Goal: Task Accomplishment & Management: Use online tool/utility

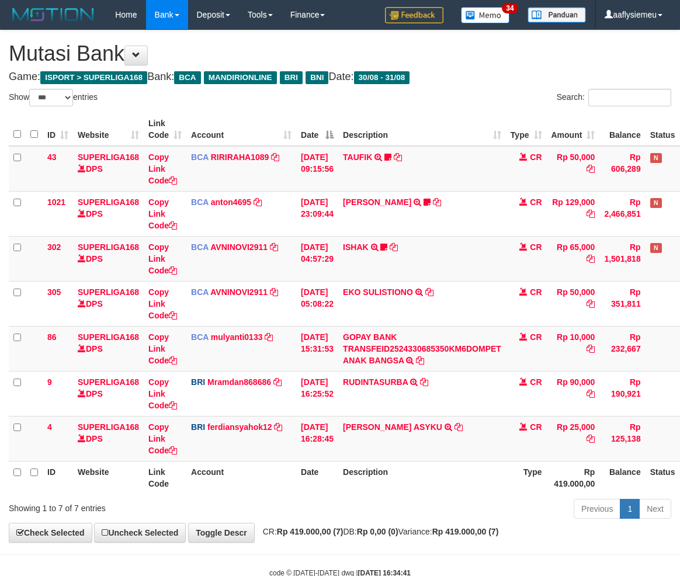
select select "***"
click at [383, 433] on td "M RAFIQI ASYKU TRANSFER NBMB M RAFIQI ASYKU TO FERDIANSYAH" at bounding box center [422, 438] width 168 height 45
select select "***"
click at [249, 349] on td "BCA mulyanti0133 DPS MULYANTI mutasi_20250831_4495 | 86 mutasi_20250831_4495 | …" at bounding box center [241, 348] width 110 height 45
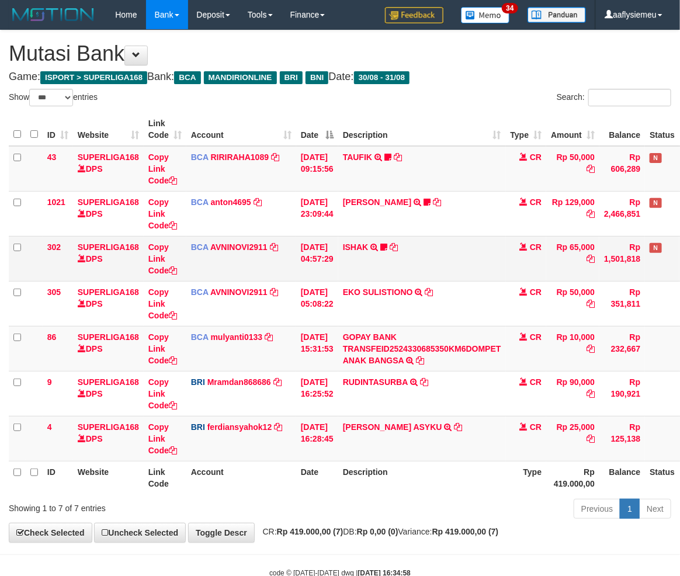
click at [168, 275] on td "Copy Link Code" at bounding box center [165, 258] width 43 height 45
drag, startPoint x: 168, startPoint y: 275, endPoint x: 266, endPoint y: 262, distance: 99.0
click at [168, 275] on td "Copy Link Code" at bounding box center [165, 258] width 43 height 45
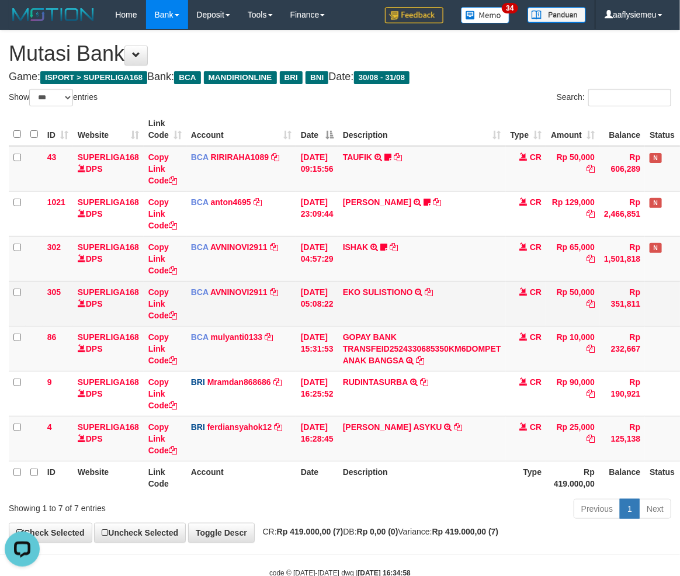
drag, startPoint x: 339, startPoint y: 340, endPoint x: 495, endPoint y: 295, distance: 162.5
click at [338, 340] on td "31/08/2025 15:31:53" at bounding box center [317, 348] width 42 height 45
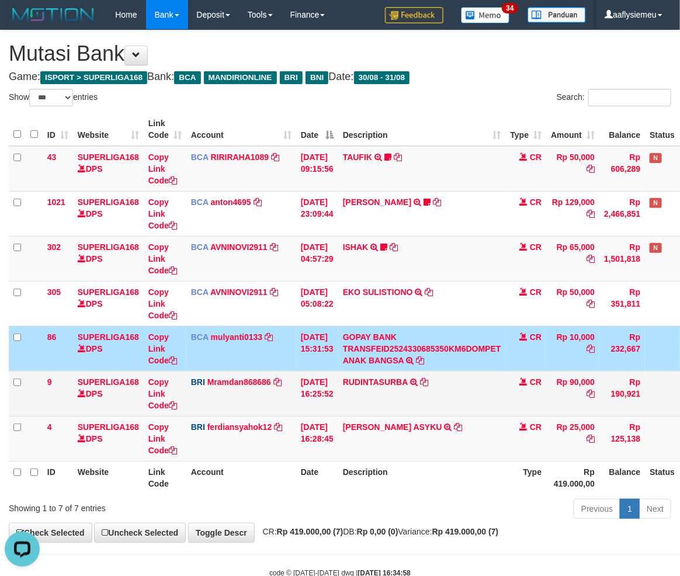
click at [380, 388] on td "RUDINTASURBA TRANSFER NBMB RUDINTASURBA TO MUHAMMAD RAMDANI" at bounding box center [422, 393] width 168 height 45
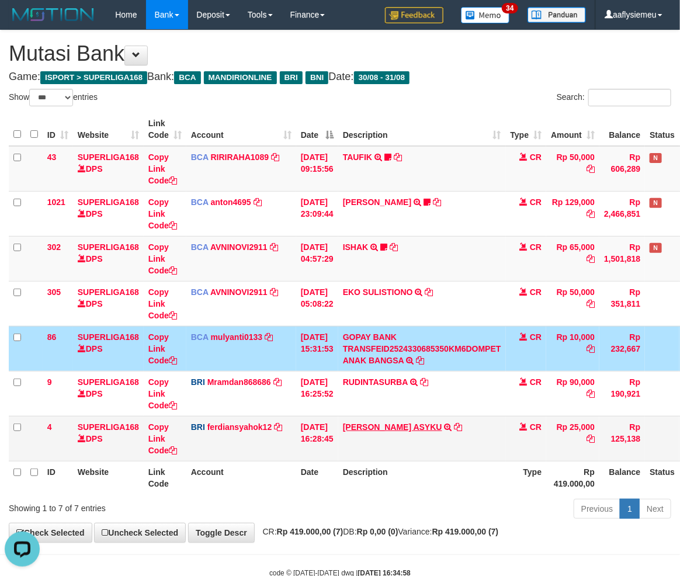
scroll to position [20, 0]
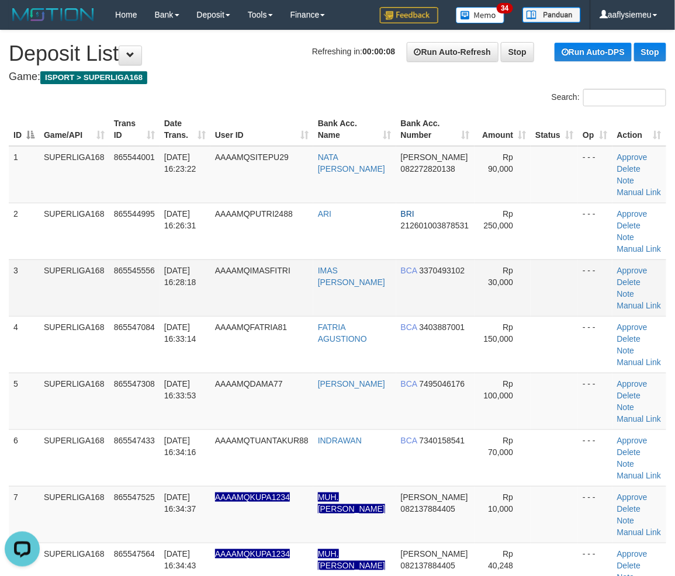
click at [153, 269] on span "865545556" at bounding box center [134, 270] width 41 height 9
drag, startPoint x: 16, startPoint y: 318, endPoint x: 1, endPoint y: 335, distance: 22.8
click at [2, 334] on div "ID Game/API Trans ID Date Trans. User ID Bank Acc. Name Bank Acc. Number Amount…" at bounding box center [337, 372] width 675 height 527
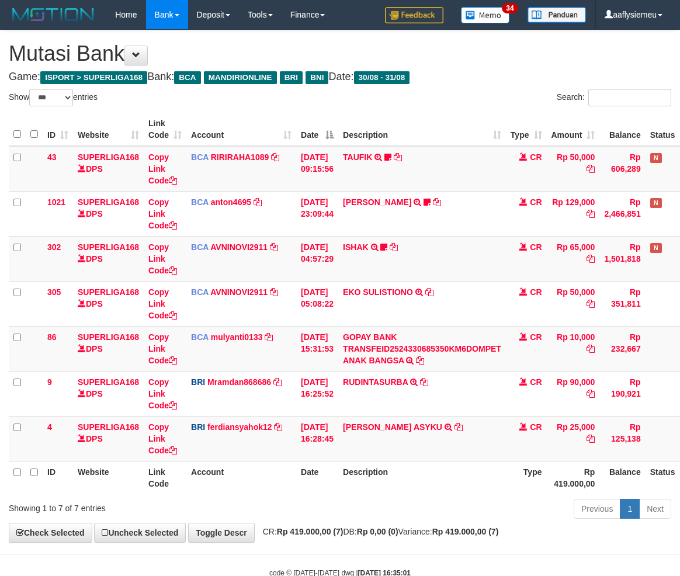
select select "***"
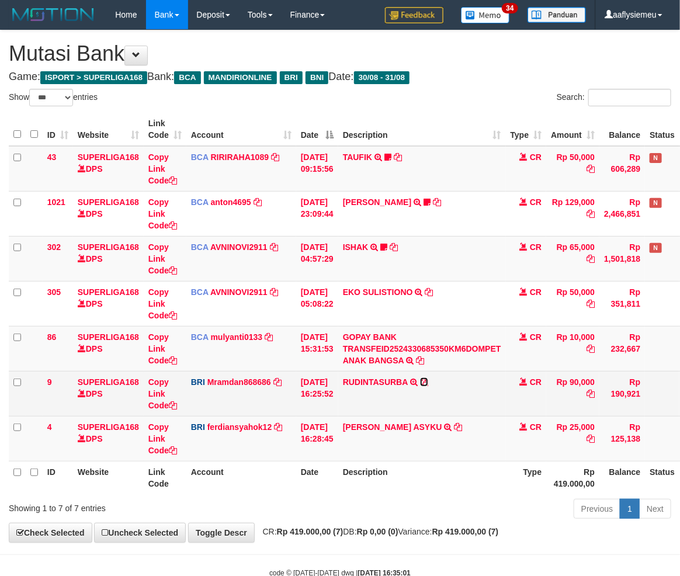
click at [428, 379] on icon at bounding box center [424, 382] width 8 height 8
click at [547, 393] on td "CR" at bounding box center [526, 393] width 41 height 45
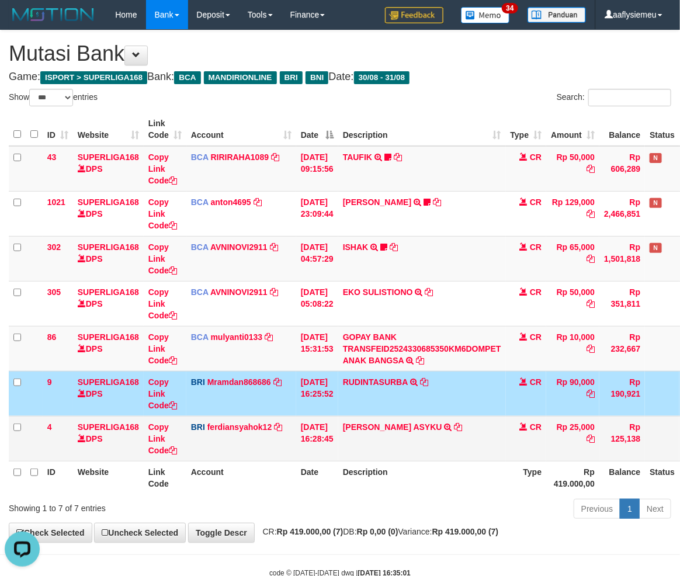
click at [377, 457] on td "M RAFIQI ASYKU TRANSFER NBMB M RAFIQI ASYKU TO FERDIANSYAH" at bounding box center [422, 438] width 168 height 45
click at [276, 445] on td "BRI ferdiansyahok12 DPS FERDIANSYAH mutasi_20250831_4573 | 4 mutasi_20250831_45…" at bounding box center [241, 438] width 110 height 45
click at [306, 546] on body "Toggle navigation Home Bank Account List Load By Website Group [ISPORT] SUPERLI…" at bounding box center [340, 304] width 680 height 608
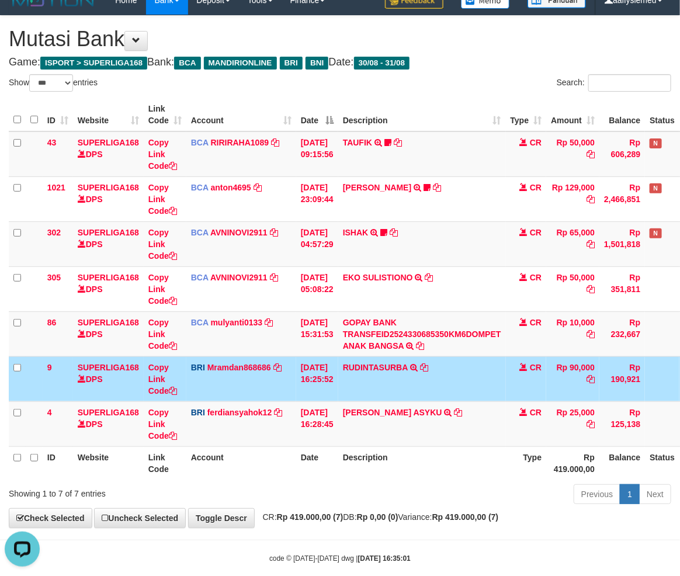
scroll to position [32, 0]
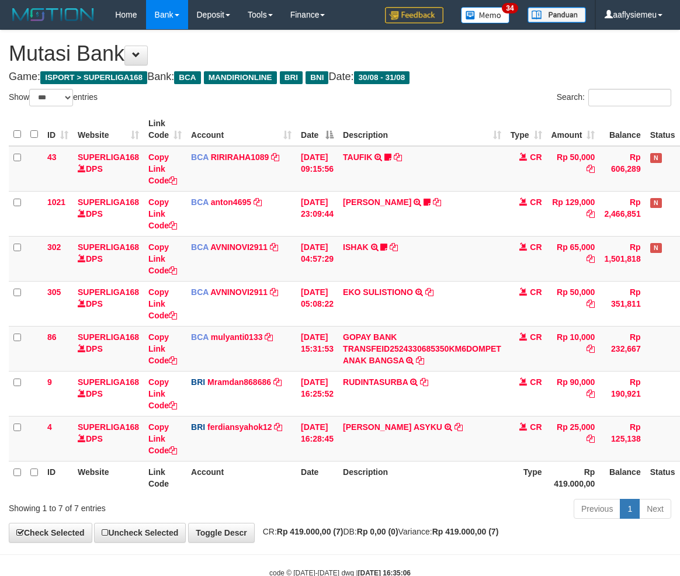
select select "***"
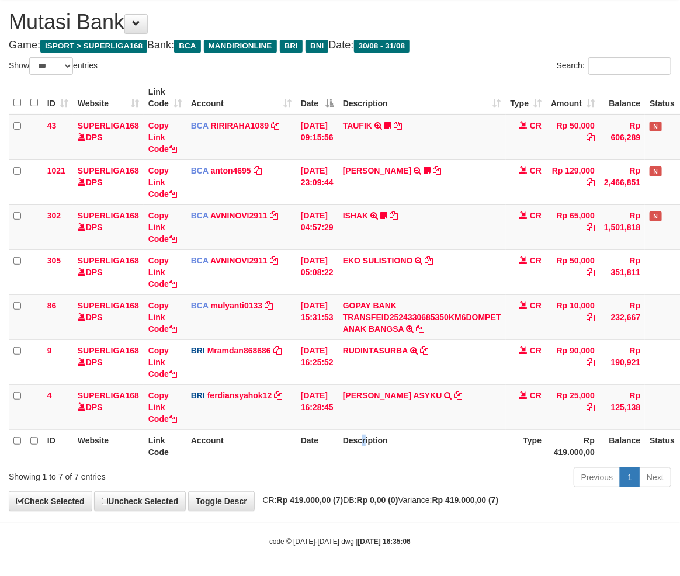
click at [372, 453] on th "Description" at bounding box center [422, 446] width 168 height 33
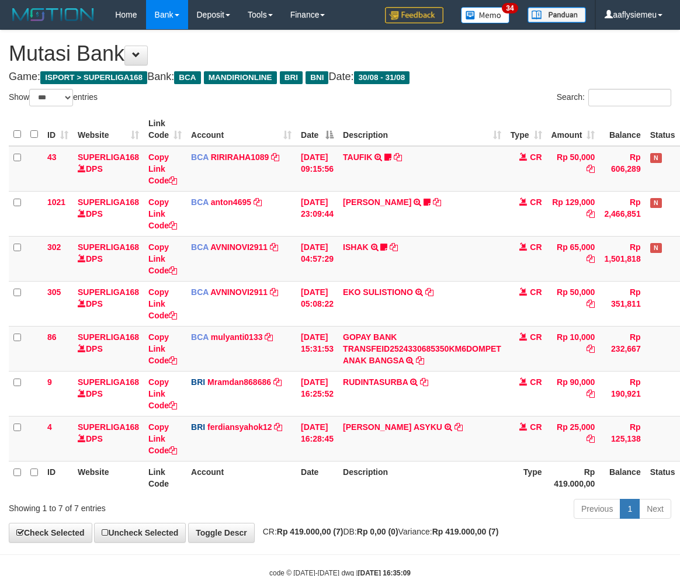
select select "***"
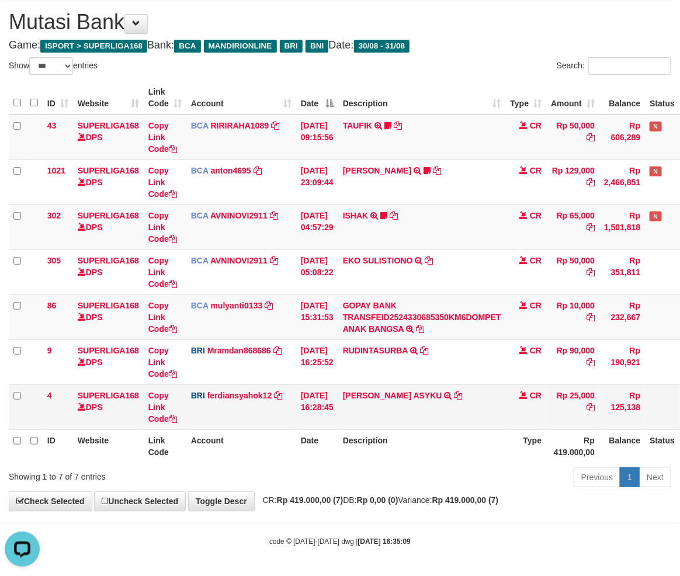
drag, startPoint x: 288, startPoint y: 404, endPoint x: 678, endPoint y: 346, distance: 394.6
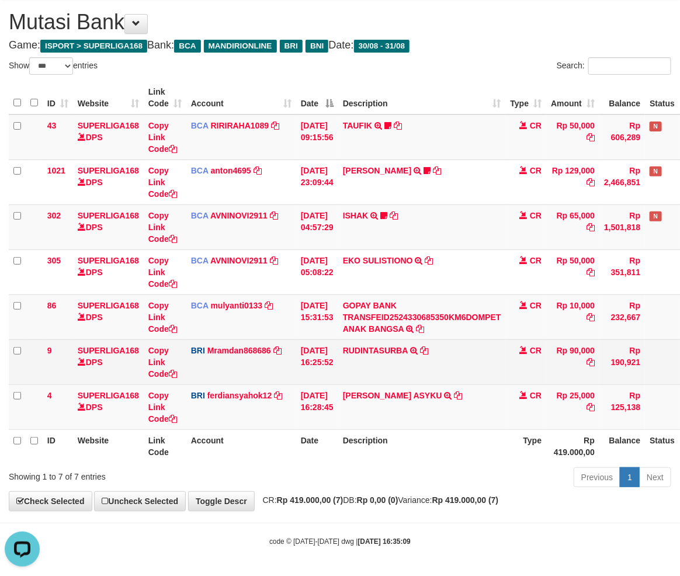
click at [293, 401] on td "BRI ferdiansyahok12 DPS FERDIANSYAH mutasi_20250831_4573 | 4 mutasi_20250831_45…" at bounding box center [241, 407] width 110 height 45
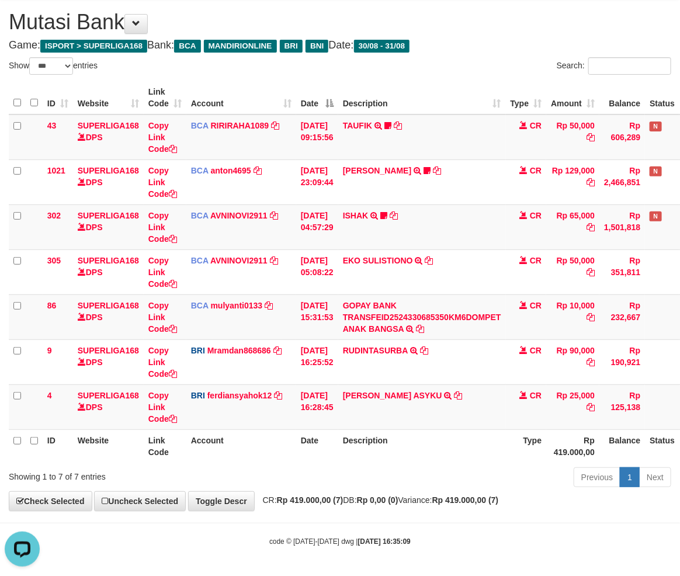
drag, startPoint x: 421, startPoint y: 410, endPoint x: 687, endPoint y: 348, distance: 273.7
click at [428, 413] on td "M RAFIQI ASYKU TRANSFER NBMB M RAFIQI ASYKU TO FERDIANSYAH" at bounding box center [422, 407] width 168 height 45
drag, startPoint x: 403, startPoint y: 417, endPoint x: 688, endPoint y: 346, distance: 293.4
click at [405, 417] on td "M RAFIQI ASYKU TRANSFER NBMB M RAFIQI ASYKU TO FERDIANSYAH" at bounding box center [422, 407] width 168 height 45
click at [489, 387] on td "M RAFIQI ASYKU TRANSFER NBMB M RAFIQI ASYKU TO FERDIANSYAH" at bounding box center [422, 407] width 168 height 45
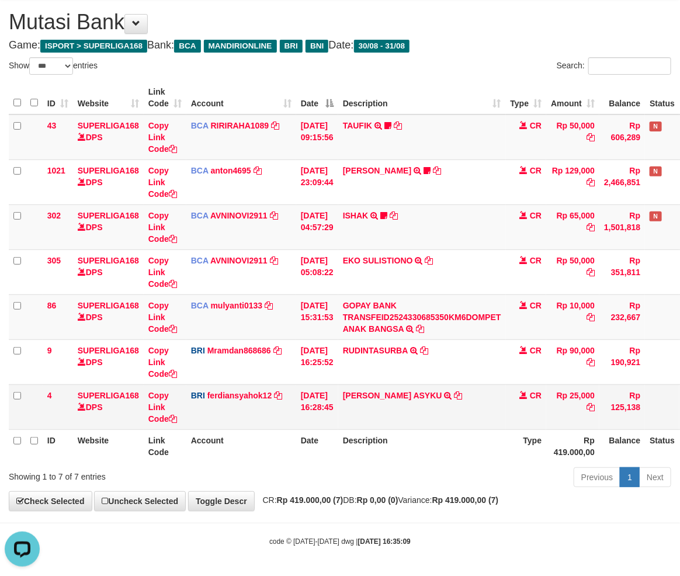
click at [392, 406] on td "M RAFIQI ASYKU TRANSFER NBMB M RAFIQI ASYKU TO FERDIANSYAH" at bounding box center [422, 407] width 168 height 45
click at [323, 418] on td "31/08/2025 16:28:45" at bounding box center [317, 407] width 42 height 45
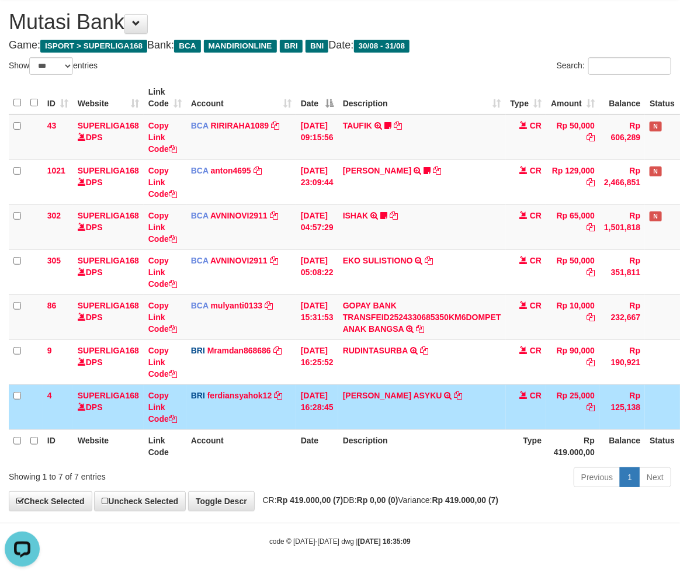
click at [349, 419] on td "M RAFIQI ASYKU TRANSFER NBMB M RAFIQI ASYKU TO FERDIANSYAH" at bounding box center [422, 407] width 168 height 45
click at [355, 415] on td "M RAFIQI ASYKU TRANSFER NBMB M RAFIQI ASYKU TO FERDIANSYAH" at bounding box center [422, 407] width 168 height 45
click at [354, 412] on td "M RAFIQI ASYKU TRANSFER NBMB M RAFIQI ASYKU TO FERDIANSYAH" at bounding box center [422, 407] width 168 height 45
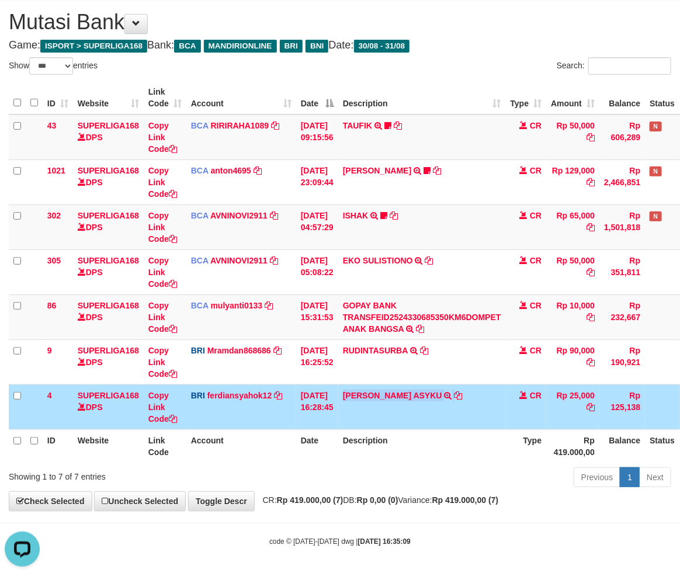
click at [354, 412] on td "M RAFIQI ASYKU TRANSFER NBMB M RAFIQI ASYKU TO FERDIANSYAH" at bounding box center [422, 407] width 168 height 45
click at [353, 413] on td "M RAFIQI ASYKU TRANSFER NBMB M RAFIQI ASYKU TO FERDIANSYAH" at bounding box center [422, 407] width 168 height 45
click at [351, 414] on td "M RAFIQI ASYKU TRANSFER NBMB M RAFIQI ASYKU TO FERDIANSYAH" at bounding box center [422, 407] width 168 height 45
drag, startPoint x: 351, startPoint y: 415, endPoint x: 687, endPoint y: 377, distance: 337.6
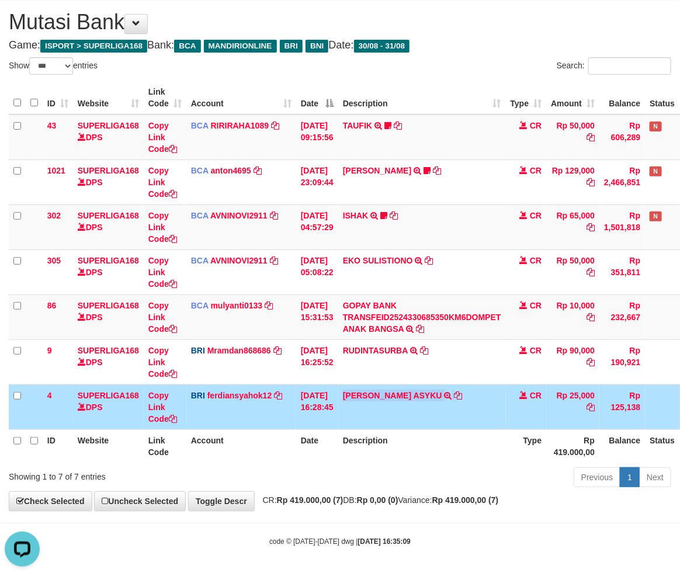
click at [355, 417] on td "M RAFIQI ASYKU TRANSFER NBMB M RAFIQI ASYKU TO FERDIANSYAH" at bounding box center [422, 407] width 168 height 45
click at [306, 451] on th "Date" at bounding box center [317, 446] width 42 height 33
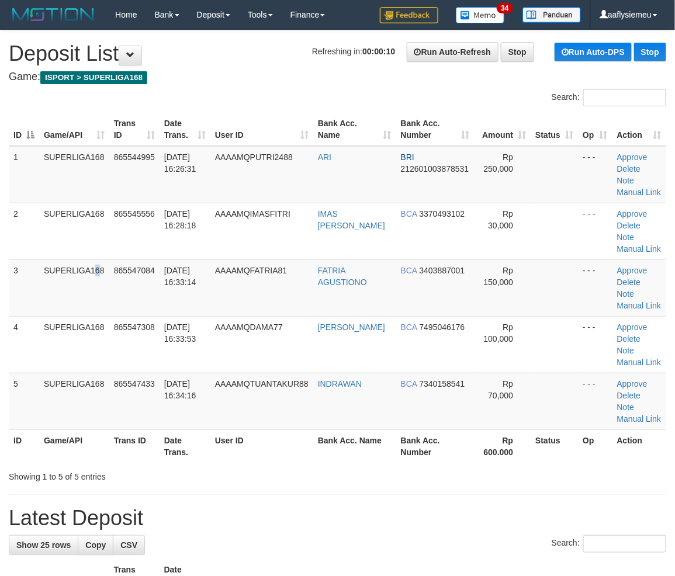
drag, startPoint x: 51, startPoint y: 300, endPoint x: 1, endPoint y: 332, distance: 59.8
click at [15, 325] on tbody "1 SUPERLIGA168 865544995 31/08/2025 16:26:31 AAAAMQPUTRI2488 ARI BRI 2126010038…" at bounding box center [337, 288] width 657 height 284
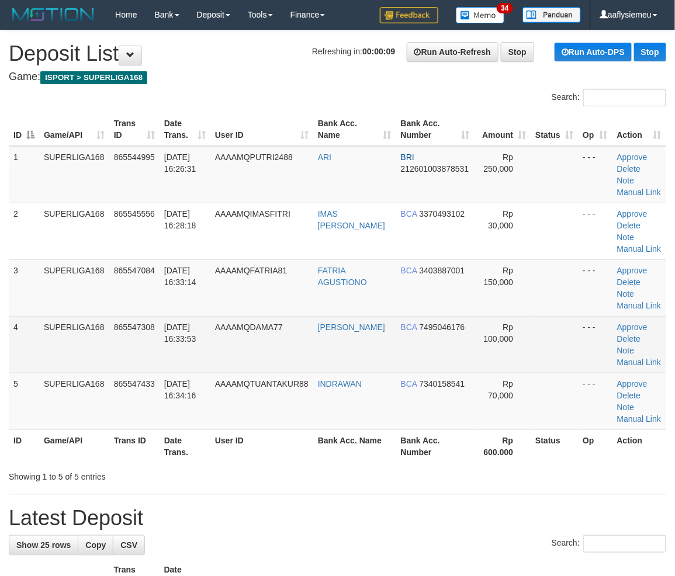
click at [21, 329] on tbody "1 SUPERLIGA168 865544995 31/08/2025 16:26:31 AAAAMQPUTRI2488 ARI BRI 2126010038…" at bounding box center [337, 288] width 657 height 284
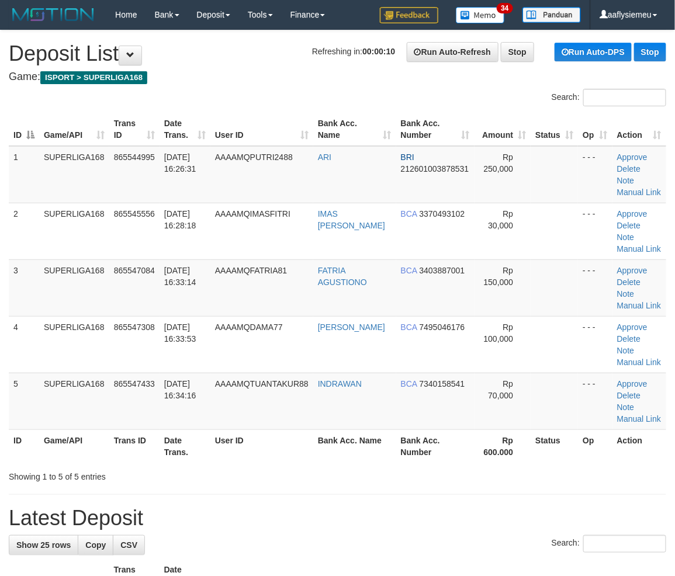
click at [16, 347] on td "4" at bounding box center [24, 344] width 30 height 57
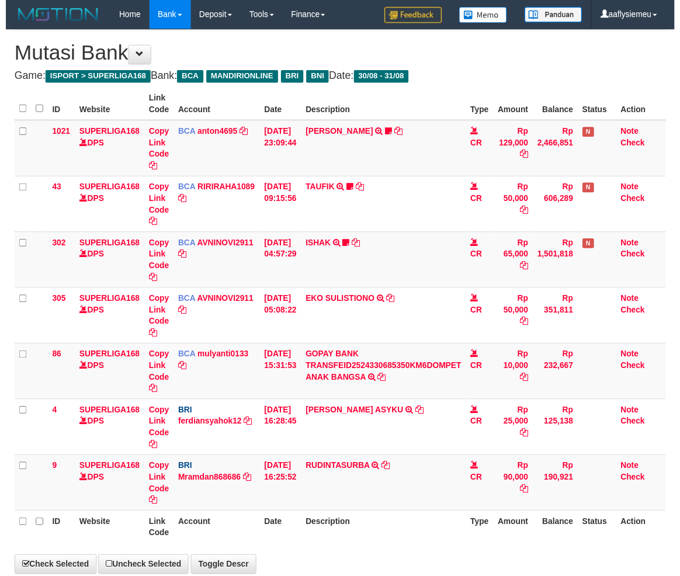
scroll to position [32, 0]
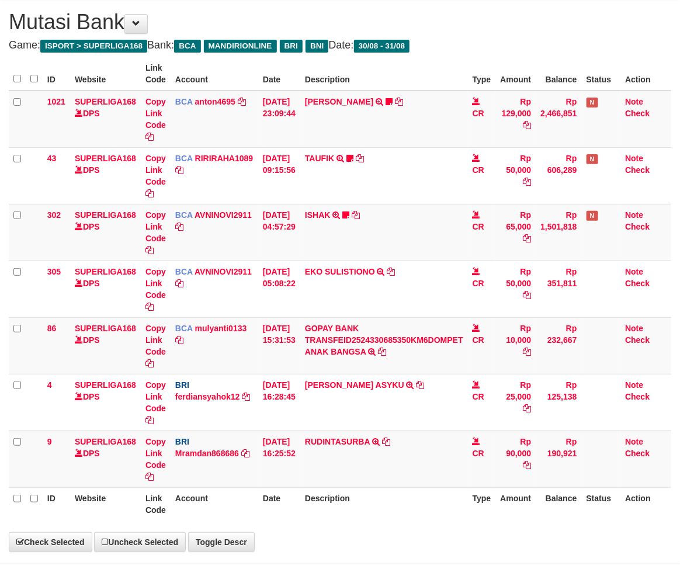
select select "***"
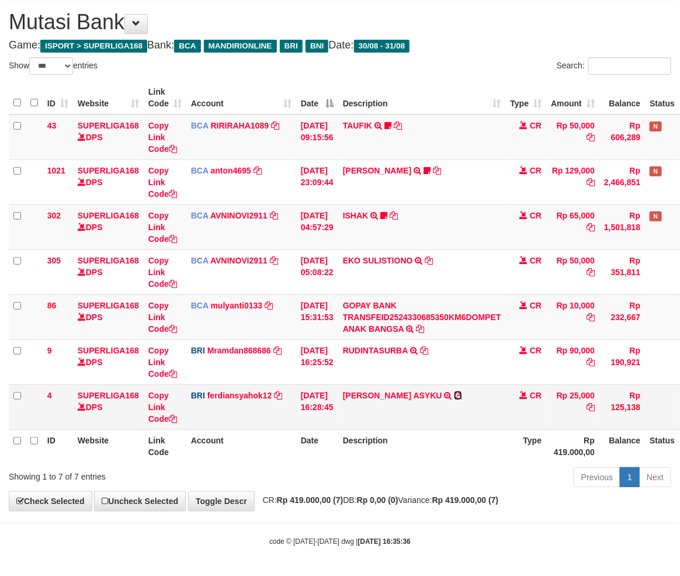
click at [454, 394] on icon at bounding box center [458, 396] width 8 height 8
click at [338, 436] on th "Date" at bounding box center [317, 446] width 42 height 33
drag, startPoint x: 271, startPoint y: 448, endPoint x: 295, endPoint y: 442, distance: 24.0
click at [275, 448] on th "Account" at bounding box center [241, 446] width 110 height 33
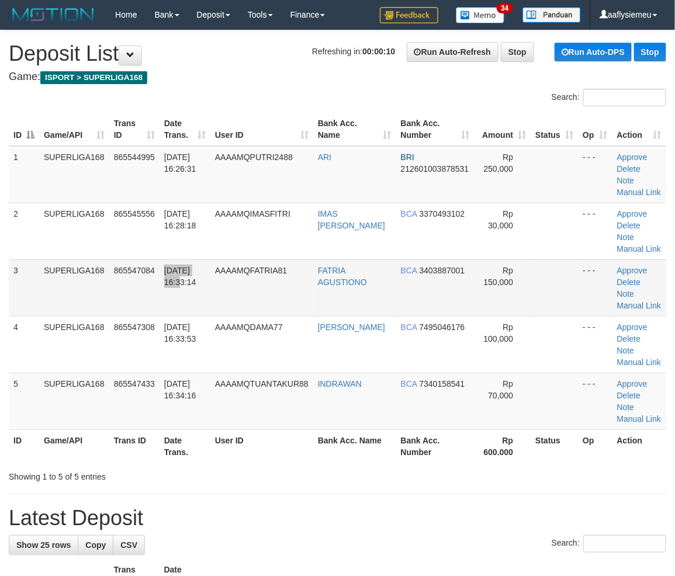
click at [160, 276] on tr "3 SUPERLIGA168 865547084 31/08/2025 16:33:14 AAAAMQFATRIA81 FATRIA AGUSTIONO BC…" at bounding box center [337, 287] width 657 height 57
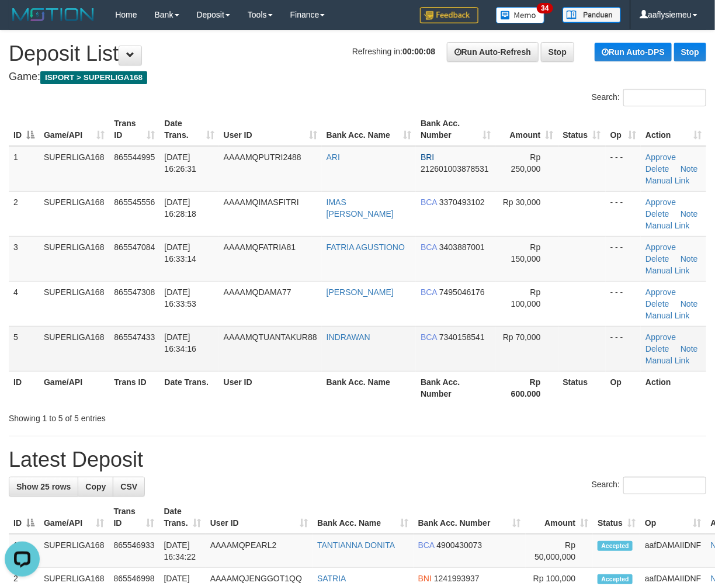
drag, startPoint x: 113, startPoint y: 335, endPoint x: 40, endPoint y: 343, distance: 74.1
click at [114, 336] on span "865547433" at bounding box center [134, 336] width 41 height 9
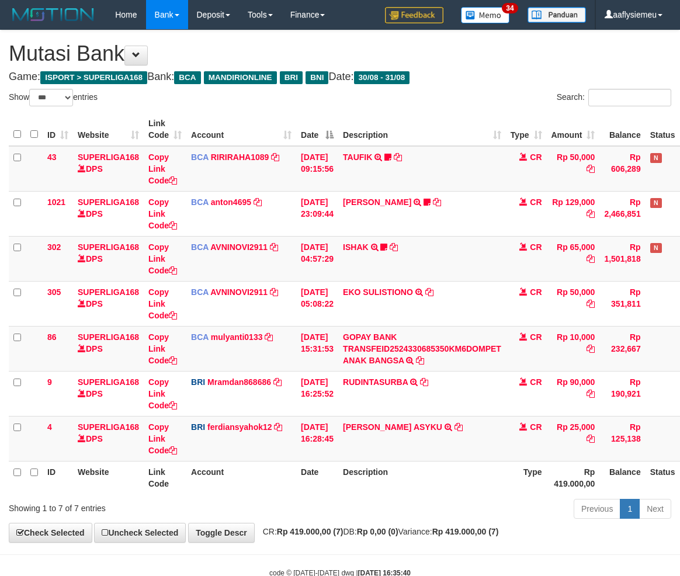
select select "***"
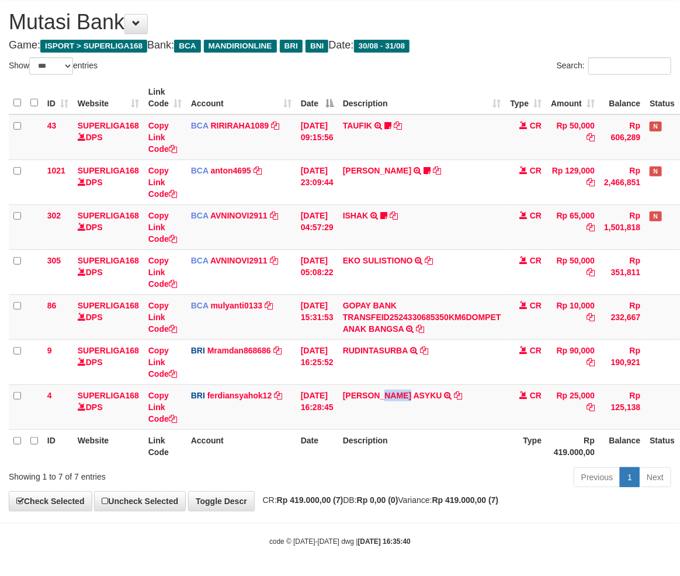
drag, startPoint x: 390, startPoint y: 424, endPoint x: 685, endPoint y: 390, distance: 297.0
click at [423, 422] on td "M RAFIQI ASYKU TRANSFER NBMB M RAFIQI ASYKU TO FERDIANSYAH" at bounding box center [422, 407] width 168 height 45
drag, startPoint x: 338, startPoint y: 416, endPoint x: 687, endPoint y: 386, distance: 350.2
click at [377, 417] on tr "4 SUPERLIGA168 DPS Copy Link Code BRI ferdiansyahok12 DPS FERDIANSYAH mutasi_20…" at bounding box center [368, 407] width 719 height 45
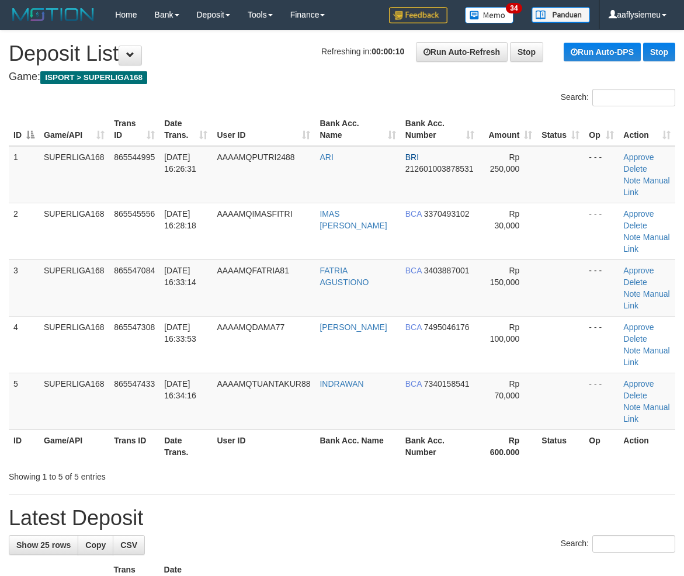
click at [56, 367] on td "SUPERLIGA168" at bounding box center [74, 344] width 70 height 57
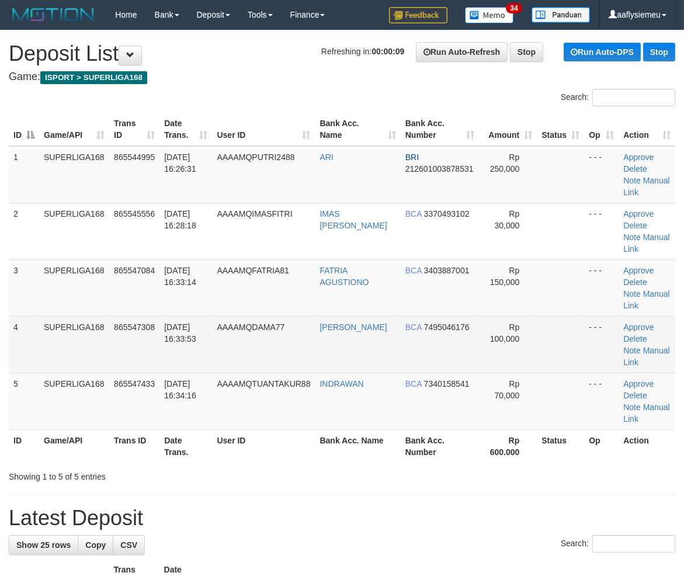
click at [123, 334] on td "865547308" at bounding box center [134, 344] width 50 height 57
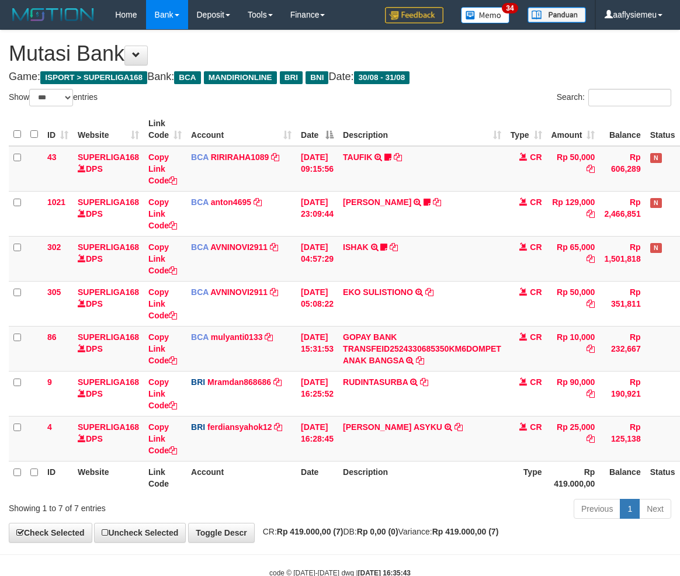
select select "***"
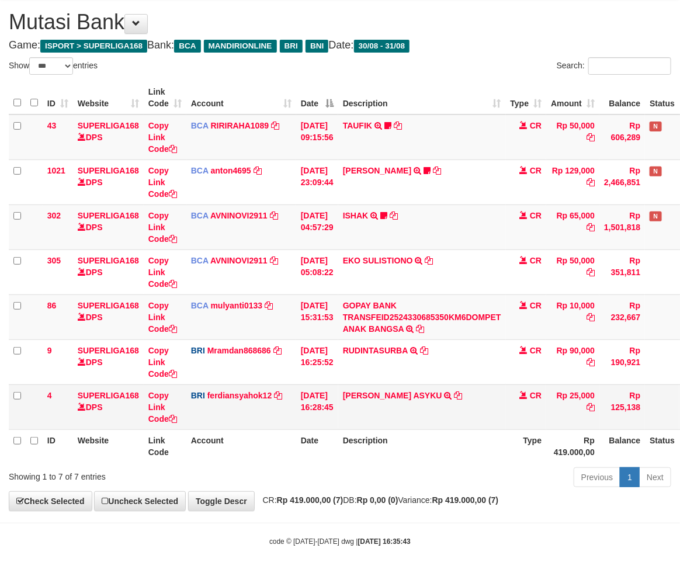
click at [336, 410] on td "[DATE] 16:28:45" at bounding box center [317, 407] width 42 height 45
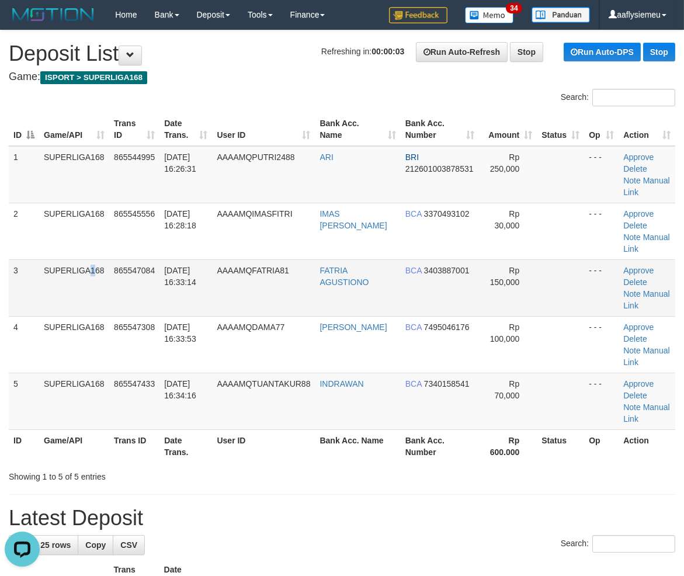
click at [37, 311] on tr "3 SUPERLIGA168 865547084 31/08/2025 16:33:14 AAAAMQFATRIA81 FATRIA AGUSTIONO BC…" at bounding box center [342, 287] width 667 height 57
drag, startPoint x: 149, startPoint y: 310, endPoint x: 1, endPoint y: 367, distance: 158.5
click at [146, 312] on td "865547084" at bounding box center [134, 287] width 50 height 57
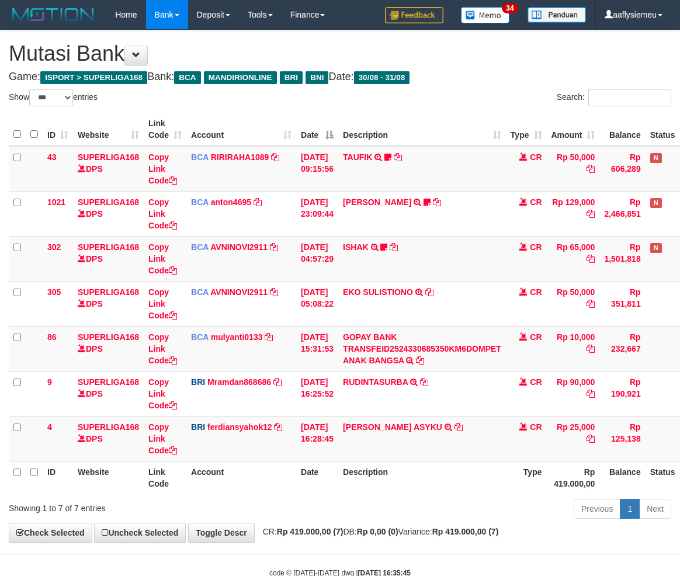
select select "***"
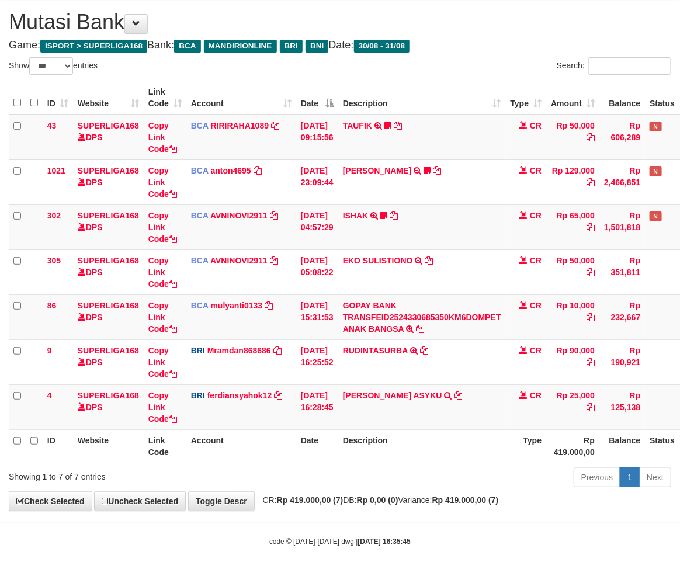
click at [258, 442] on th "Account" at bounding box center [241, 446] width 110 height 33
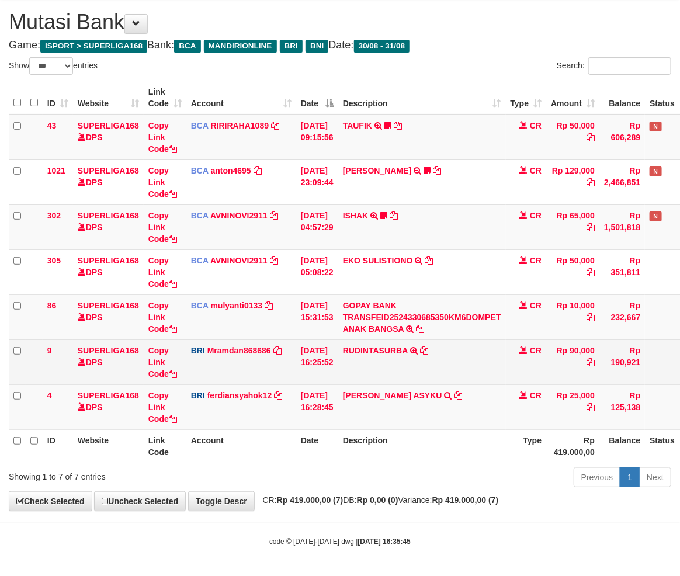
drag, startPoint x: 662, startPoint y: 363, endPoint x: 511, endPoint y: 384, distance: 152.1
click at [661, 364] on td at bounding box center [662, 362] width 34 height 45
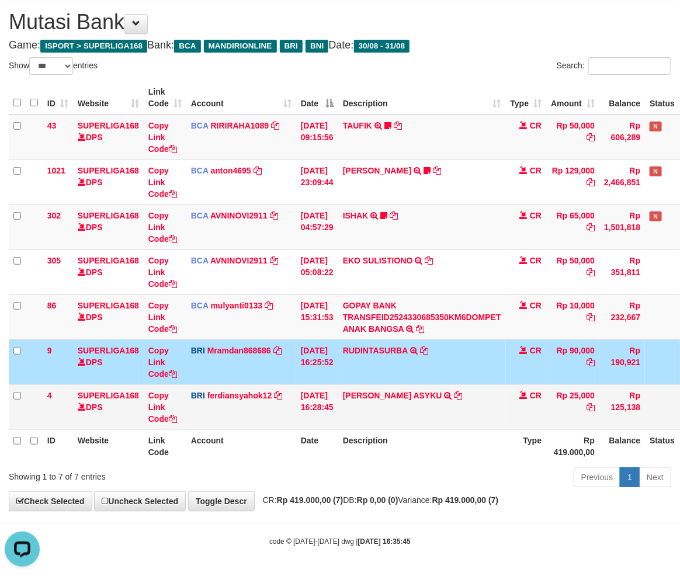
scroll to position [0, 0]
click at [271, 394] on link "ferdiansyahok12" at bounding box center [239, 395] width 65 height 9
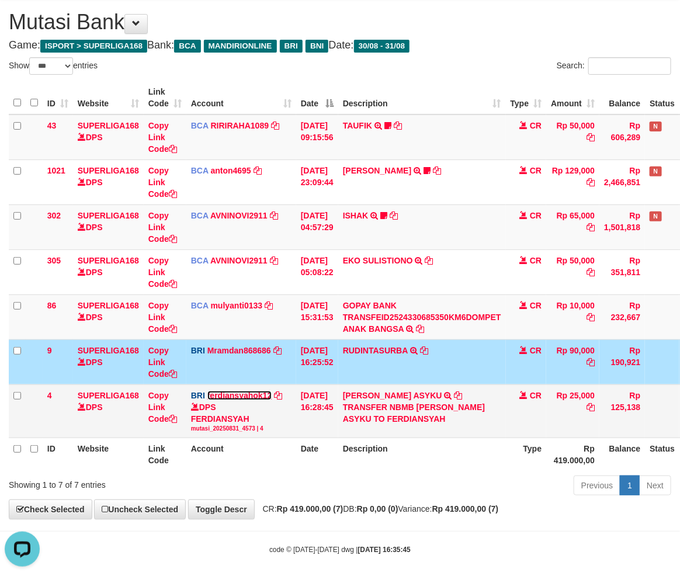
click at [271, 394] on link "ferdiansyahok12" at bounding box center [239, 395] width 65 height 9
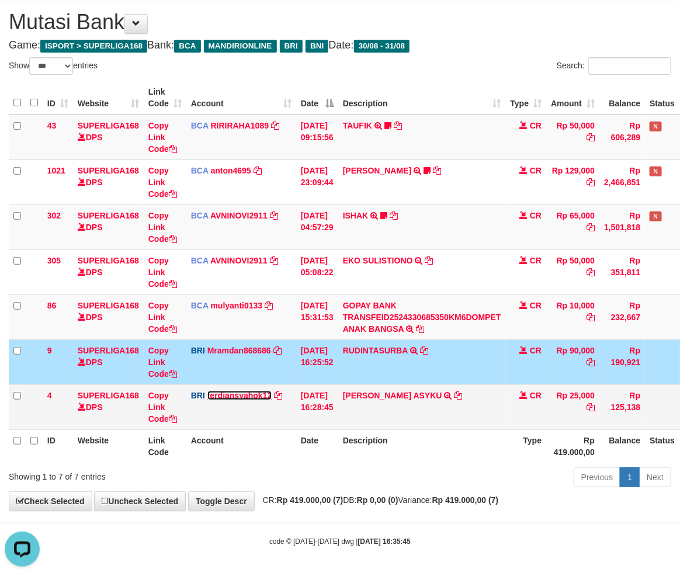
click at [271, 394] on link "ferdiansyahok12" at bounding box center [239, 395] width 65 height 9
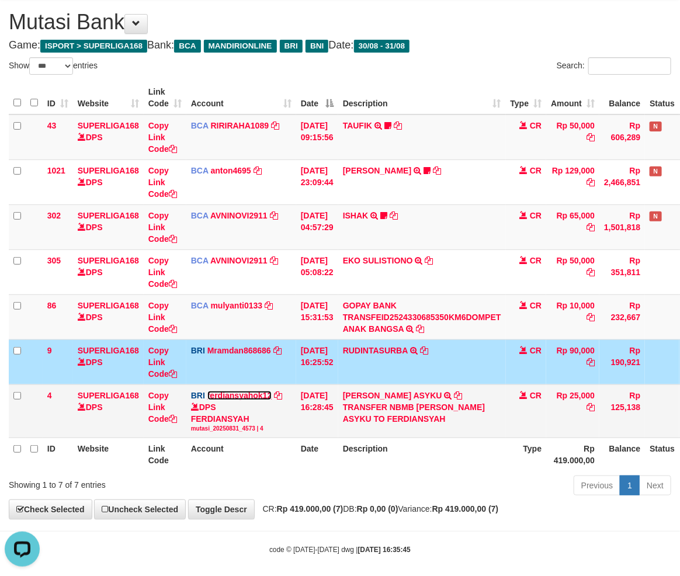
click at [271, 394] on link "ferdiansyahok12" at bounding box center [239, 395] width 65 height 9
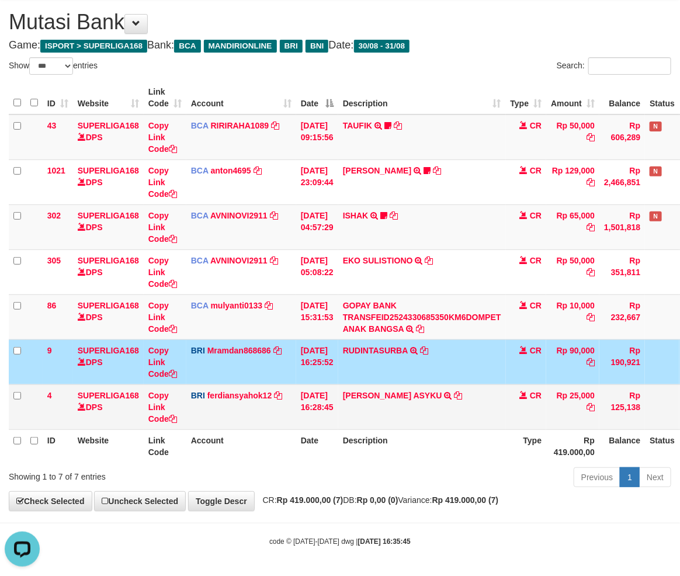
click at [281, 385] on td "BRI ferdiansyahok12 DPS FERDIANSYAH mutasi_20250831_4573 | 4 mutasi_20250831_45…" at bounding box center [241, 407] width 110 height 45
click at [229, 387] on td "BRI ferdiansyahok12 DPS FERDIANSYAH mutasi_20250831_4573 | 4 mutasi_20250831_45…" at bounding box center [241, 407] width 110 height 45
click at [262, 355] on td "BRI Mramdan868686 DPS MUHAMMAD RAMDANI mutasi_20250831_3834 | 9 mutasi_20250831…" at bounding box center [241, 362] width 110 height 45
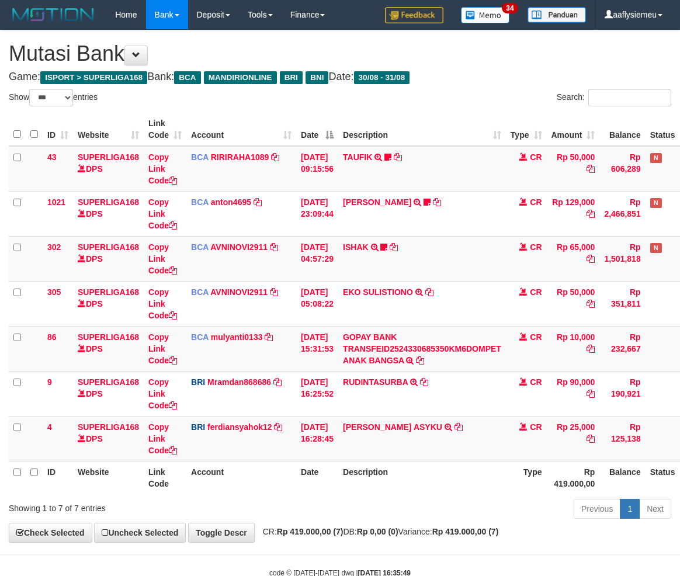
select select "***"
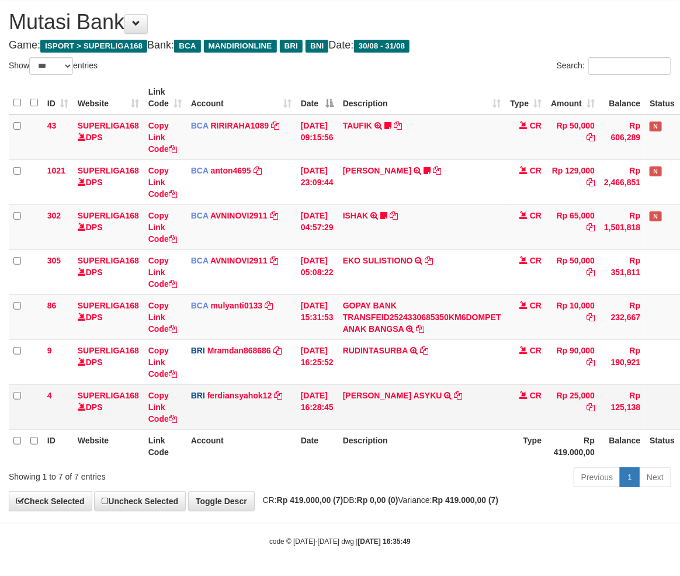
drag, startPoint x: 240, startPoint y: 416, endPoint x: 264, endPoint y: 410, distance: 25.2
click at [241, 415] on td "BRI ferdiansyahok12 DPS FERDIANSYAH mutasi_20250831_4573 | 4 mutasi_20250831_45…" at bounding box center [241, 407] width 110 height 45
click at [533, 400] on td "CR" at bounding box center [526, 407] width 41 height 45
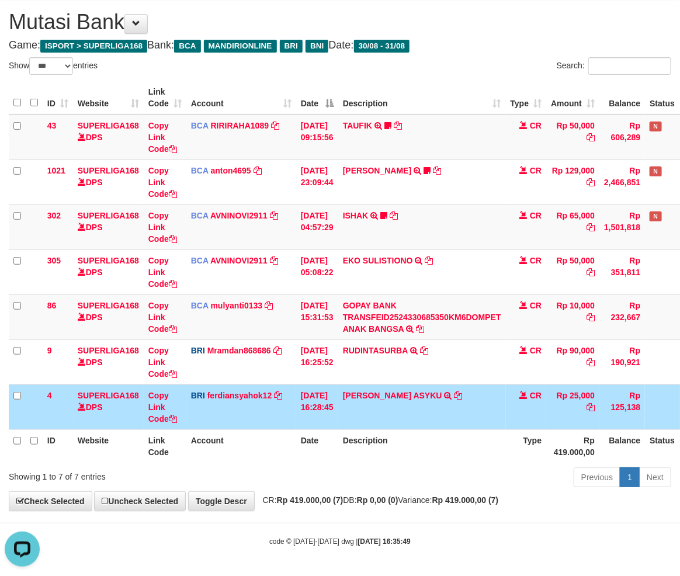
click at [594, 413] on td "Rp 25,000" at bounding box center [572, 407] width 53 height 45
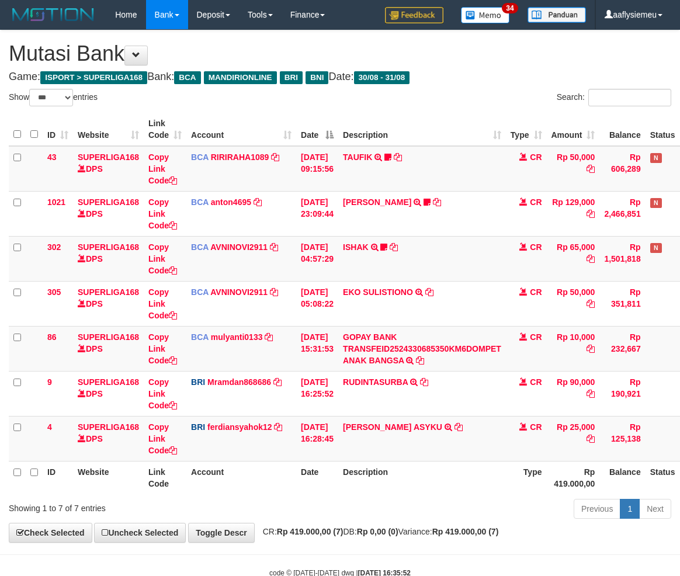
select select "***"
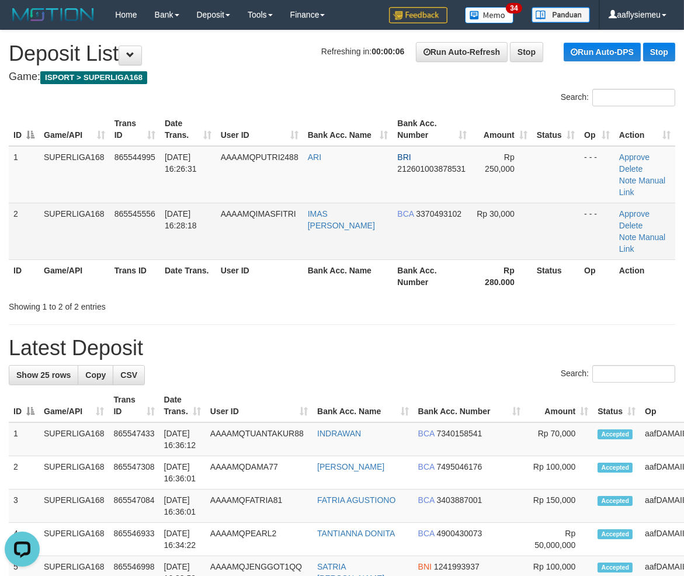
click at [284, 209] on span "AAAAMQIMASFITRI" at bounding box center [258, 213] width 75 height 9
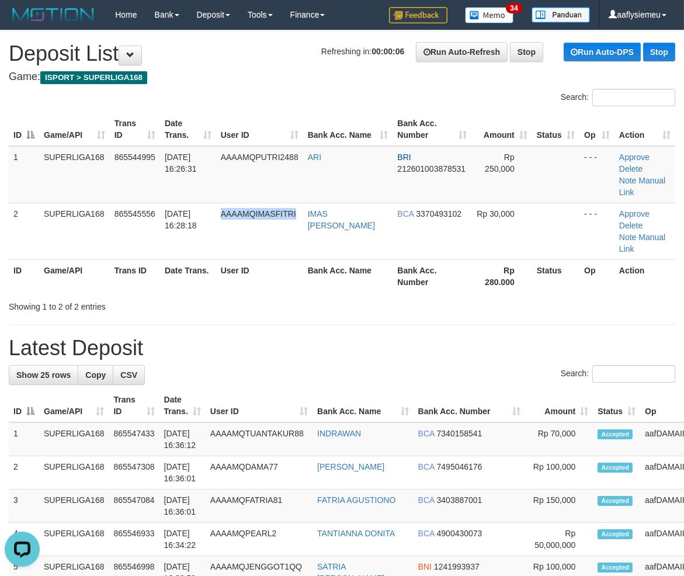
drag, startPoint x: 284, startPoint y: 196, endPoint x: 9, endPoint y: 340, distance: 310.5
click at [285, 209] on span "AAAAMQIMASFITRI" at bounding box center [258, 213] width 75 height 9
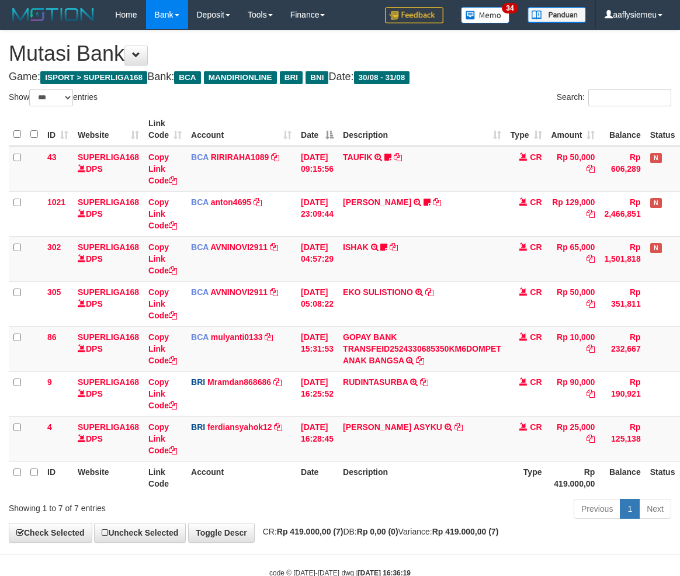
select select "***"
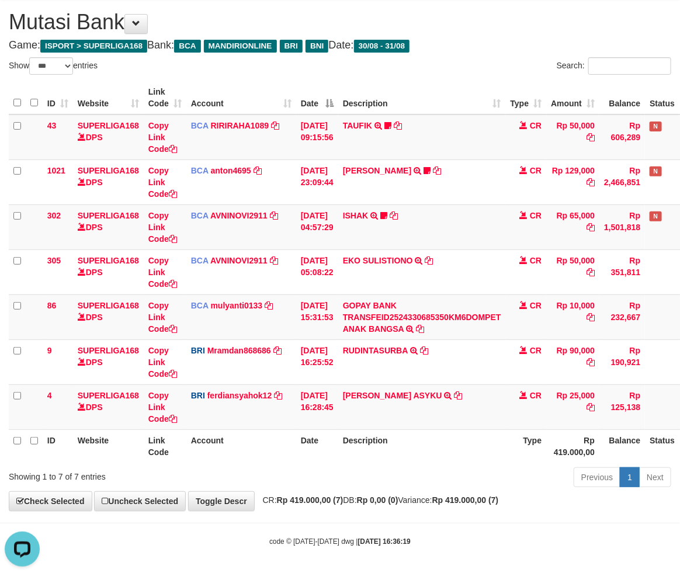
click at [501, 456] on th "Description" at bounding box center [422, 446] width 168 height 33
drag, startPoint x: 501, startPoint y: 456, endPoint x: 678, endPoint y: 409, distance: 182.6
click at [516, 452] on tr "ID Website Link Code Account Date Description Type Rp 419.000,00 Balance Status…" at bounding box center [368, 446] width 719 height 33
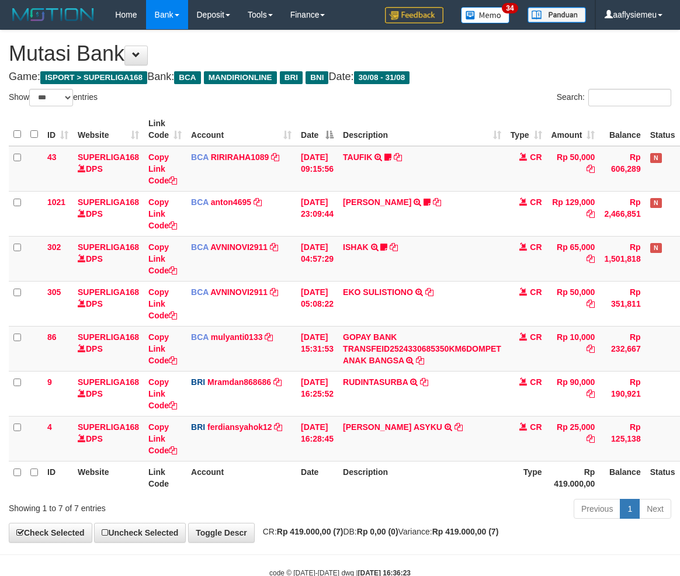
select select "***"
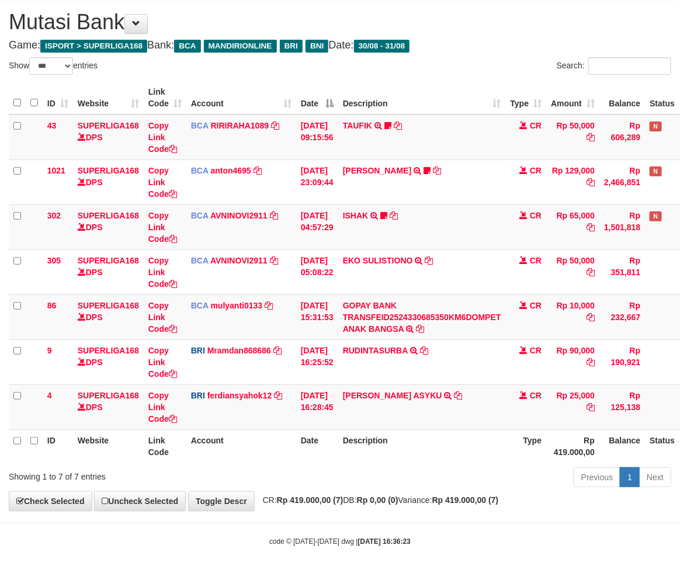
drag, startPoint x: 411, startPoint y: 447, endPoint x: 684, endPoint y: 428, distance: 273.0
click at [415, 448] on th "Description" at bounding box center [422, 446] width 168 height 33
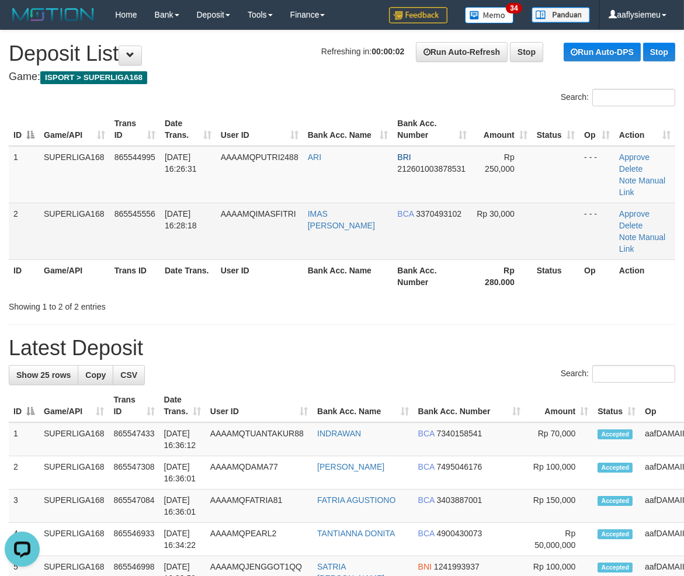
click at [216, 213] on td "31/08/2025 16:28:18" at bounding box center [188, 231] width 56 height 57
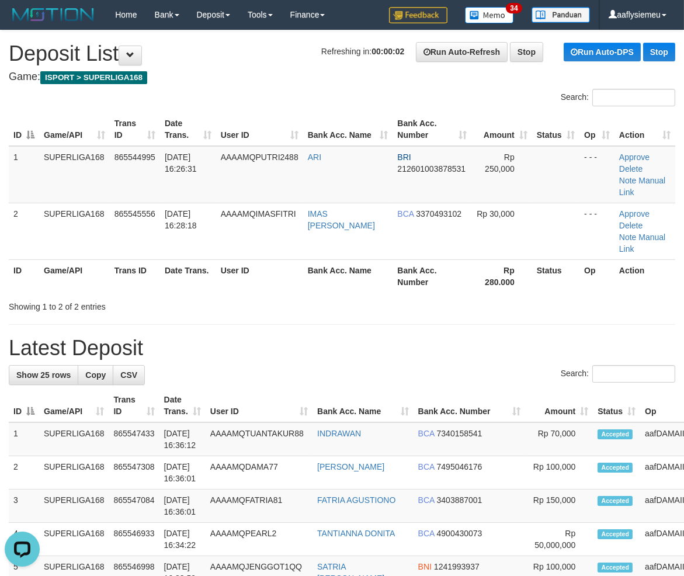
drag, startPoint x: 332, startPoint y: 266, endPoint x: 47, endPoint y: 354, distance: 298.3
click at [331, 267] on th "Bank Acc. Name" at bounding box center [348, 275] width 90 height 33
click at [225, 259] on th "User ID" at bounding box center [259, 275] width 87 height 33
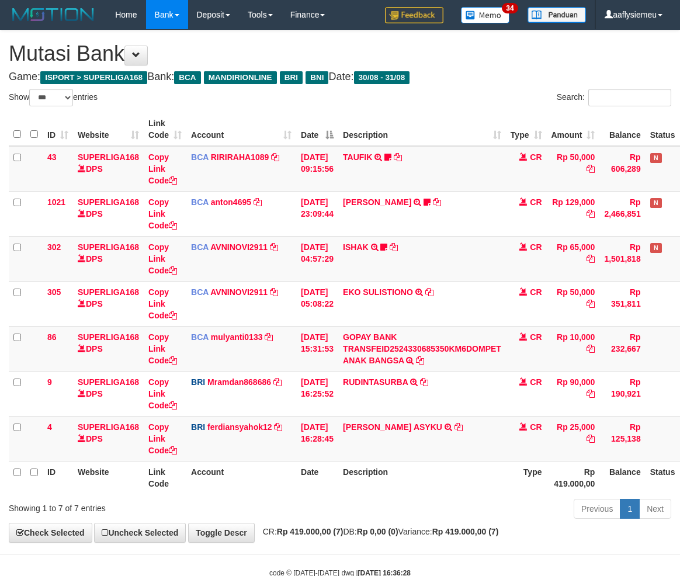
select select "***"
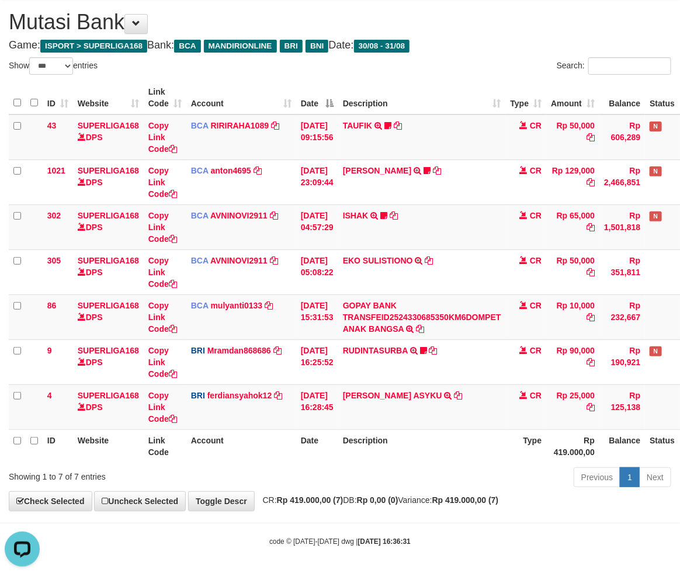
click at [302, 453] on th "Date" at bounding box center [317, 446] width 42 height 33
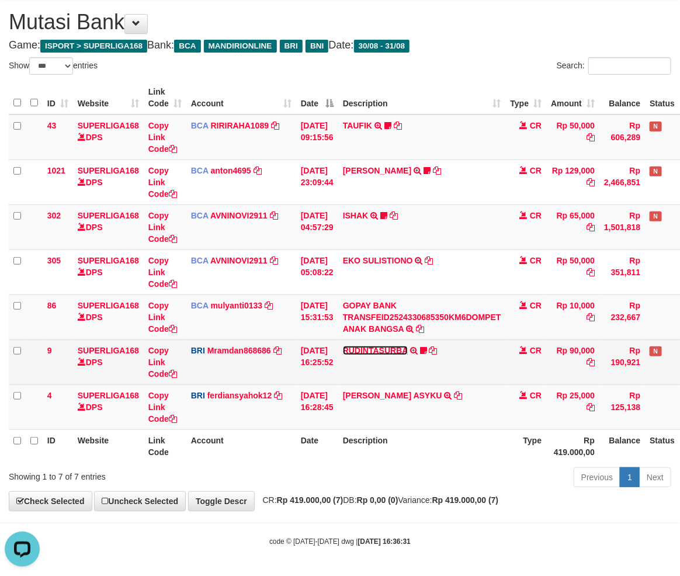
drag, startPoint x: 355, startPoint y: 347, endPoint x: 343, endPoint y: 369, distance: 25.1
click at [355, 347] on link "RUDINTASURBA" at bounding box center [375, 350] width 65 height 9
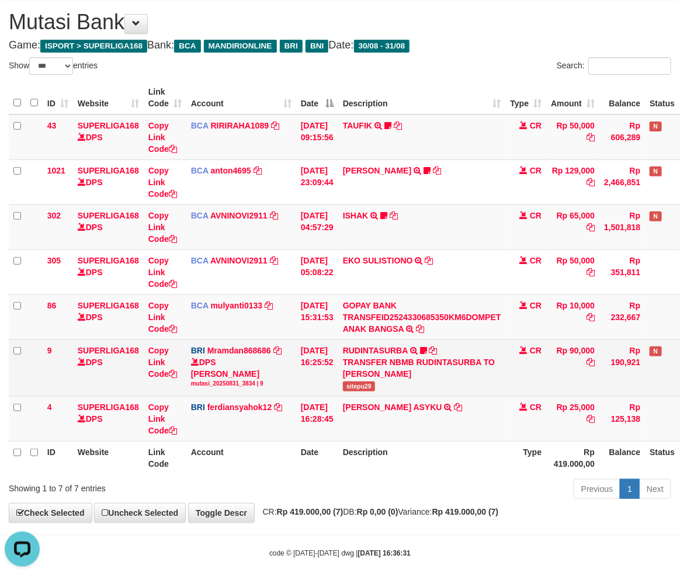
click at [369, 389] on td "RUDINTASURBA TRANSFER NBMB RUDINTASURBA TO MUHAMMAD RAMDANI sitepu29" at bounding box center [422, 368] width 168 height 57
copy span "sitepu29"
click at [369, 389] on td "RUDINTASURBA TRANSFER NBMB RUDINTASURBA TO MUHAMMAD RAMDANI sitepu29" at bounding box center [422, 368] width 168 height 57
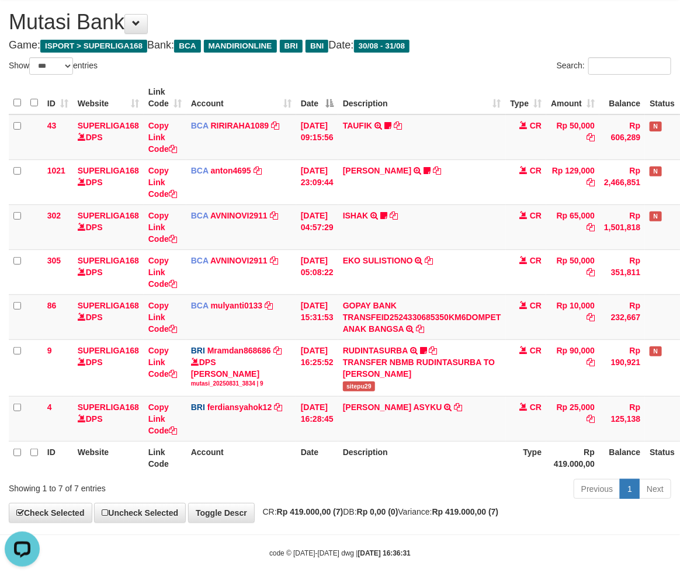
drag, startPoint x: 405, startPoint y: 479, endPoint x: 686, endPoint y: 452, distance: 282.4
click at [406, 479] on div "Previous 1 Next" at bounding box center [481, 490] width 379 height 25
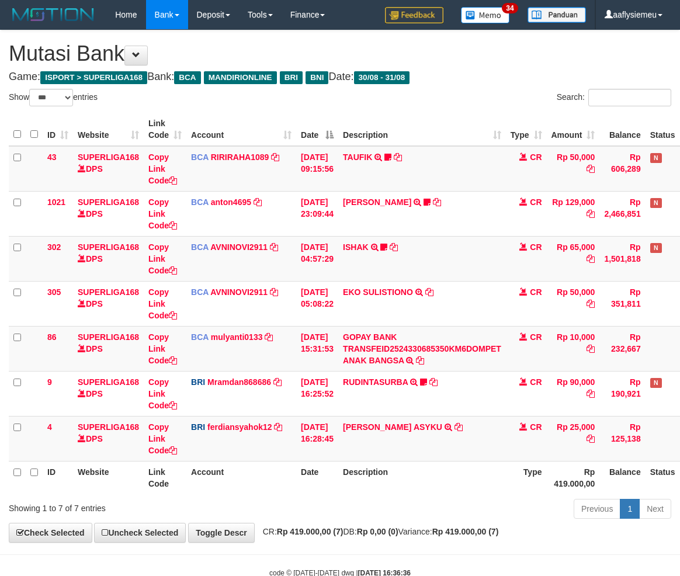
select select "***"
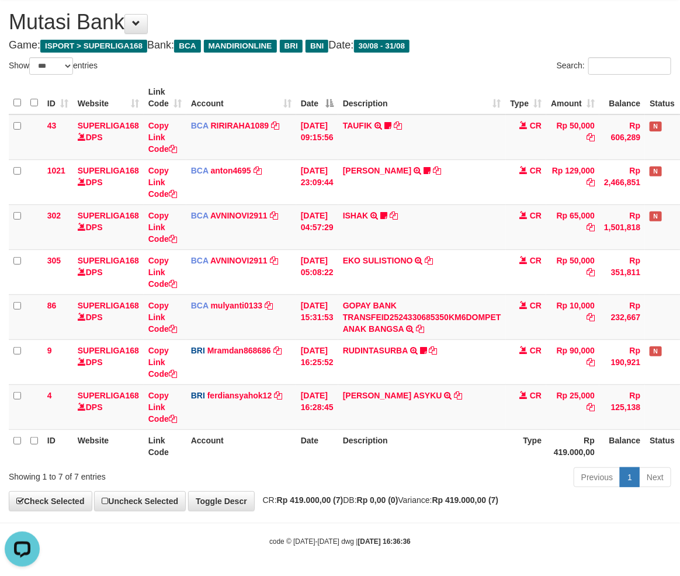
click at [320, 460] on th "Date" at bounding box center [317, 446] width 42 height 33
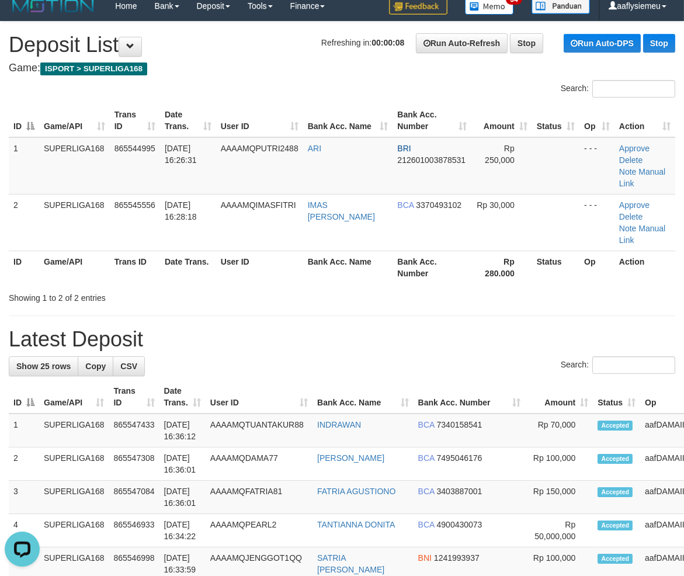
scroll to position [65, 0]
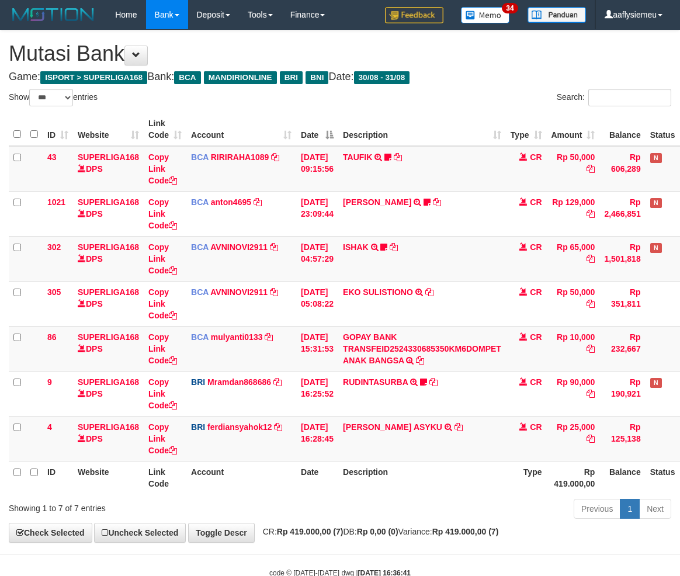
select select "***"
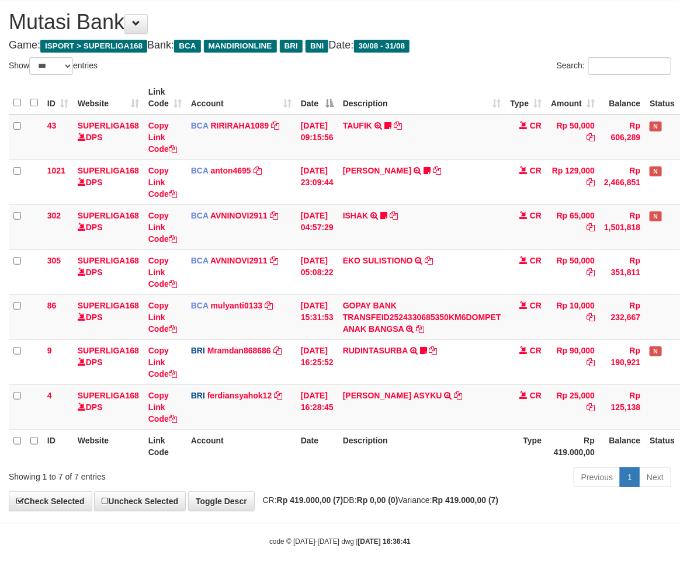
click at [505, 466] on div "Previous 1 Next" at bounding box center [481, 478] width 379 height 25
drag, startPoint x: 504, startPoint y: 466, endPoint x: 515, endPoint y: 469, distance: 12.0
click at [504, 466] on div "Previous 1 Next" at bounding box center [481, 478] width 379 height 25
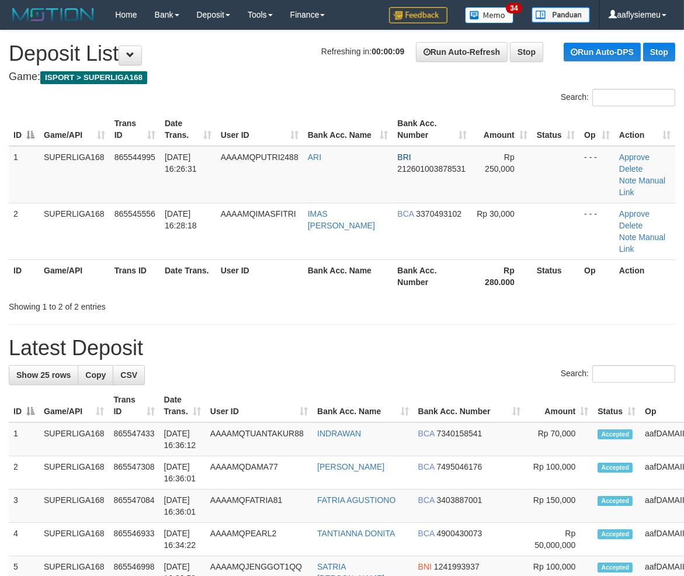
click at [258, 337] on h1 "Latest Deposit" at bounding box center [342, 348] width 667 height 23
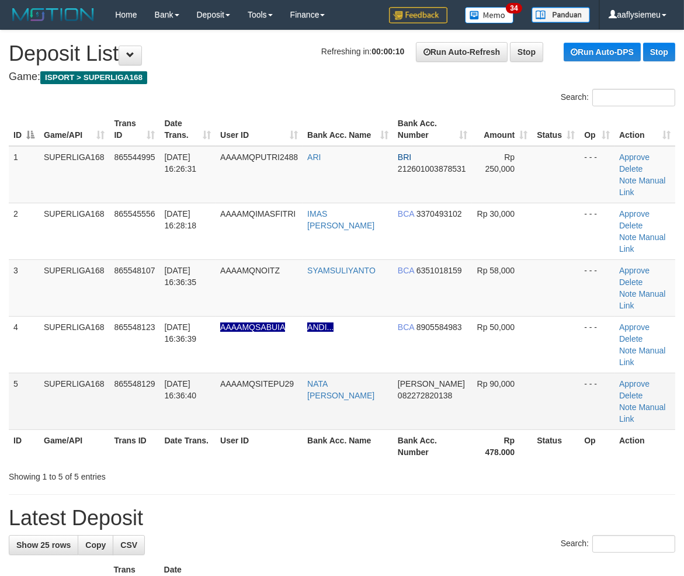
drag, startPoint x: 230, startPoint y: 383, endPoint x: 235, endPoint y: 387, distance: 6.6
click at [230, 383] on span "AAAAMQSITEPU29" at bounding box center [257, 383] width 74 height 9
click at [651, 407] on link "Manual Link" at bounding box center [642, 413] width 46 height 21
click at [118, 459] on th "Trans ID" at bounding box center [134, 446] width 50 height 33
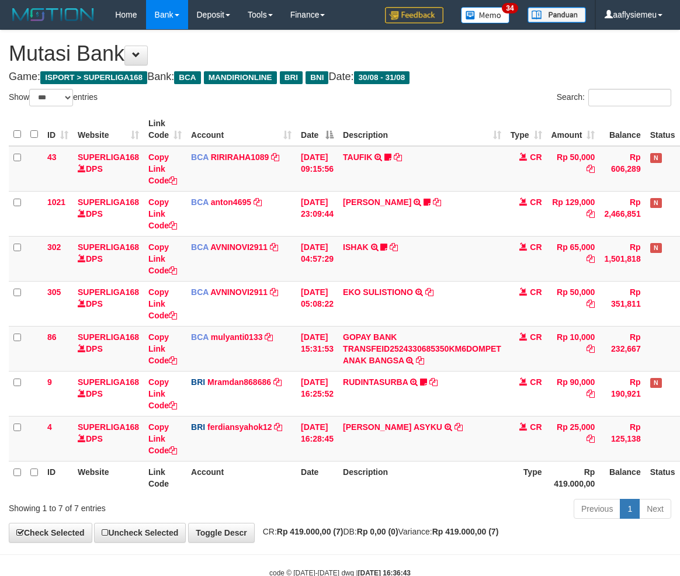
select select "***"
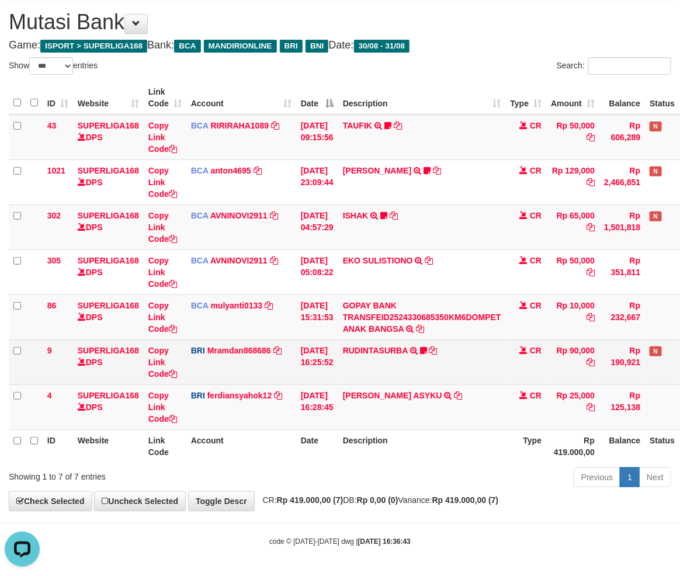
click at [144, 372] on td "Copy Link Code" at bounding box center [165, 362] width 43 height 45
click at [157, 373] on link "Copy Link Code" at bounding box center [162, 362] width 29 height 33
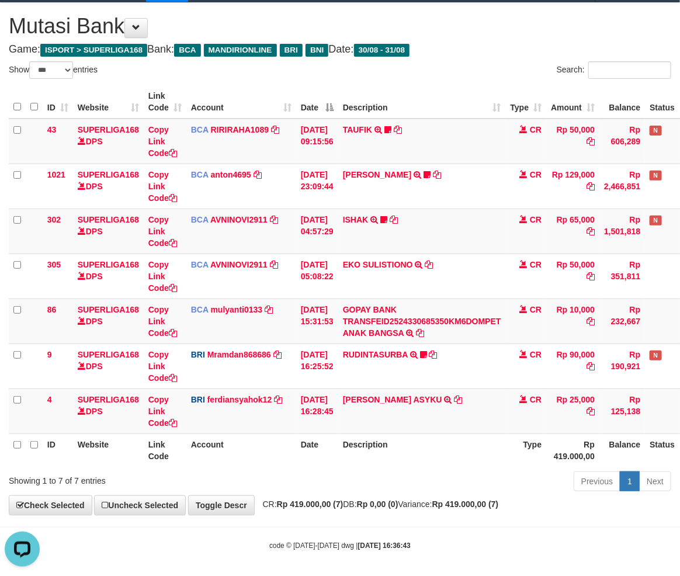
scroll to position [32, 0]
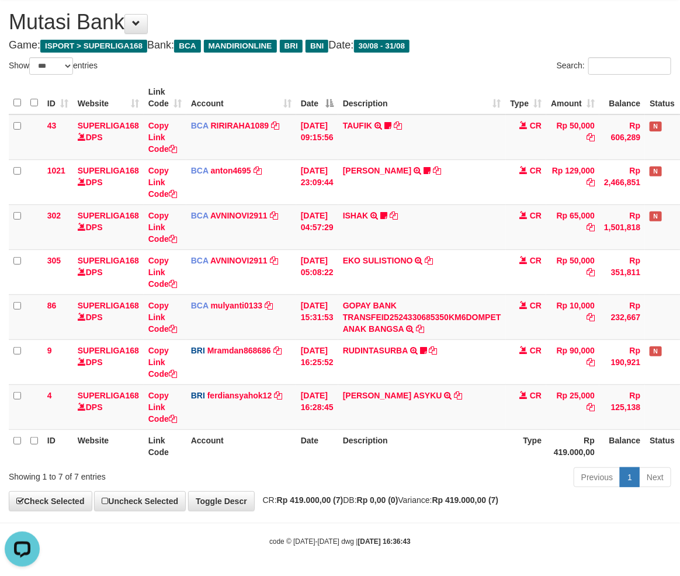
drag, startPoint x: 511, startPoint y: 474, endPoint x: 506, endPoint y: 469, distance: 7.0
click at [511, 474] on div "Previous 1 Next" at bounding box center [481, 478] width 379 height 25
click at [441, 487] on div "Previous 1 Next" at bounding box center [481, 478] width 379 height 25
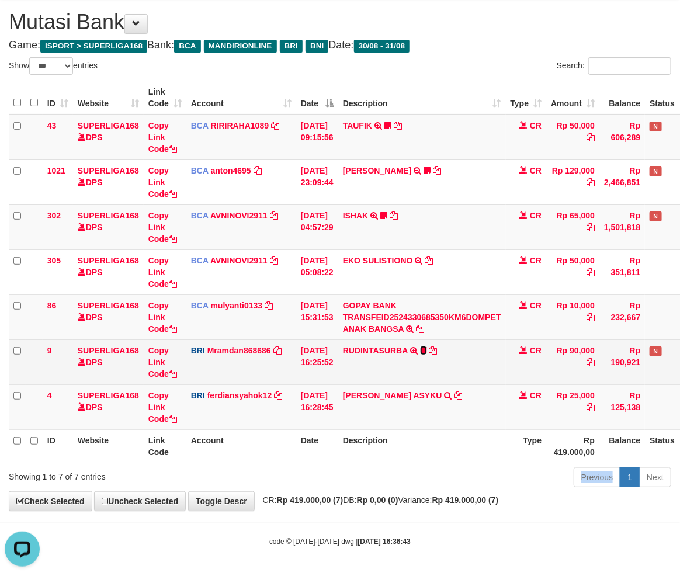
click at [427, 349] on icon at bounding box center [423, 351] width 7 height 8
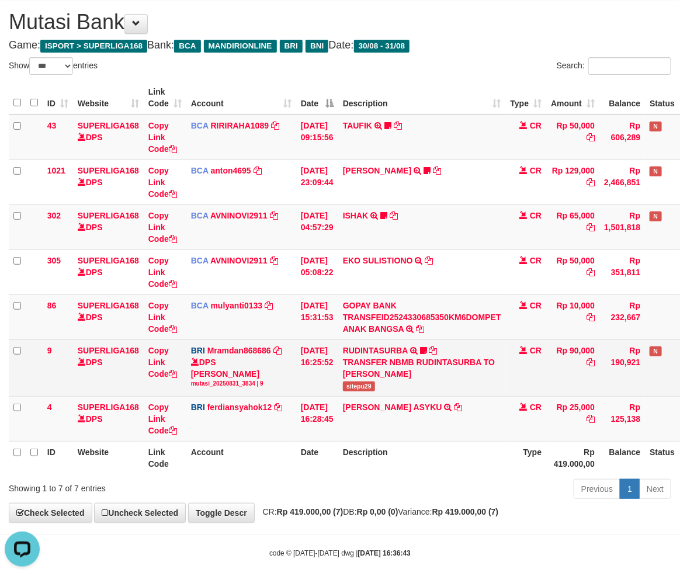
click at [360, 386] on span "sitepu29" at bounding box center [359, 387] width 32 height 10
copy span "sitepu29"
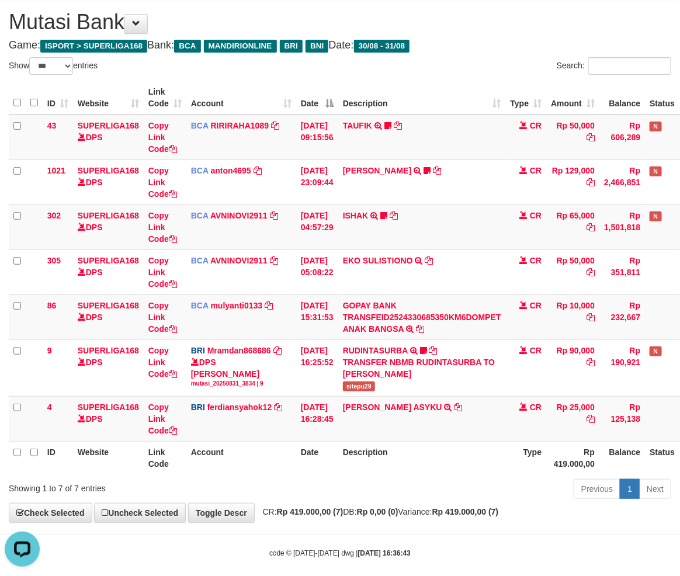
drag, startPoint x: 511, startPoint y: 466, endPoint x: 525, endPoint y: 466, distance: 14.0
click at [513, 466] on tr "ID Website Link Code Account Date Description Type Rp 419.000,00 Balance Status…" at bounding box center [368, 457] width 719 height 33
click at [456, 465] on th "Description" at bounding box center [422, 457] width 168 height 33
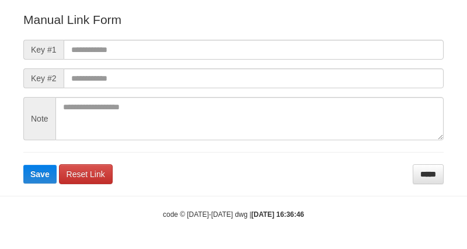
scroll to position [153, 0]
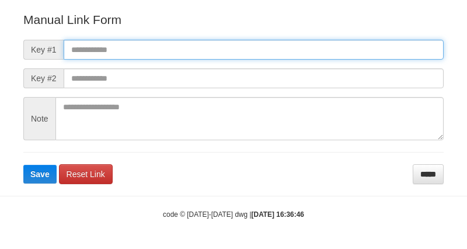
click at [103, 49] on input "text" at bounding box center [254, 50] width 380 height 20
paste input "**********"
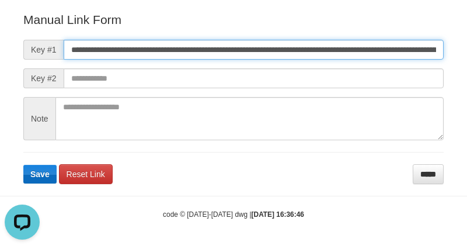
scroll to position [0, 695]
type input "**********"
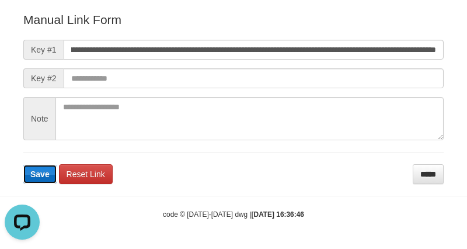
click at [55, 175] on button "Save" at bounding box center [39, 174] width 33 height 19
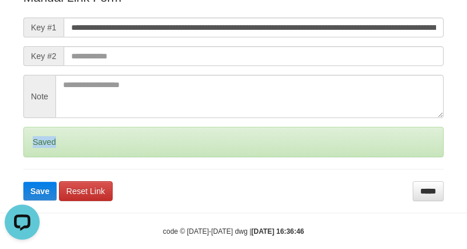
click at [50, 157] on div "Saved" at bounding box center [233, 142] width 421 height 30
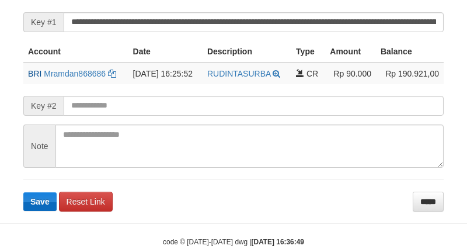
scroll to position [304, 0]
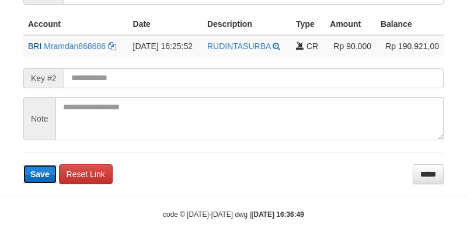
click at [35, 175] on span "Save" at bounding box center [39, 173] width 19 height 9
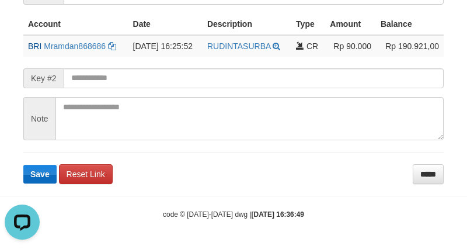
scroll to position [0, 0]
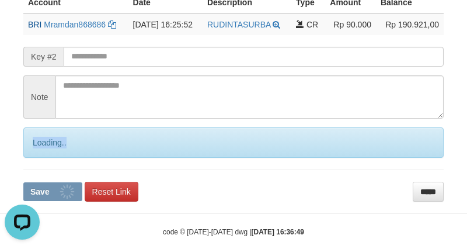
click at [35, 158] on div "Loading.." at bounding box center [233, 142] width 421 height 30
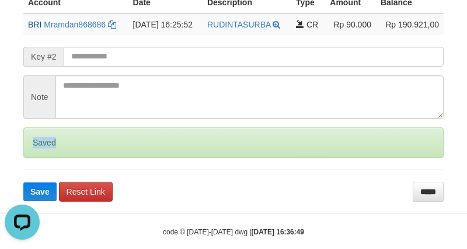
click at [36, 158] on div "Saved" at bounding box center [233, 142] width 421 height 30
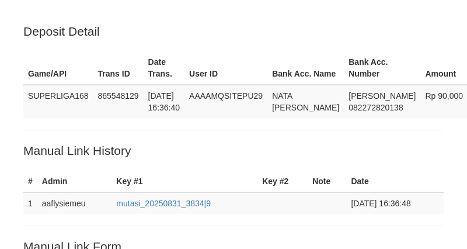
scroll to position [304, 0]
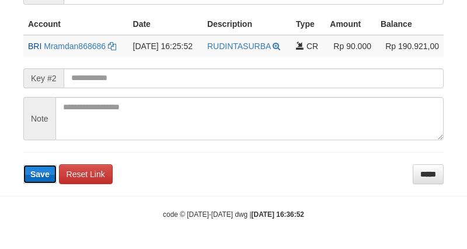
click at [49, 168] on button "Save" at bounding box center [39, 174] width 33 height 19
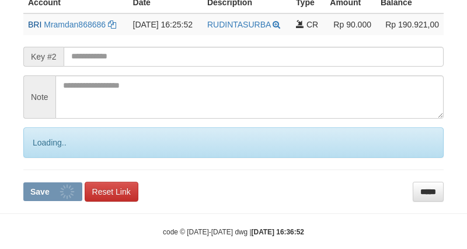
click at [49, 158] on div "Loading.." at bounding box center [233, 142] width 421 height 30
click at [47, 158] on div "Loading.." at bounding box center [233, 142] width 421 height 30
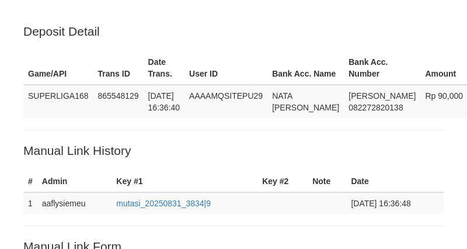
scroll to position [304, 0]
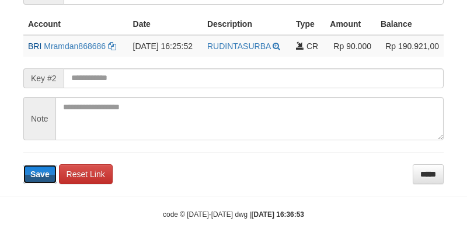
click at [47, 169] on span "Save" at bounding box center [39, 173] width 19 height 9
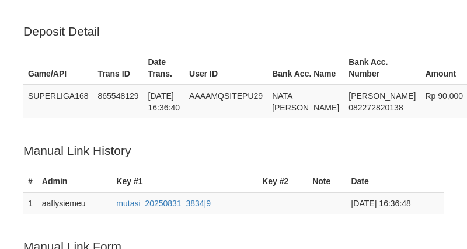
scroll to position [304, 0]
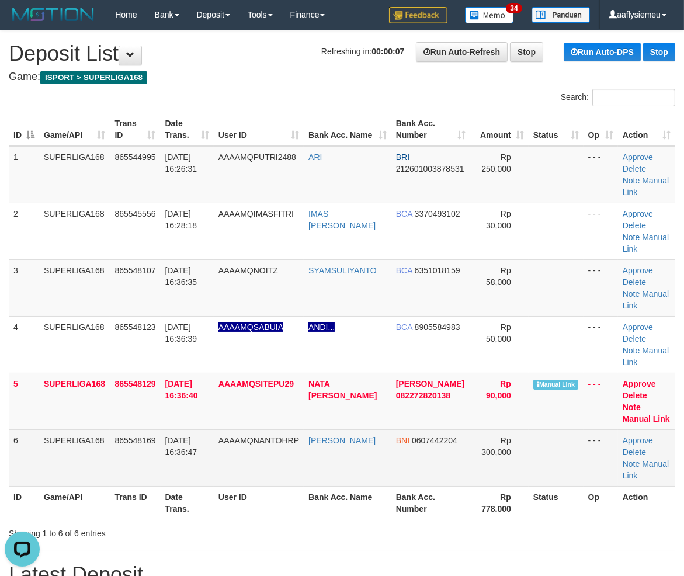
click at [262, 466] on td "AAAAMQNANTOHRP" at bounding box center [259, 458] width 90 height 57
click at [225, 445] on span "AAAAMQNANTOHRP" at bounding box center [259, 440] width 81 height 9
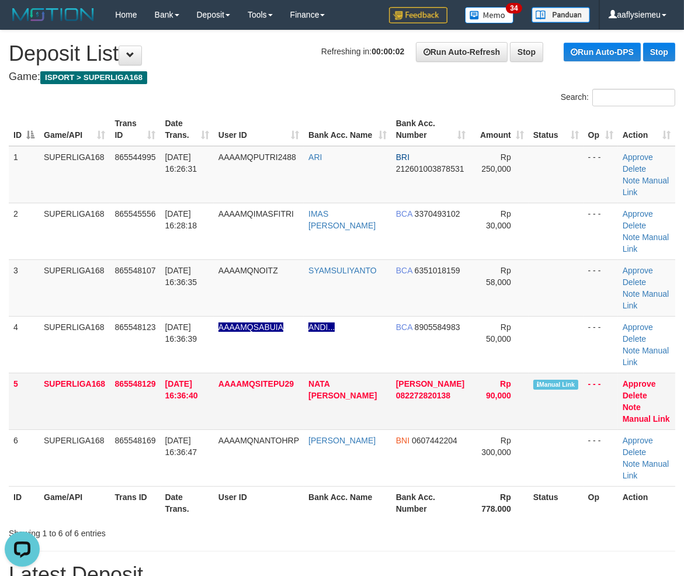
click at [236, 387] on td "AAAAMQSITEPU29" at bounding box center [259, 401] width 90 height 57
click at [173, 389] on span "[DATE] 16:36:40" at bounding box center [181, 389] width 33 height 21
drag, startPoint x: 173, startPoint y: 389, endPoint x: 165, endPoint y: 395, distance: 9.6
click at [171, 392] on span "[DATE] 16:36:40" at bounding box center [181, 389] width 33 height 21
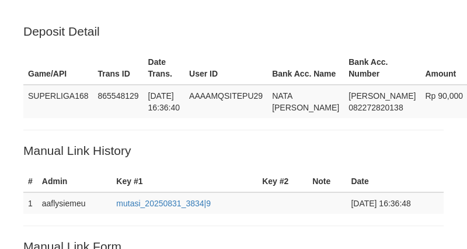
scroll to position [304, 0]
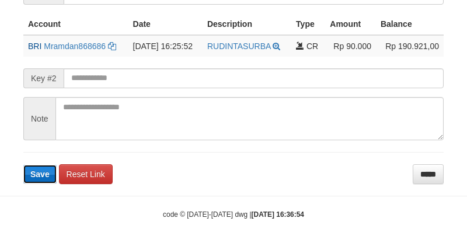
click at [47, 171] on span "Save" at bounding box center [39, 173] width 19 height 9
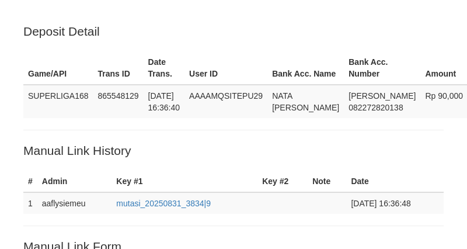
scroll to position [304, 0]
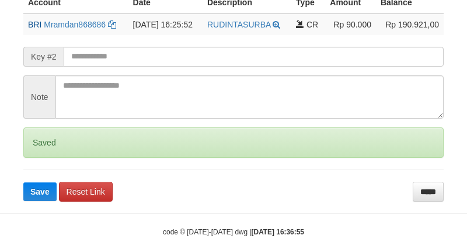
click at [46, 158] on div "Saved" at bounding box center [233, 142] width 421 height 30
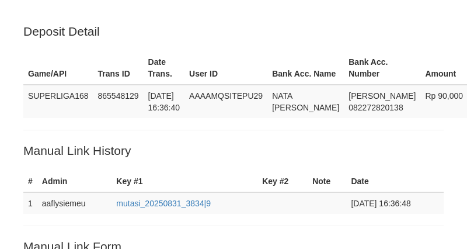
scroll to position [304, 0]
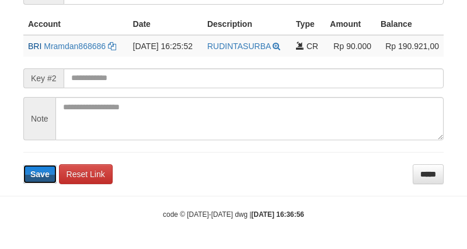
click at [46, 174] on span "Save" at bounding box center [39, 173] width 19 height 9
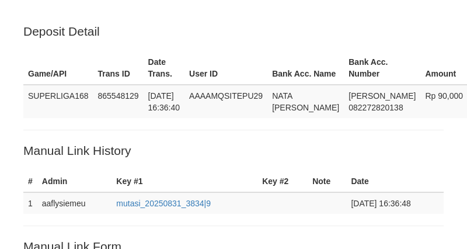
scroll to position [304, 0]
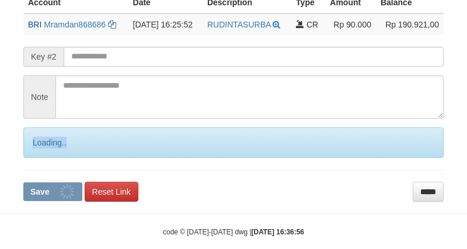
click at [46, 158] on div "Loading.." at bounding box center [233, 142] width 421 height 30
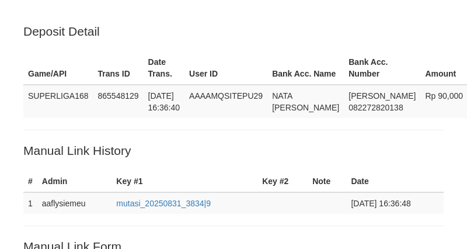
scroll to position [304, 0]
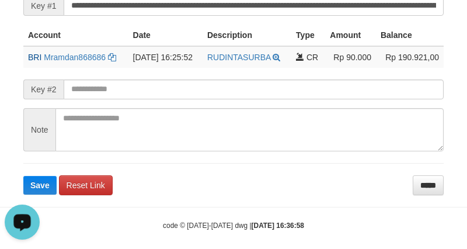
scroll to position [238, 0]
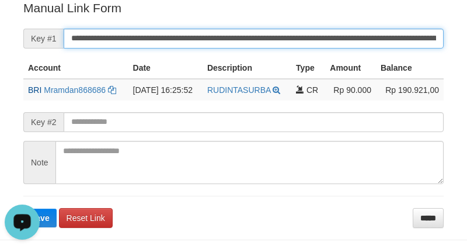
drag, startPoint x: 68, startPoint y: 53, endPoint x: 0, endPoint y: 115, distance: 91.4
click at [68, 49] on input "**********" at bounding box center [254, 39] width 380 height 20
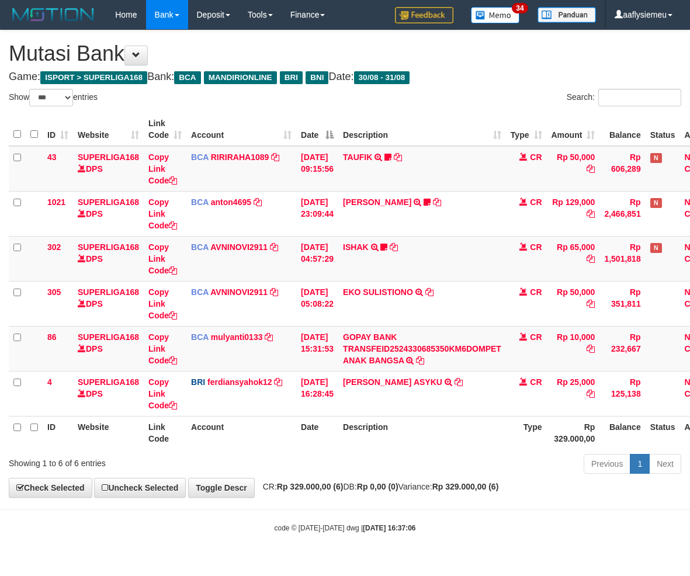
select select "***"
click at [399, 491] on strong "Rp 0,00 (0)" at bounding box center [377, 486] width 41 height 9
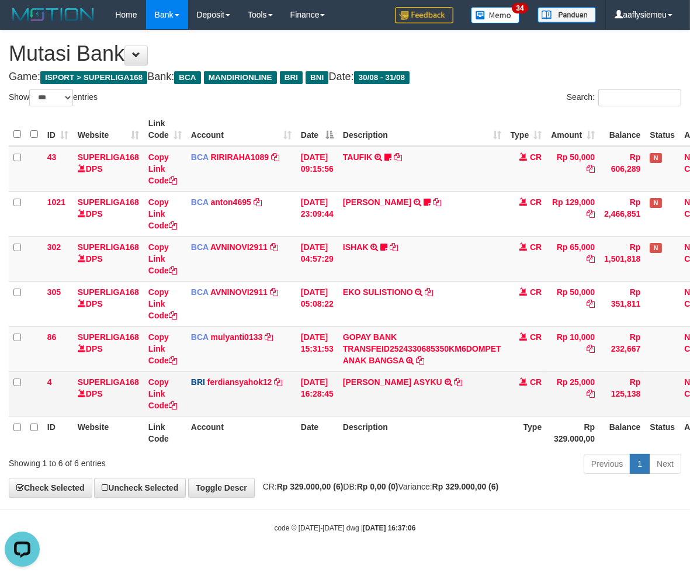
click at [434, 413] on td "M RAFIQI ASYKU TRANSFER NBMB M RAFIQI ASYKU TO FERDIANSYAH" at bounding box center [422, 393] width 168 height 45
drag, startPoint x: 538, startPoint y: 404, endPoint x: 681, endPoint y: 382, distance: 145.4
click at [539, 404] on td "CR" at bounding box center [526, 393] width 41 height 45
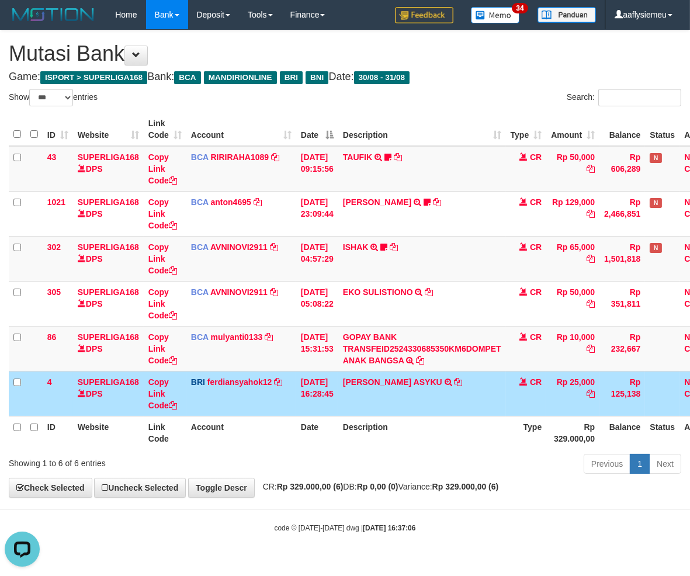
click at [383, 439] on th "Description" at bounding box center [422, 432] width 168 height 33
drag, startPoint x: 383, startPoint y: 439, endPoint x: 686, endPoint y: 355, distance: 314.7
click at [384, 439] on th "Description" at bounding box center [422, 432] width 168 height 33
click at [459, 445] on th "Description" at bounding box center [422, 432] width 168 height 33
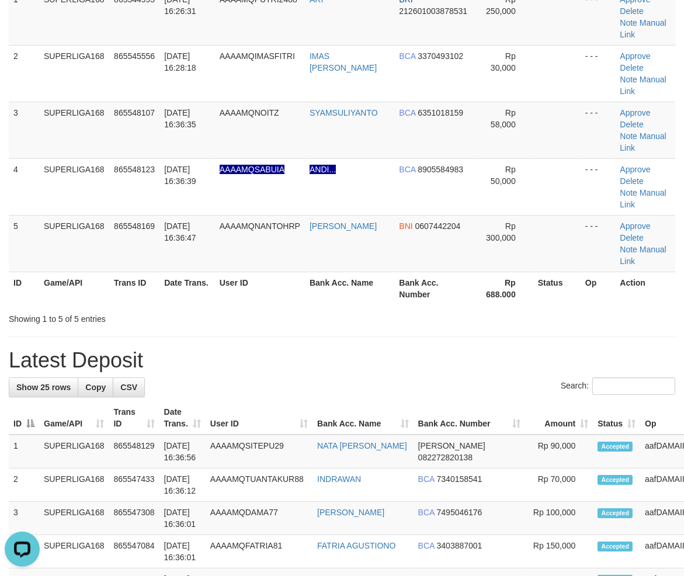
scroll to position [130, 0]
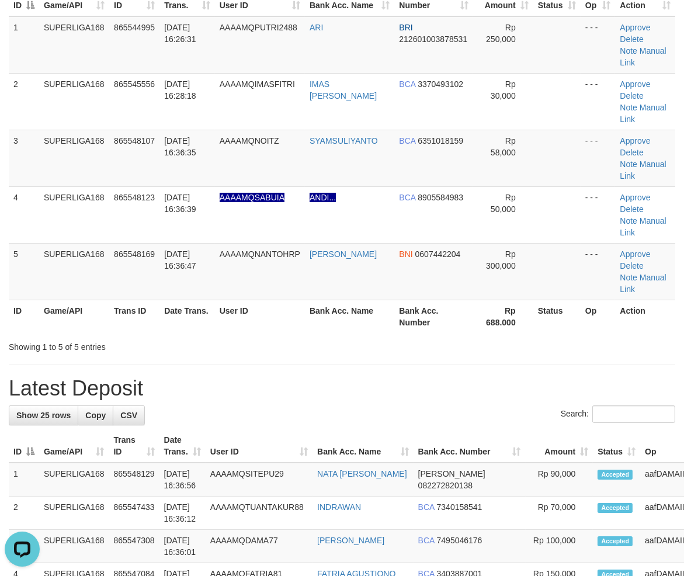
drag, startPoint x: 101, startPoint y: 282, endPoint x: 3, endPoint y: 329, distance: 108.2
click at [86, 293] on td "SUPERLIGA168" at bounding box center [74, 271] width 70 height 57
drag, startPoint x: 123, startPoint y: 260, endPoint x: 79, endPoint y: 288, distance: 52.2
click at [117, 264] on td "865548169" at bounding box center [134, 271] width 50 height 57
click at [184, 250] on span "[DATE] 16:36:47" at bounding box center [180, 260] width 32 height 21
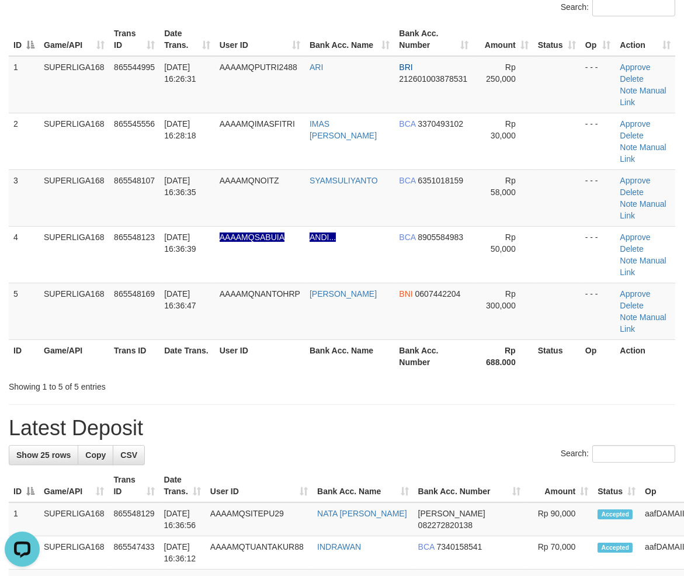
scroll to position [0, 0]
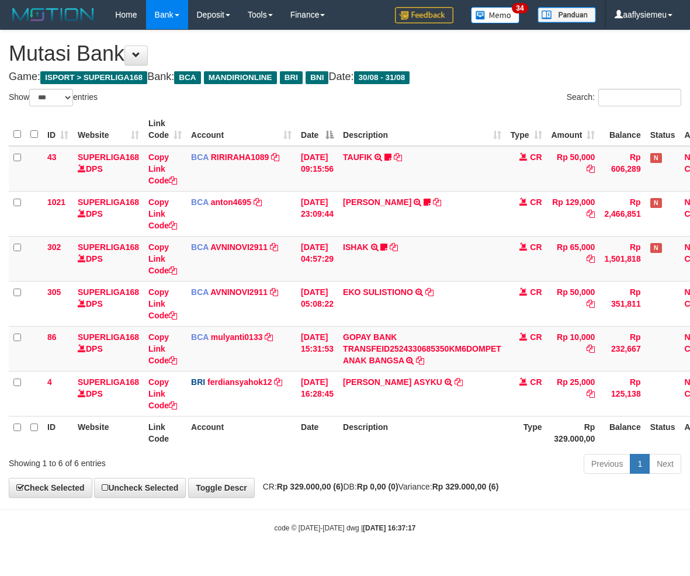
select select "***"
click at [455, 485] on span "CR: Rp 329.000,00 (6) DB: Rp 0,00 (0) Variance: Rp 329.000,00 (6)" at bounding box center [378, 486] width 242 height 9
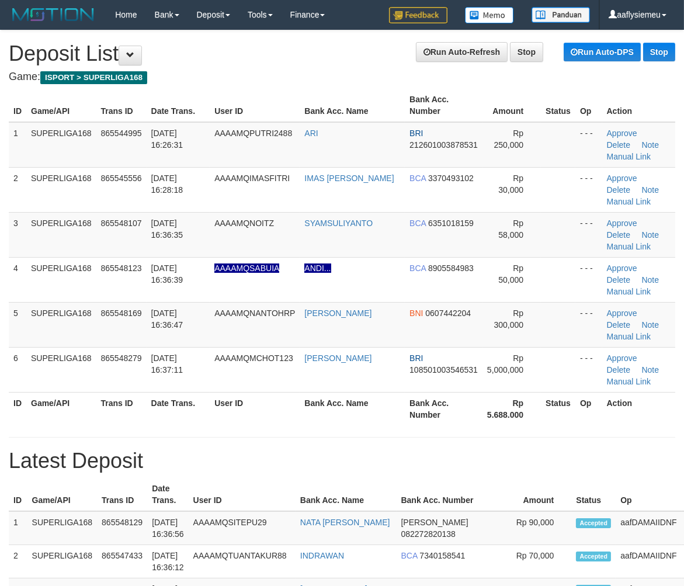
drag, startPoint x: 98, startPoint y: 361, endPoint x: 3, endPoint y: 403, distance: 103.6
click at [93, 365] on tr "6 SUPERLIGA168 865548279 31/08/2025 16:37:11 AAAAMQMCHOT123 LAMHOT SAMOSIR BRI …" at bounding box center [342, 369] width 667 height 45
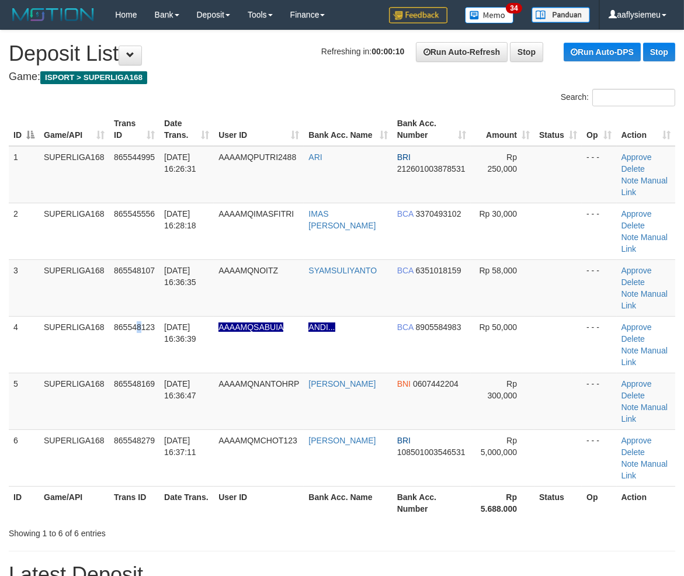
drag, startPoint x: 141, startPoint y: 351, endPoint x: 1, endPoint y: 406, distance: 150.1
click at [129, 359] on td "865548123" at bounding box center [134, 344] width 50 height 57
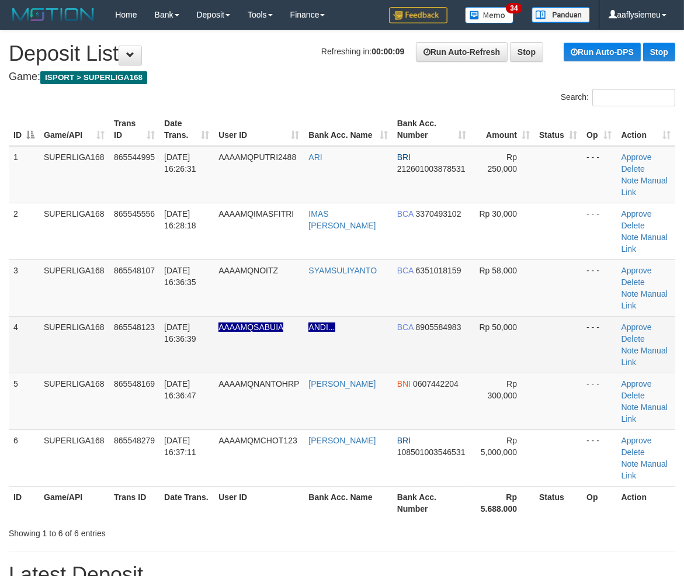
drag, startPoint x: 89, startPoint y: 346, endPoint x: 49, endPoint y: 371, distance: 47.5
click at [89, 347] on td "SUPERLIGA168" at bounding box center [74, 344] width 70 height 57
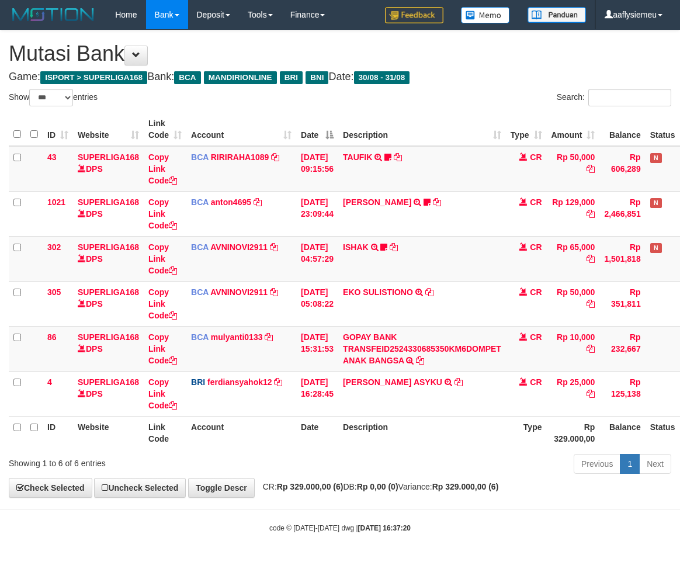
select select "***"
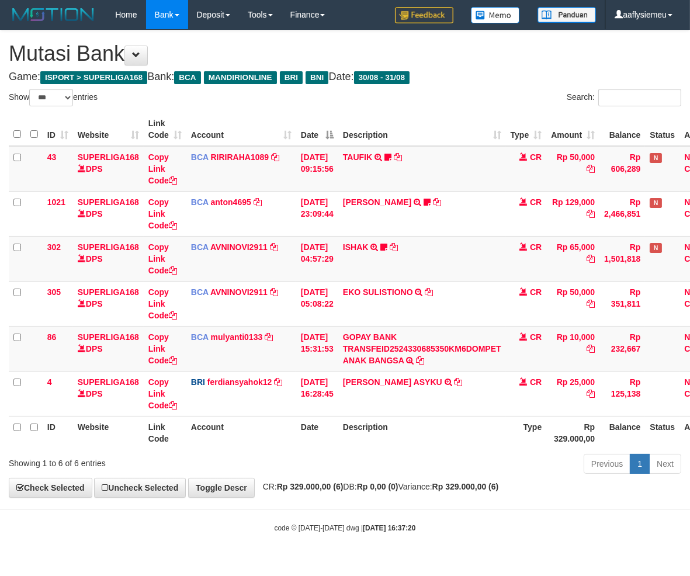
click at [557, 439] on th "Rp 329.000,00" at bounding box center [572, 432] width 53 height 33
click at [501, 445] on th "Description" at bounding box center [422, 432] width 168 height 33
click at [497, 445] on th "Description" at bounding box center [422, 432] width 168 height 33
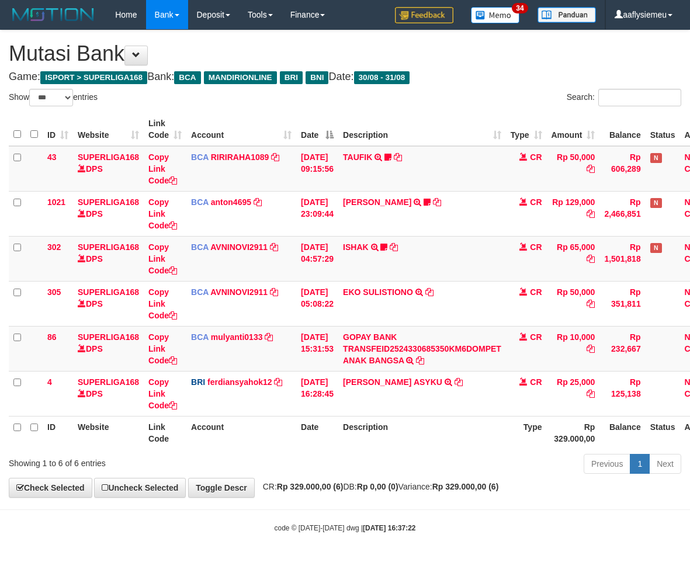
select select "***"
click at [470, 464] on div "Previous 1 Next" at bounding box center [488, 465] width 385 height 25
click at [365, 457] on div "Previous 1 Next" at bounding box center [488, 465] width 385 height 25
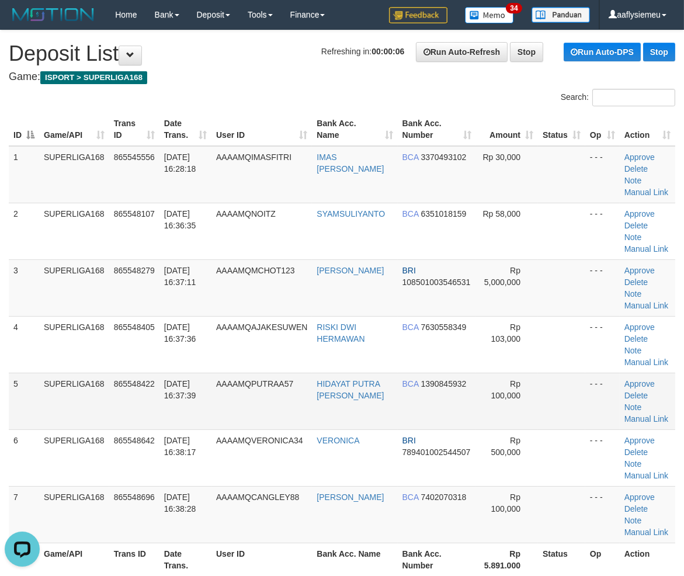
click at [100, 389] on td "SUPERLIGA168" at bounding box center [74, 401] width 70 height 57
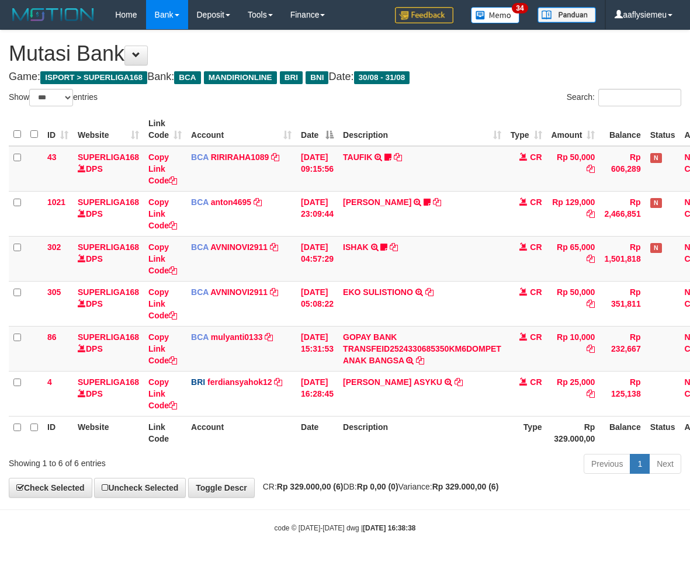
select select "***"
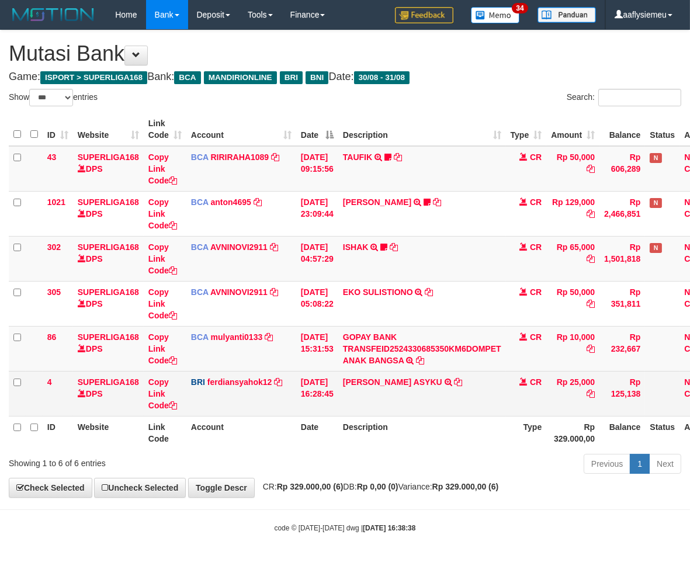
click at [545, 387] on td "CR" at bounding box center [526, 393] width 41 height 45
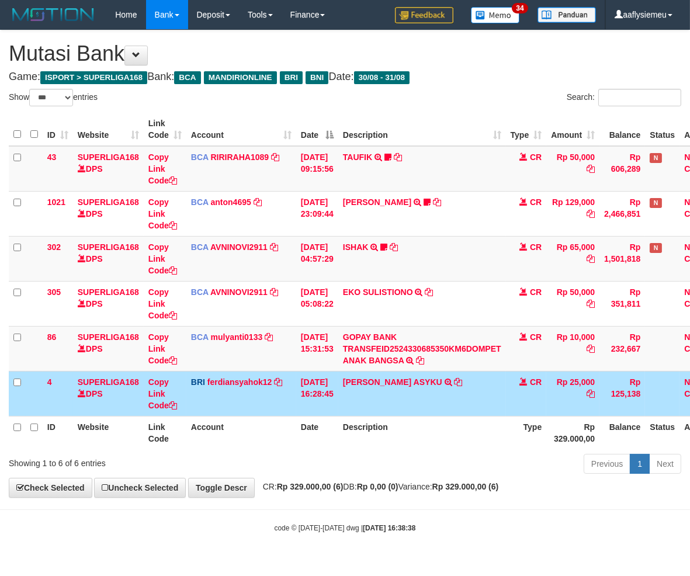
click at [462, 436] on th "Description" at bounding box center [422, 432] width 168 height 33
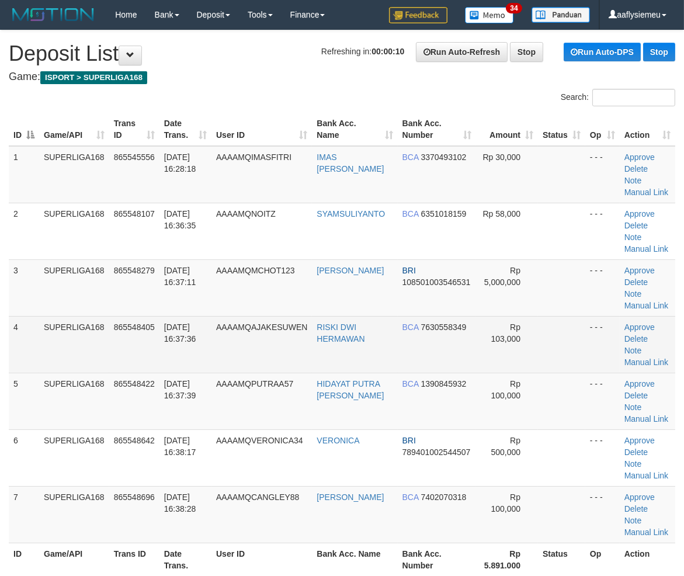
click at [96, 311] on td "SUPERLIGA168" at bounding box center [74, 287] width 70 height 57
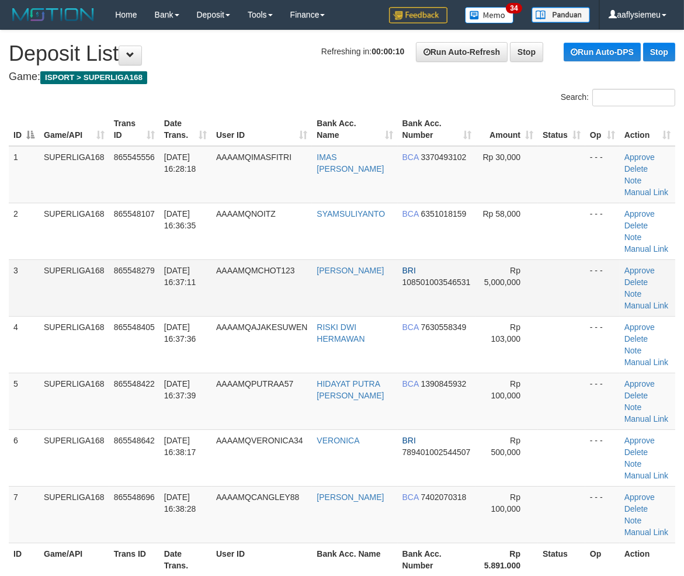
drag, startPoint x: 241, startPoint y: 295, endPoint x: 235, endPoint y: 303, distance: 10.1
click at [240, 296] on td "AAAAMQMCHOT123" at bounding box center [262, 287] width 101 height 57
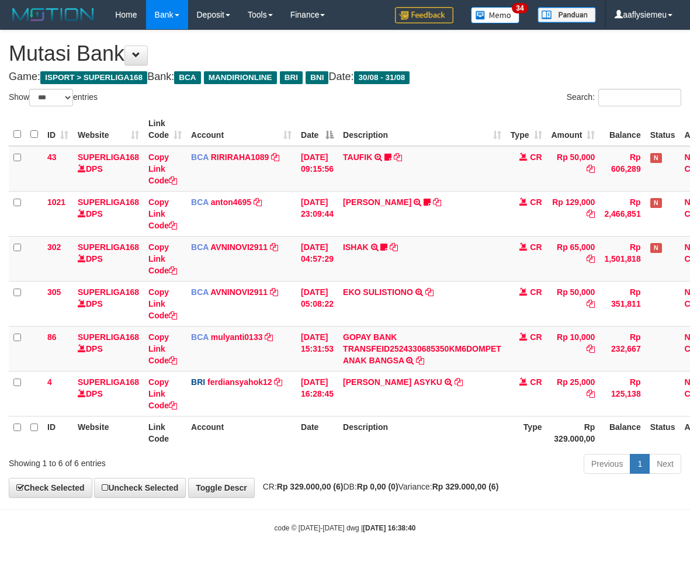
select select "***"
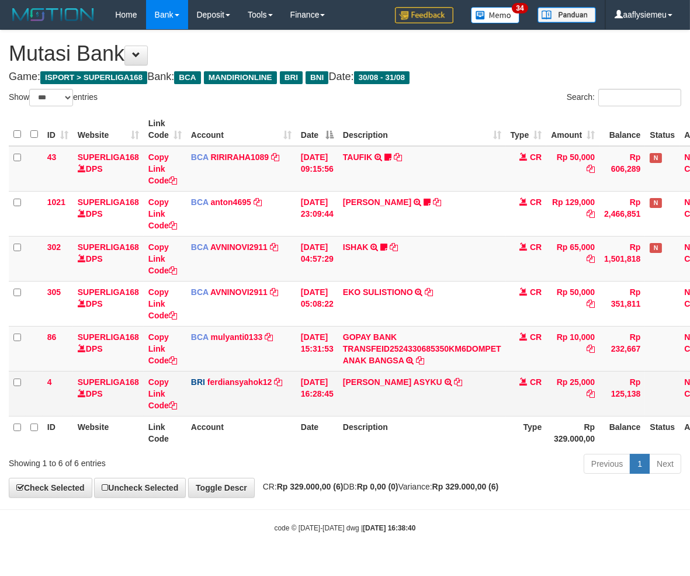
click at [559, 402] on td "Rp 25,000" at bounding box center [572, 393] width 53 height 45
click at [460, 395] on td "M RAFIQI ASYKU TRANSFER NBMB M RAFIQI ASYKU TO FERDIANSYAH" at bounding box center [422, 393] width 168 height 45
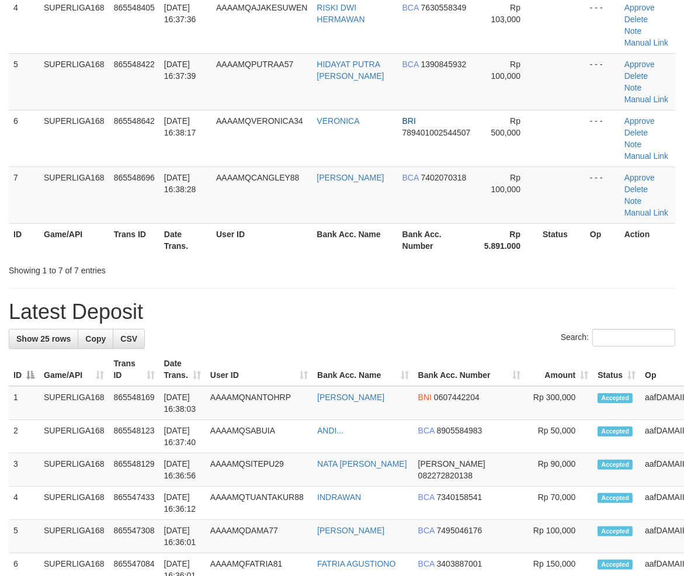
drag, startPoint x: 96, startPoint y: 299, endPoint x: 4, endPoint y: 330, distance: 96.6
click at [91, 304] on h1 "Latest Deposit" at bounding box center [342, 311] width 667 height 23
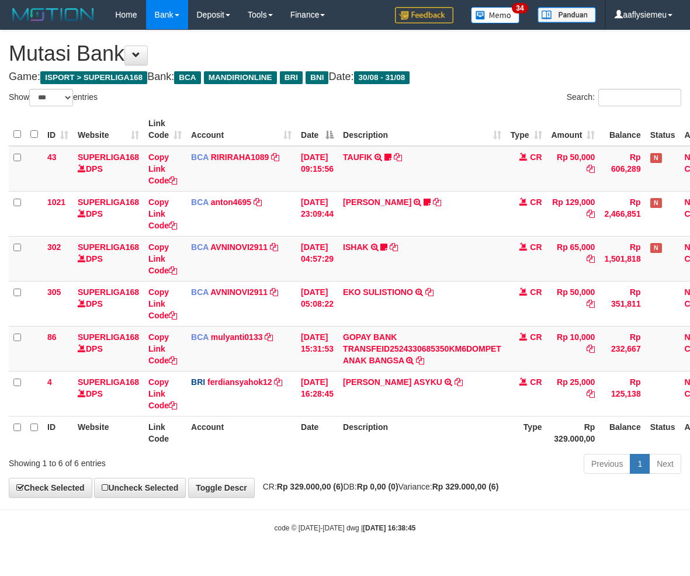
select select "***"
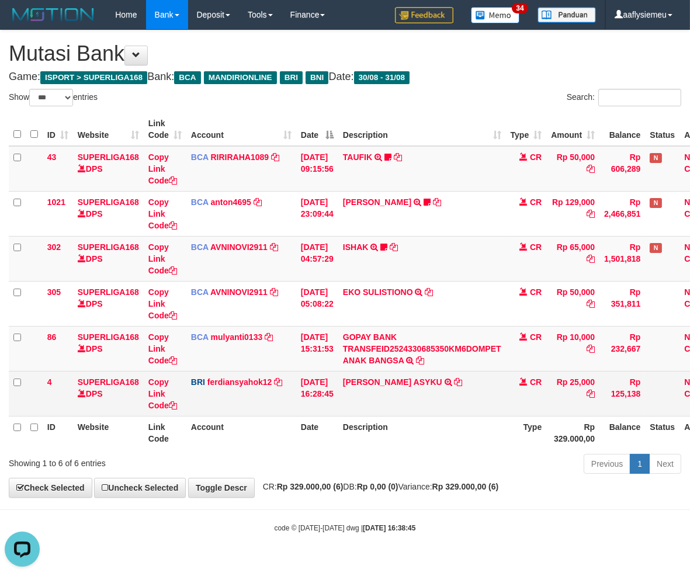
click at [263, 386] on td "BRI ferdiansyahok12 DPS FERDIANSYAH mutasi_20250831_4573 | 4 mutasi_20250831_45…" at bounding box center [241, 393] width 110 height 45
click at [395, 407] on td "M RAFIQI ASYKU TRANSFER NBMB M RAFIQI ASYKU TO FERDIANSYAH" at bounding box center [422, 393] width 168 height 45
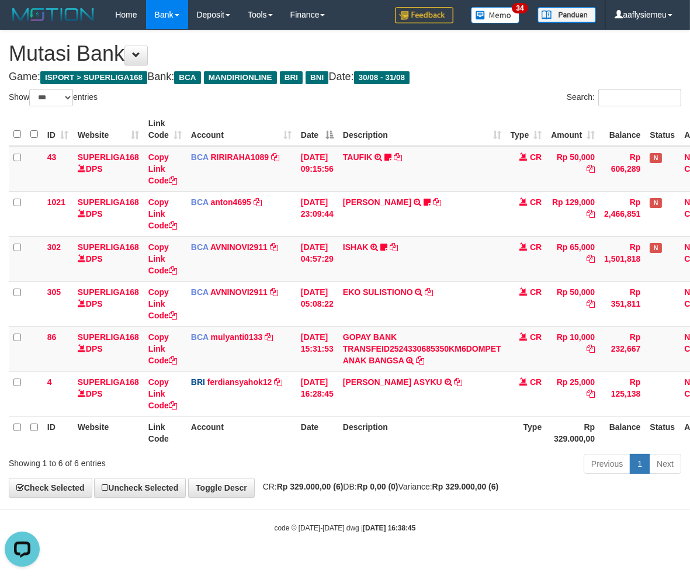
click at [491, 458] on div "Previous 1 Next" at bounding box center [488, 465] width 385 height 25
click at [432, 463] on div "Previous 1 Next" at bounding box center [488, 465] width 385 height 25
click at [393, 443] on th "Description" at bounding box center [422, 432] width 168 height 33
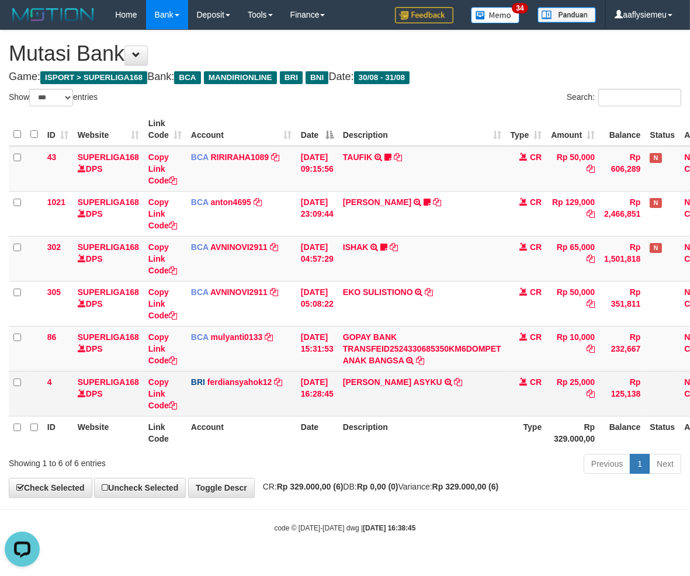
click at [529, 386] on td "CR" at bounding box center [526, 393] width 41 height 45
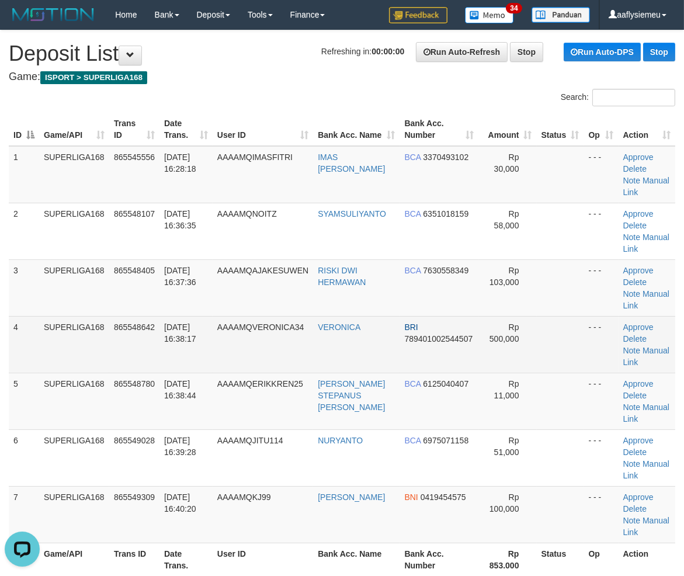
click at [106, 321] on td "SUPERLIGA168" at bounding box center [74, 344] width 70 height 57
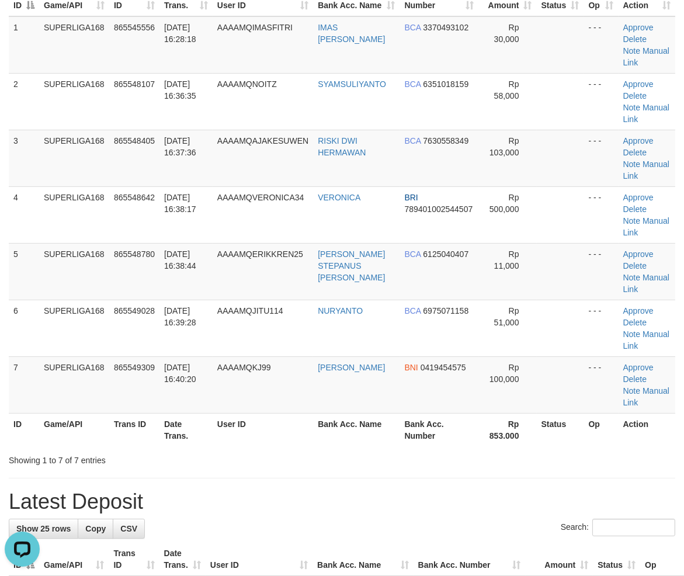
scroll to position [389, 0]
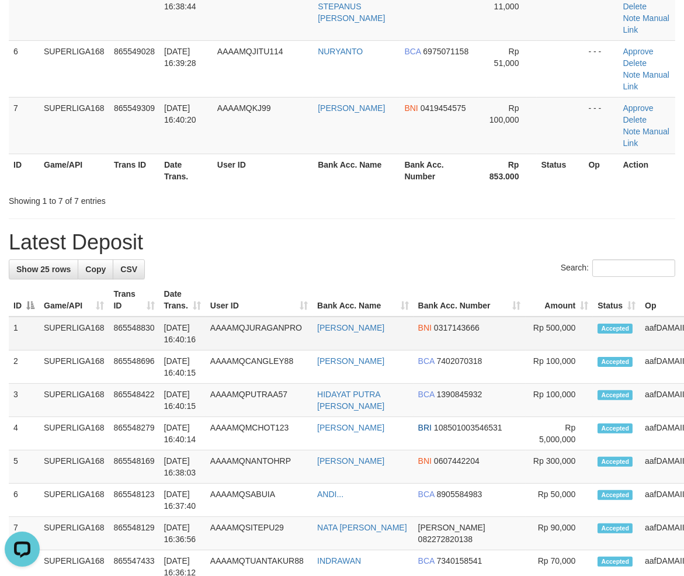
click at [19, 341] on td "1" at bounding box center [24, 334] width 30 height 34
click at [127, 191] on div "Showing 1 to 7 of 7 entries" at bounding box center [143, 199] width 268 height 16
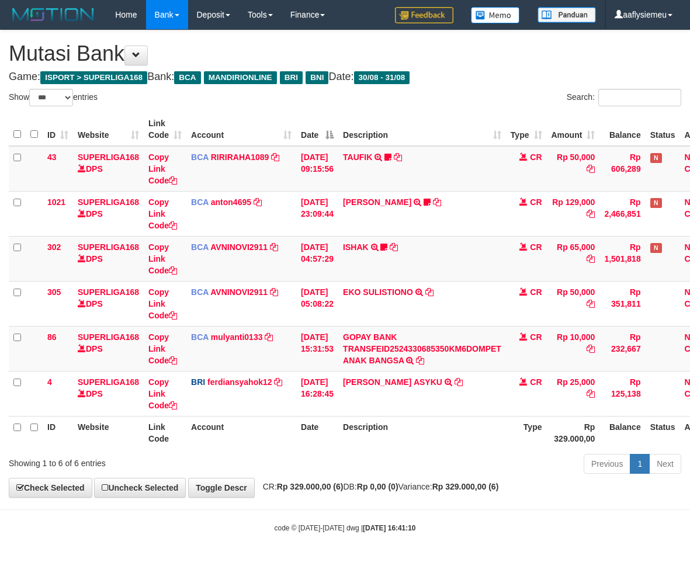
select select "***"
click at [399, 487] on strong "Rp 0,00 (0)" at bounding box center [377, 486] width 41 height 9
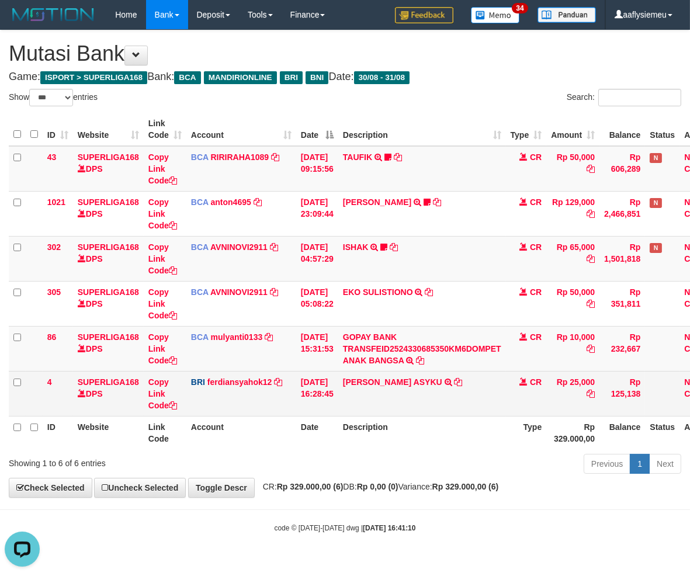
click at [530, 404] on td "CR" at bounding box center [526, 393] width 41 height 45
click at [600, 375] on td "Rp 25,000" at bounding box center [572, 393] width 53 height 45
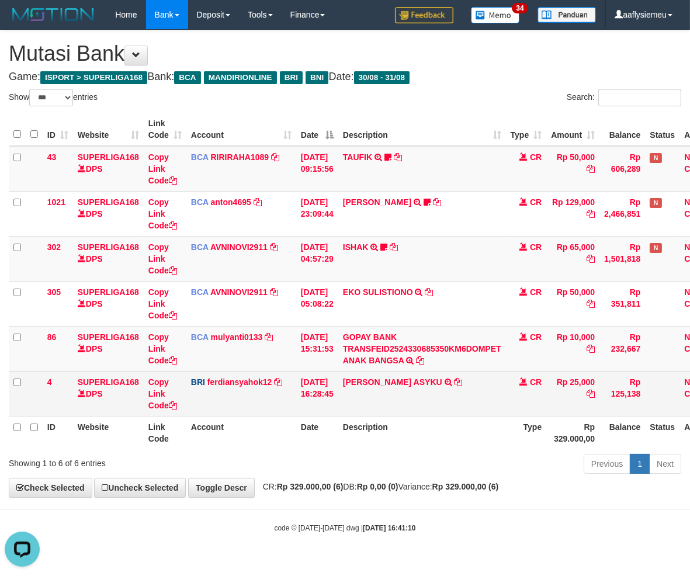
click at [600, 375] on td "Rp 25,000" at bounding box center [572, 393] width 53 height 45
click at [427, 393] on td "M RAFIQI ASYKU TRANSFER NBMB M RAFIQI ASYKU TO FERDIANSYAH" at bounding box center [422, 393] width 168 height 45
click at [433, 411] on td "M RAFIQI ASYKU TRANSFER NBMB M RAFIQI ASYKU TO FERDIANSYAH" at bounding box center [422, 393] width 168 height 45
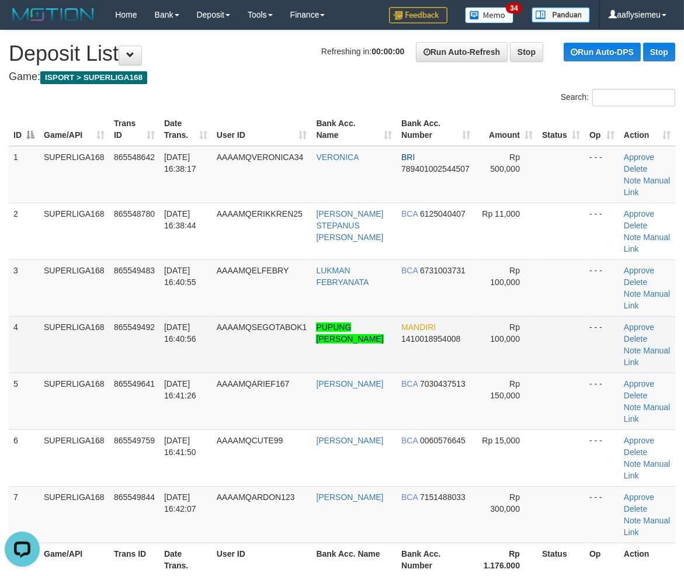
drag, startPoint x: 34, startPoint y: 340, endPoint x: 1, endPoint y: 355, distance: 36.4
click at [33, 343] on td "4" at bounding box center [24, 344] width 30 height 57
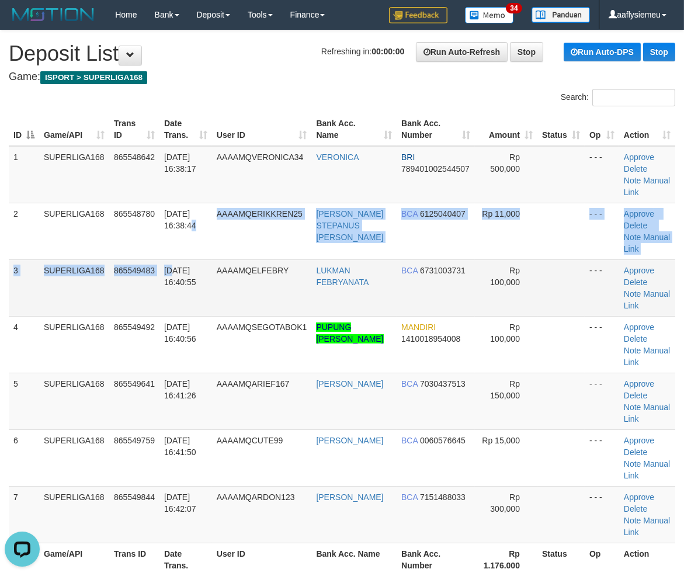
drag, startPoint x: 176, startPoint y: 257, endPoint x: 154, endPoint y: 272, distance: 26.6
click at [161, 269] on td "31/08/2025 16:40:55" at bounding box center [186, 287] width 53 height 57
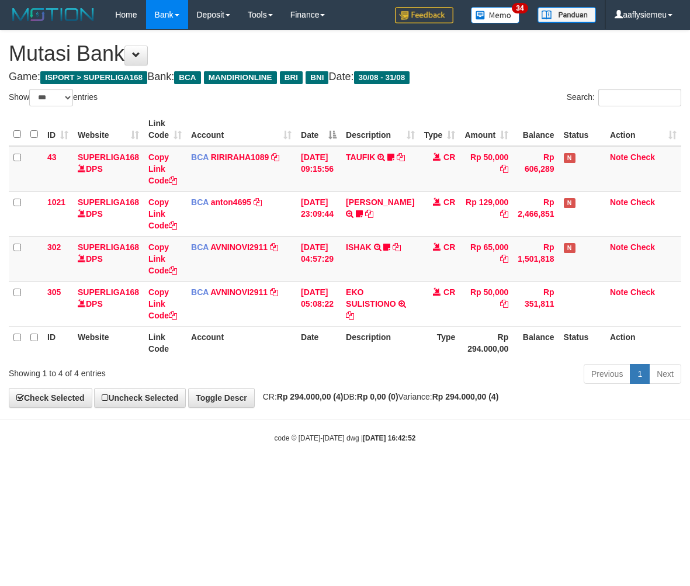
select select "***"
click at [435, 431] on body "Toggle navigation Home Bank Account List Load By Website Group [ISPORT] SUPERLI…" at bounding box center [345, 236] width 690 height 473
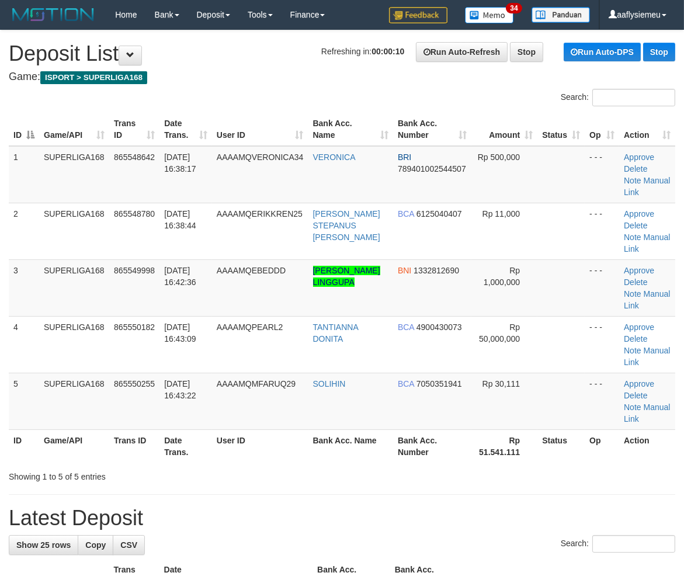
click at [30, 339] on td "4" at bounding box center [24, 344] width 30 height 57
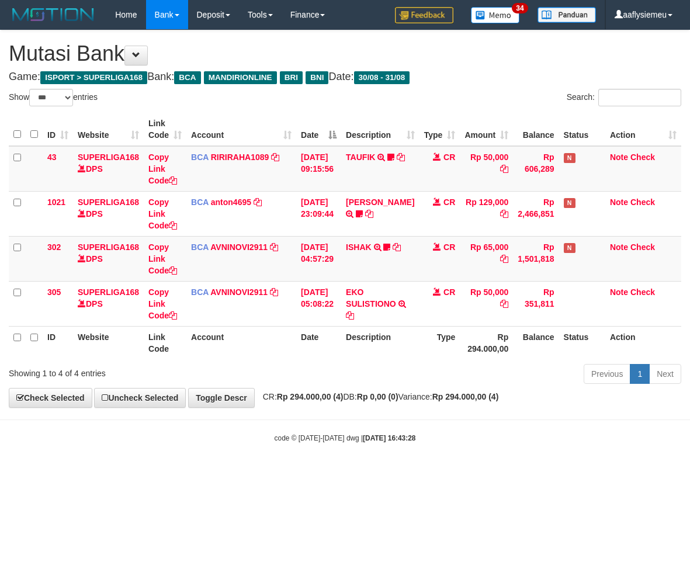
select select "***"
click at [409, 387] on div "Previous 1 Next" at bounding box center [488, 375] width 385 height 25
select select "***"
click at [453, 407] on div "**********" at bounding box center [345, 218] width 690 height 377
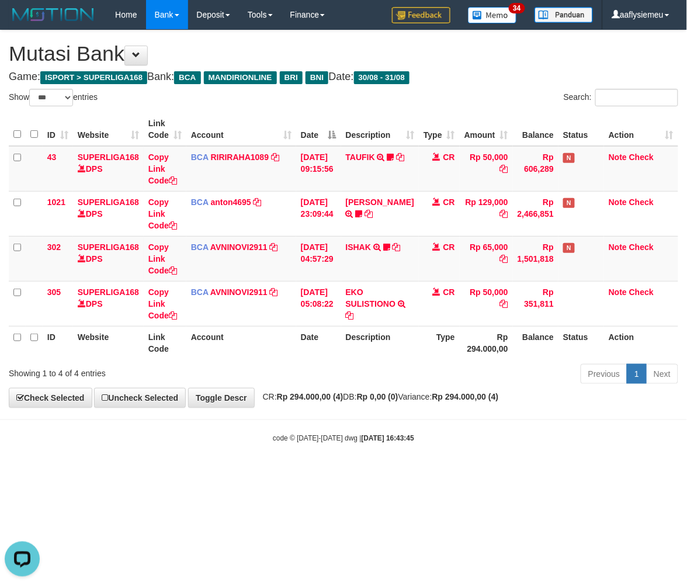
click at [455, 417] on body "Toggle navigation Home Bank Account List Load By Website Group [ISPORT] SUPERLI…" at bounding box center [343, 236] width 687 height 473
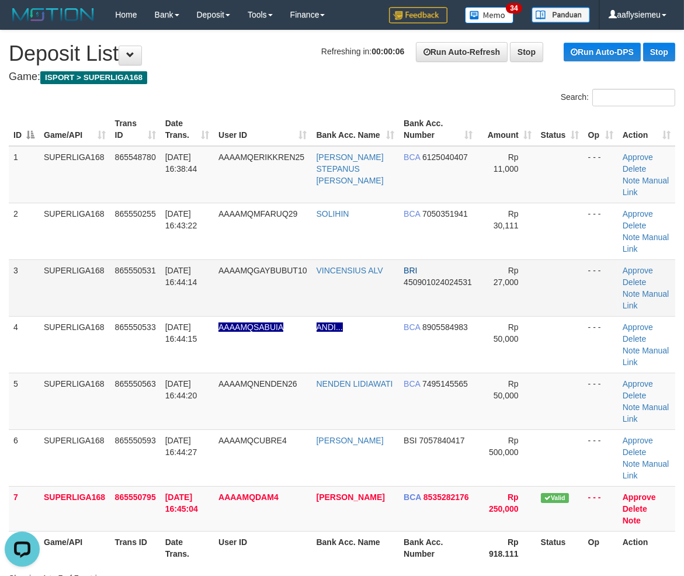
drag, startPoint x: 33, startPoint y: 273, endPoint x: 28, endPoint y: 280, distance: 8.9
click at [33, 273] on td "3" at bounding box center [24, 287] width 30 height 57
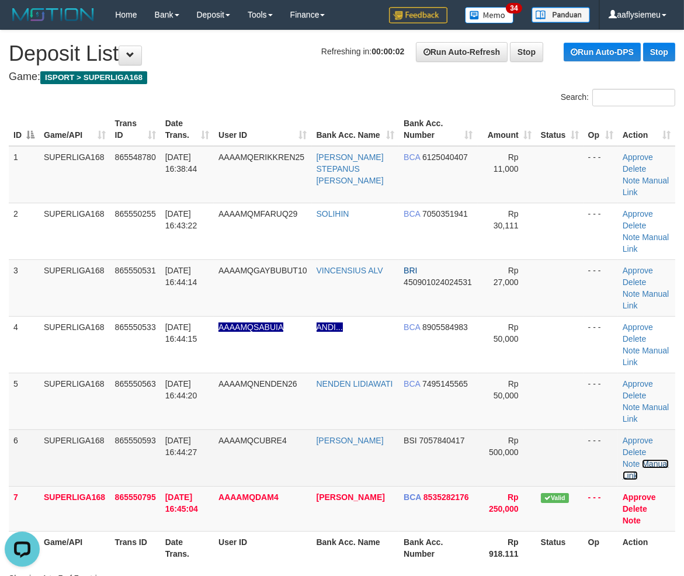
click at [659, 466] on link "Manual Link" at bounding box center [646, 469] width 46 height 21
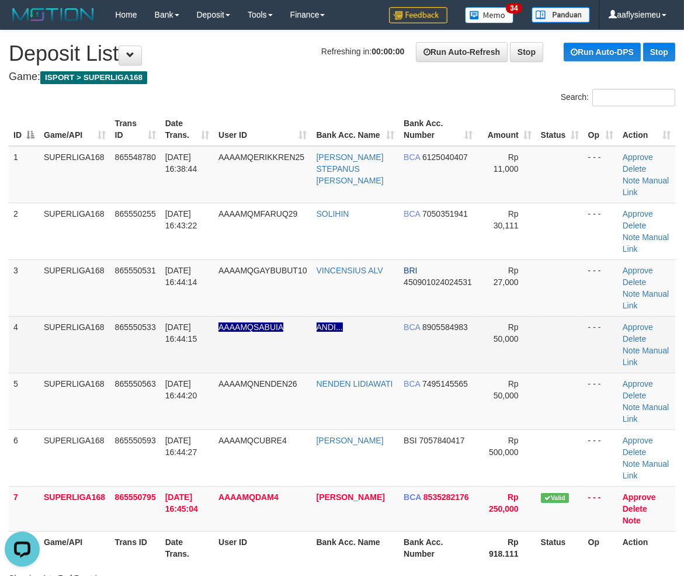
click at [524, 364] on td "Rp 50,000" at bounding box center [507, 344] width 58 height 57
click at [653, 351] on link "Manual Link" at bounding box center [646, 356] width 46 height 21
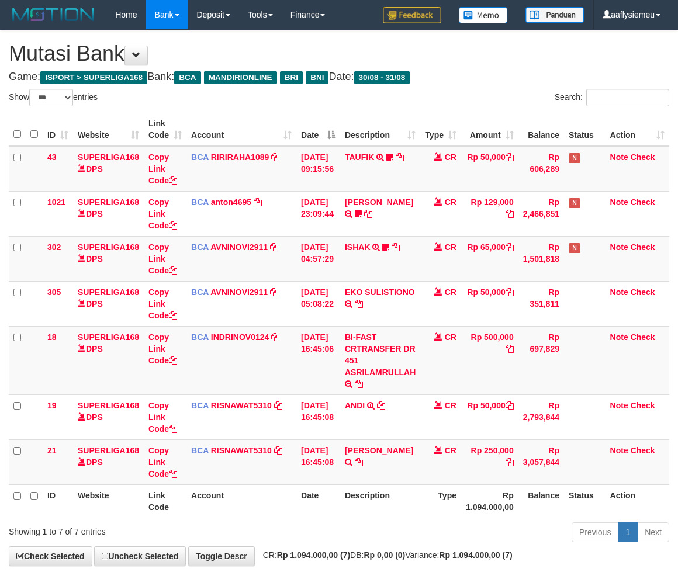
select select "***"
click at [468, 515] on th "Rp 1.094.000,00" at bounding box center [489, 500] width 57 height 33
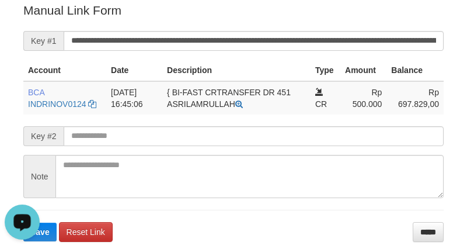
click at [41, 22] on form "**********" at bounding box center [233, 122] width 421 height 240
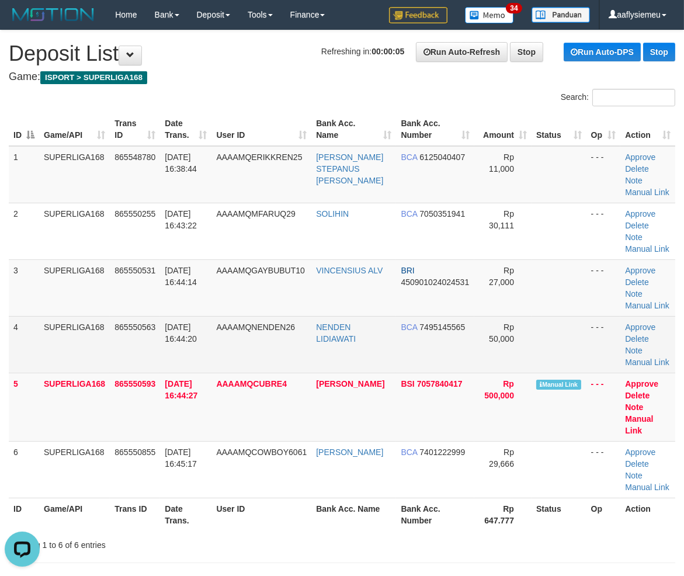
drag, startPoint x: 63, startPoint y: 365, endPoint x: 2, endPoint y: 386, distance: 64.3
click at [51, 370] on td "SUPERLIGA168" at bounding box center [74, 344] width 71 height 57
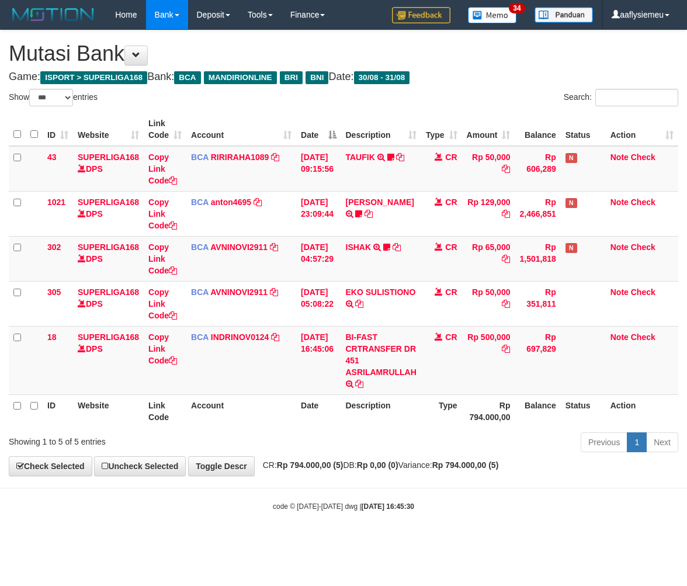
select select "***"
click at [478, 457] on div "**********" at bounding box center [343, 252] width 687 height 445
select select "***"
click at [458, 431] on div "Previous 1 Next" at bounding box center [486, 443] width 383 height 25
click at [515, 422] on th "Rp 794.000,00" at bounding box center [488, 410] width 53 height 33
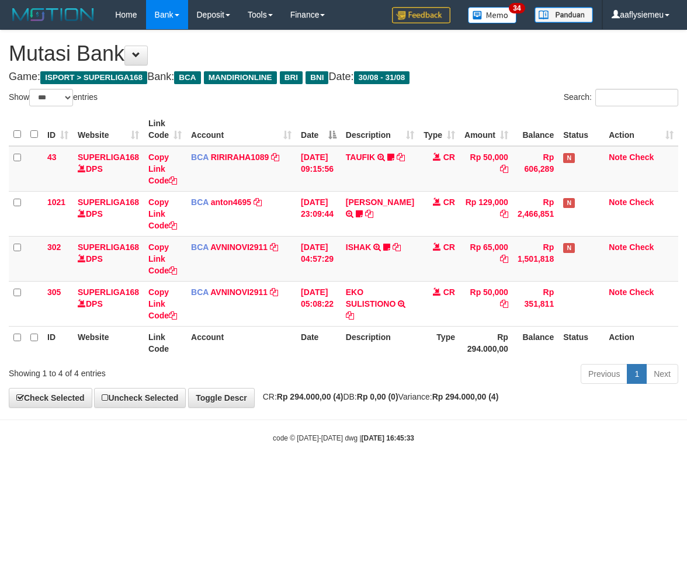
select select "***"
click at [557, 363] on div "Previous 1 Next" at bounding box center [486, 375] width 383 height 25
click at [534, 410] on body "Toggle navigation Home Bank Account List Load By Website Group [ISPORT] SUPERLI…" at bounding box center [343, 236] width 687 height 473
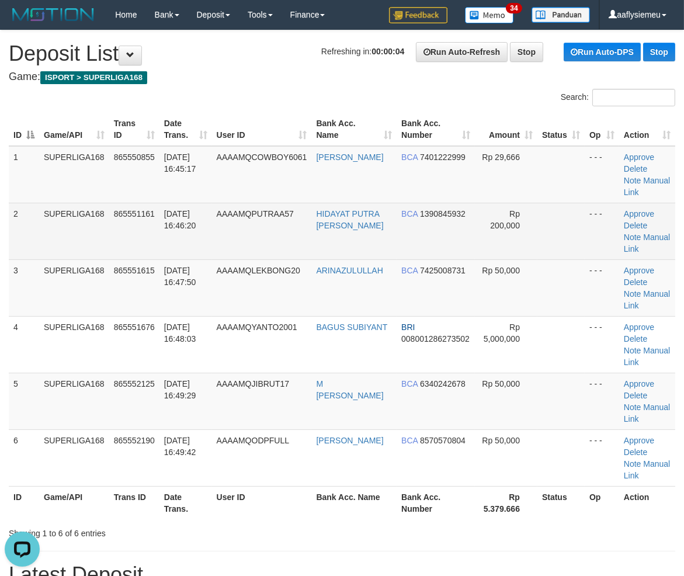
click at [143, 210] on span "865551161" at bounding box center [134, 213] width 41 height 9
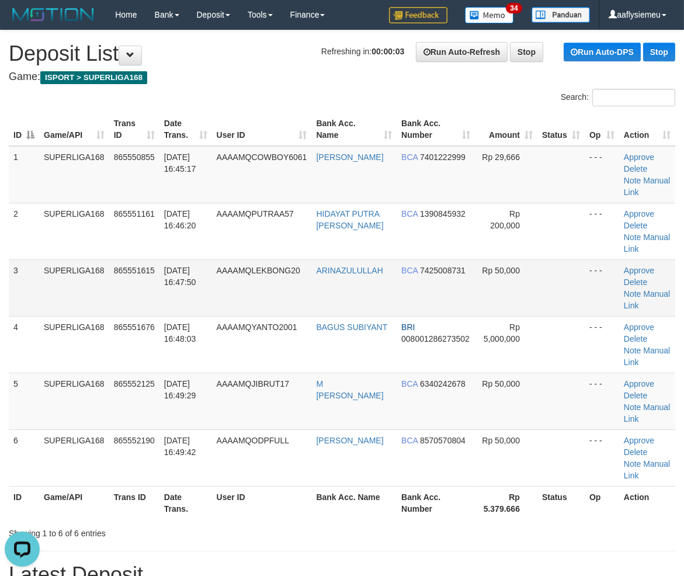
click at [101, 293] on tr "3 SUPERLIGA168 865551615 31/08/2025 16:47:50 AAAAMQLEKBONG20 ARINAZULULLAH BCA …" at bounding box center [342, 287] width 667 height 57
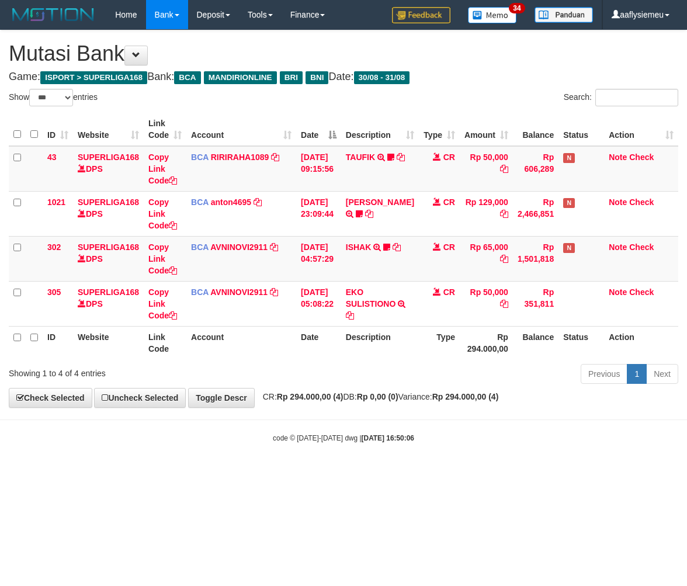
select select "***"
click at [164, 363] on div "Showing 1 to 4 of 4 entries" at bounding box center [143, 371] width 269 height 16
select select "***"
click at [259, 376] on div "Showing 1 to 4 of 4 entries" at bounding box center [143, 371] width 269 height 16
click at [264, 378] on div "Showing 1 to 4 of 4 entries" at bounding box center [143, 371] width 269 height 16
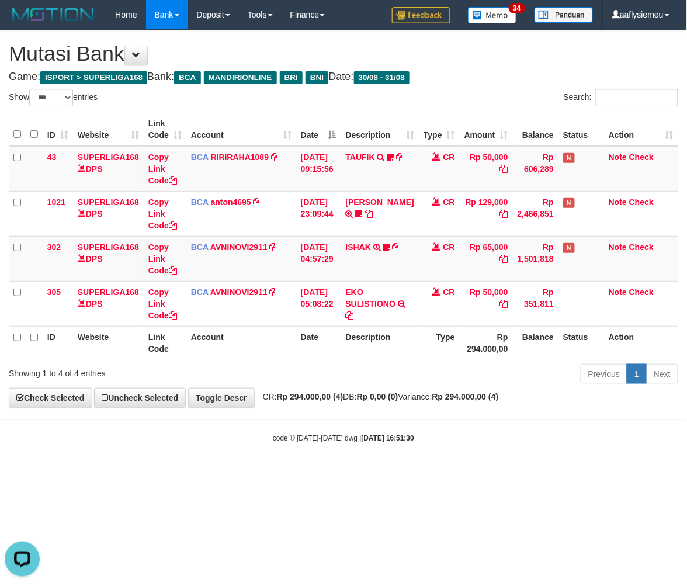
click at [267, 379] on div "Showing 1 to 4 of 4 entries Previous 1 Next" at bounding box center [343, 375] width 687 height 25
click at [302, 363] on div "Previous 1 Next" at bounding box center [486, 375] width 383 height 25
click at [442, 473] on html "Toggle navigation Home Bank Account List Load By Website Group [ISPORT] SUPERLI…" at bounding box center [343, 236] width 687 height 473
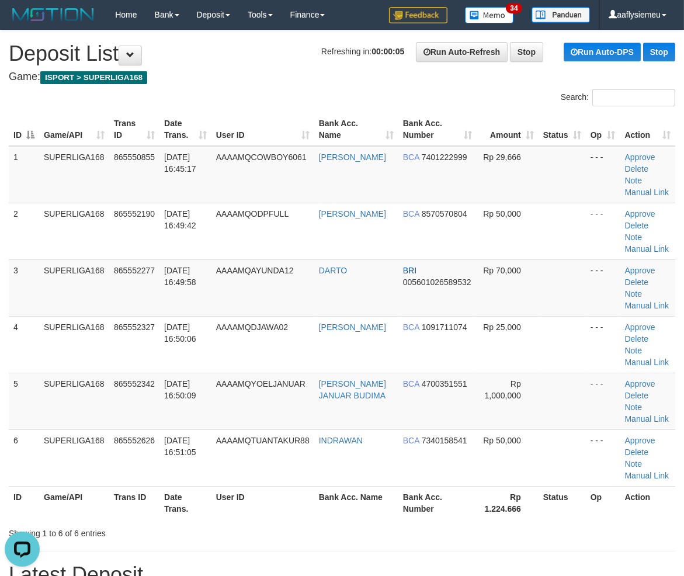
drag, startPoint x: 127, startPoint y: 370, endPoint x: 2, endPoint y: 411, distance: 131.6
click at [126, 369] on td "865552327" at bounding box center [134, 344] width 50 height 57
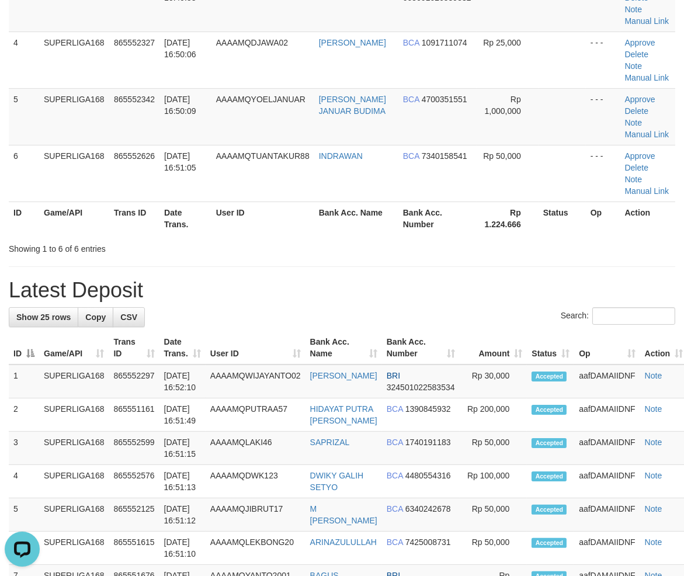
scroll to position [389, 0]
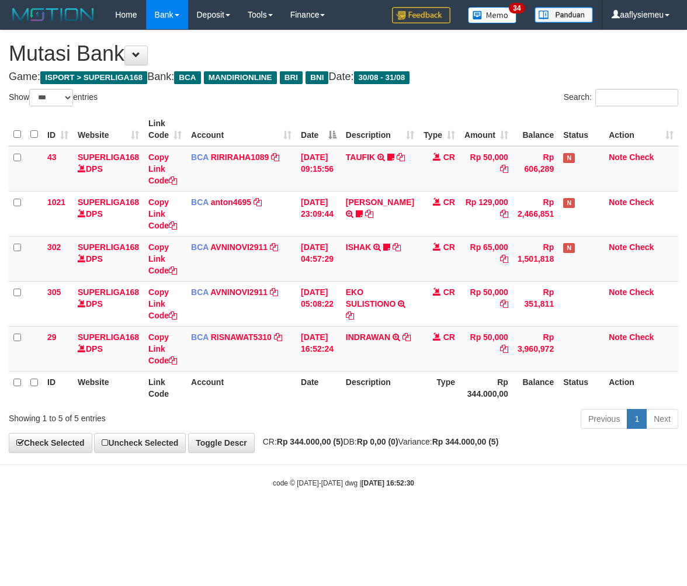
select select "***"
drag, startPoint x: 437, startPoint y: 452, endPoint x: 324, endPoint y: 470, distance: 113.6
click at [436, 452] on div "**********" at bounding box center [343, 241] width 687 height 422
drag, startPoint x: 235, startPoint y: 424, endPoint x: 1, endPoint y: 429, distance: 233.8
click at [235, 425] on div "Showing 1 to 5 of 5 entries Previous 1 Next" at bounding box center [343, 420] width 687 height 25
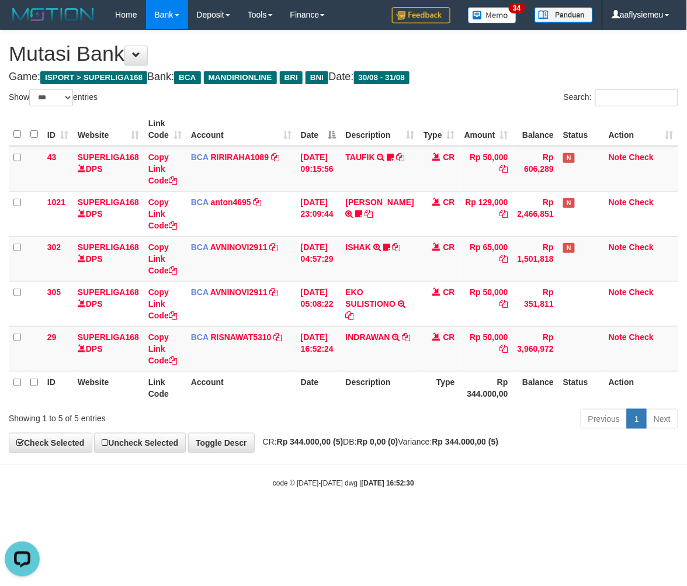
click at [276, 383] on th "Account" at bounding box center [241, 387] width 110 height 33
drag, startPoint x: 160, startPoint y: 421, endPoint x: 1, endPoint y: 476, distance: 167.4
click at [155, 438] on div "**********" at bounding box center [343, 241] width 687 height 422
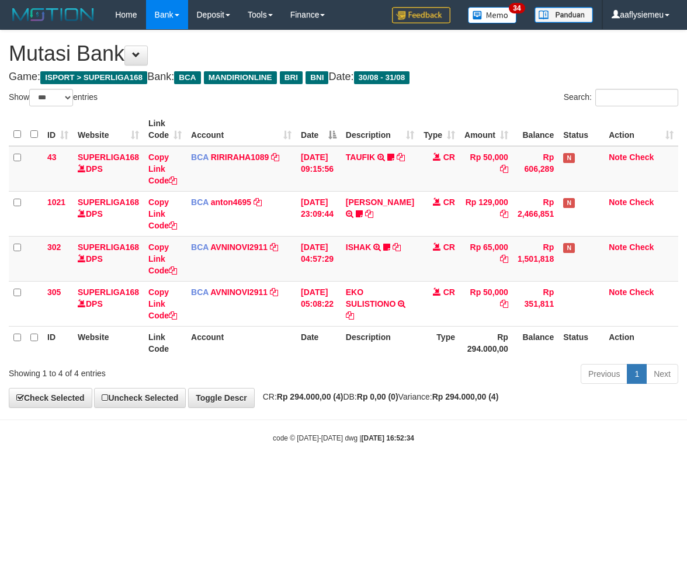
select select "***"
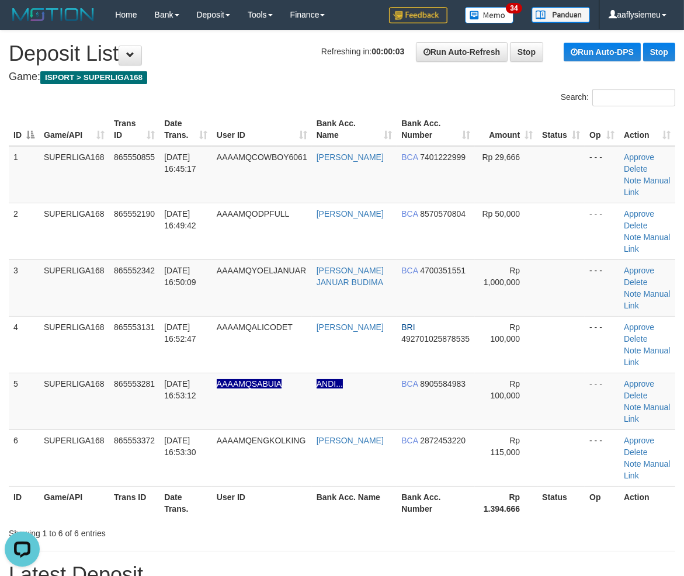
click at [2, 317] on div "ID Game/API Trans ID Date Trans. User ID Bank Acc. Name Bank Acc. Number Amount…" at bounding box center [342, 316] width 684 height 414
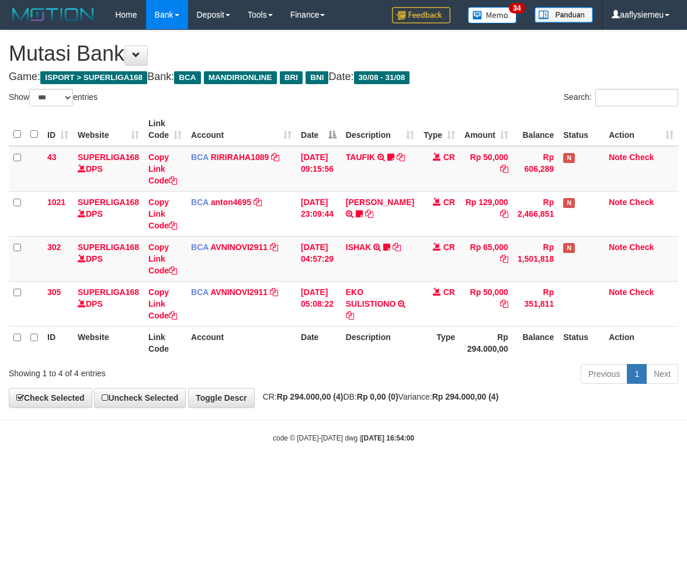
select select "***"
click at [561, 397] on div "**********" at bounding box center [343, 218] width 687 height 377
click at [469, 421] on body "Toggle navigation Home Bank Account List Load By Website Group [ISPORT] SUPERLI…" at bounding box center [343, 236] width 687 height 473
select select "***"
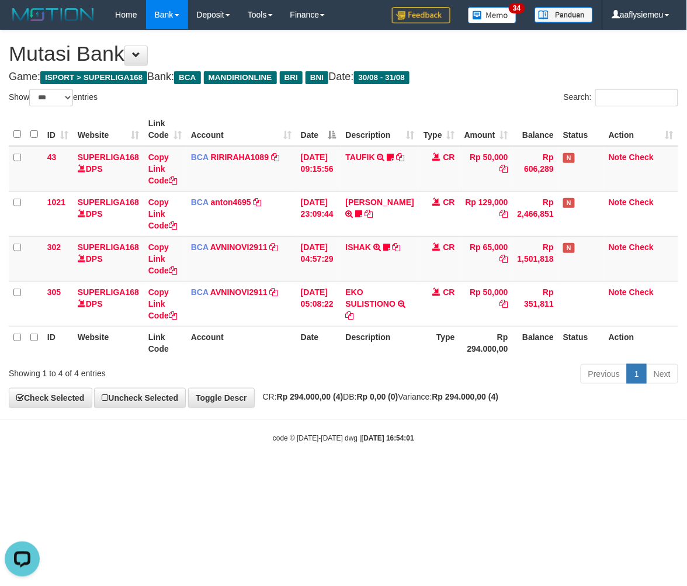
click at [434, 389] on div "**********" at bounding box center [343, 218] width 687 height 377
drag, startPoint x: 329, startPoint y: 410, endPoint x: 602, endPoint y: 358, distance: 278.3
click at [329, 410] on body "Toggle navigation Home Bank Account List Load By Website Group [ISPORT] SUPERLI…" at bounding box center [343, 236] width 687 height 473
click at [421, 389] on div "**********" at bounding box center [343, 218] width 687 height 377
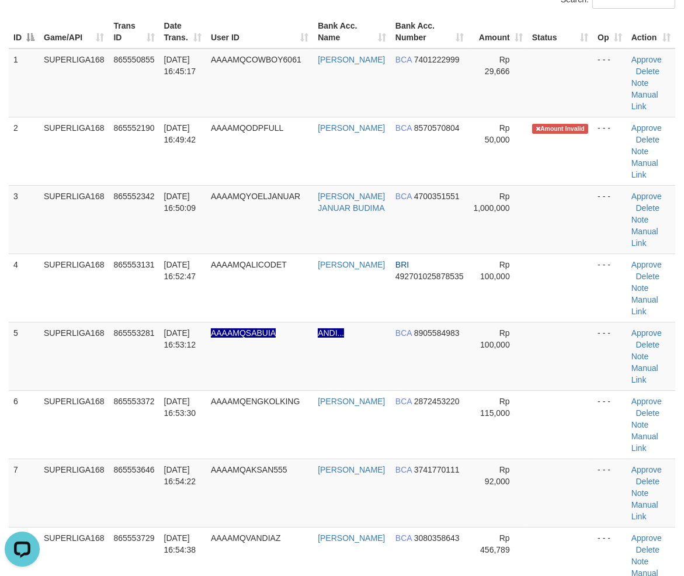
scroll to position [130, 0]
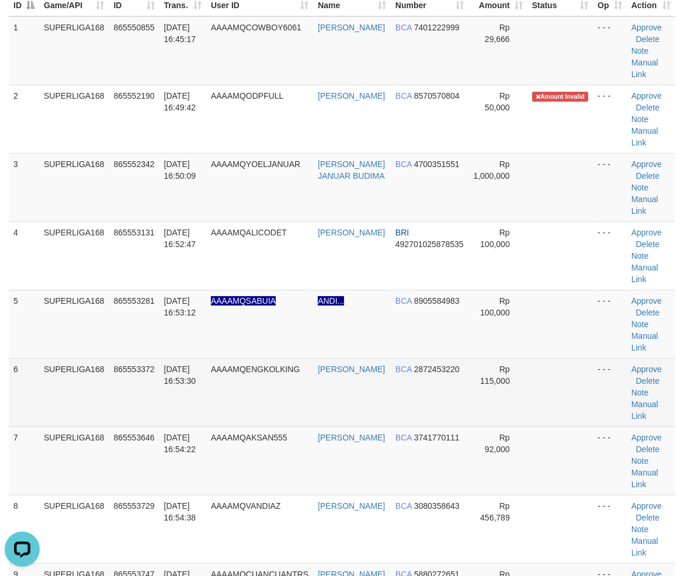
click at [113, 384] on td "865553372" at bounding box center [134, 392] width 50 height 68
click at [155, 392] on td "865553372" at bounding box center [134, 392] width 50 height 68
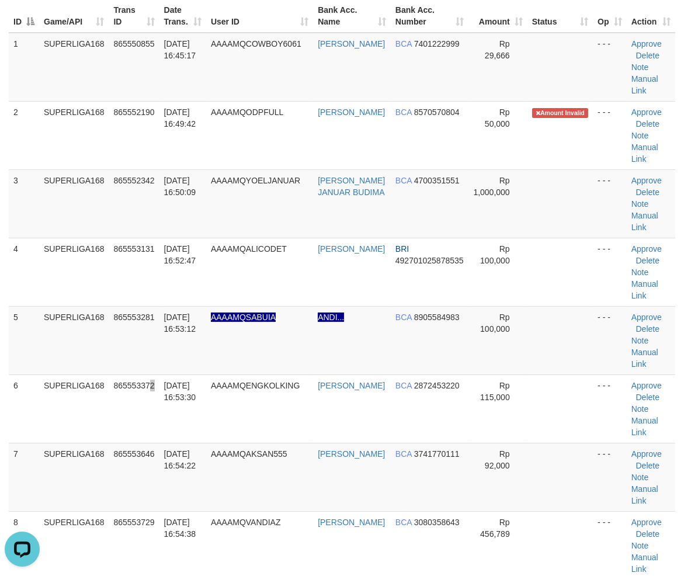
scroll to position [0, 0]
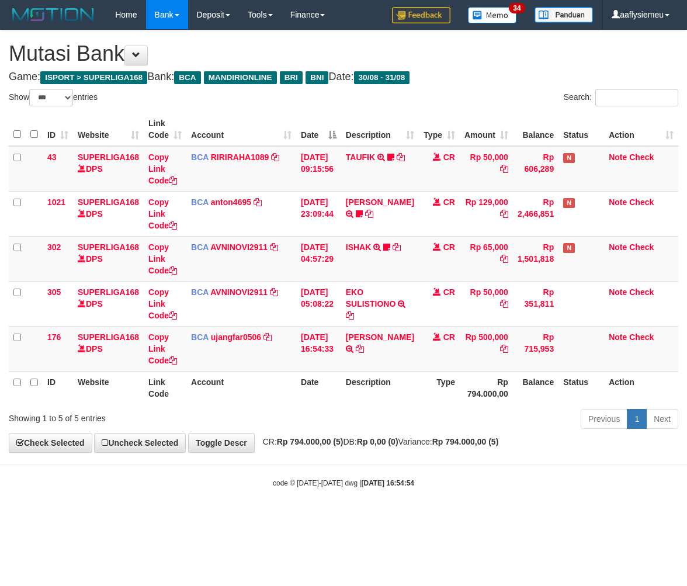
select select "***"
click at [572, 353] on td at bounding box center [582, 348] width 46 height 45
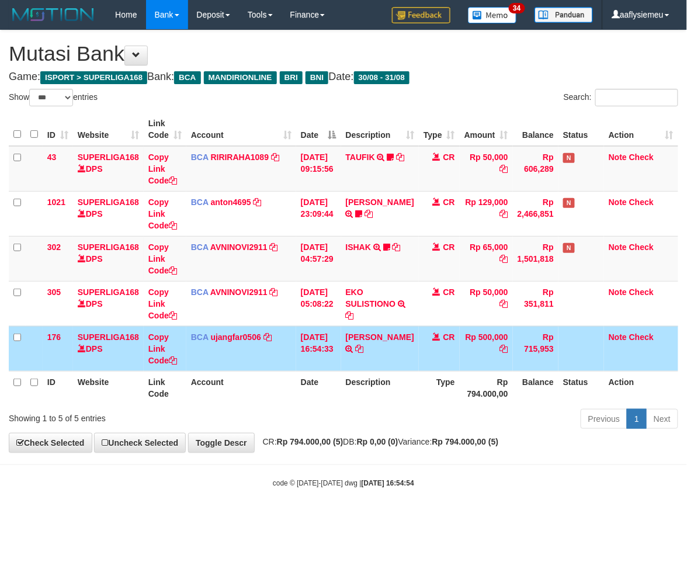
click at [497, 377] on th "Rp 794.000,00" at bounding box center [486, 387] width 53 height 33
click at [433, 386] on th "Type" at bounding box center [439, 387] width 41 height 33
click at [494, 452] on div "**********" at bounding box center [343, 241] width 687 height 422
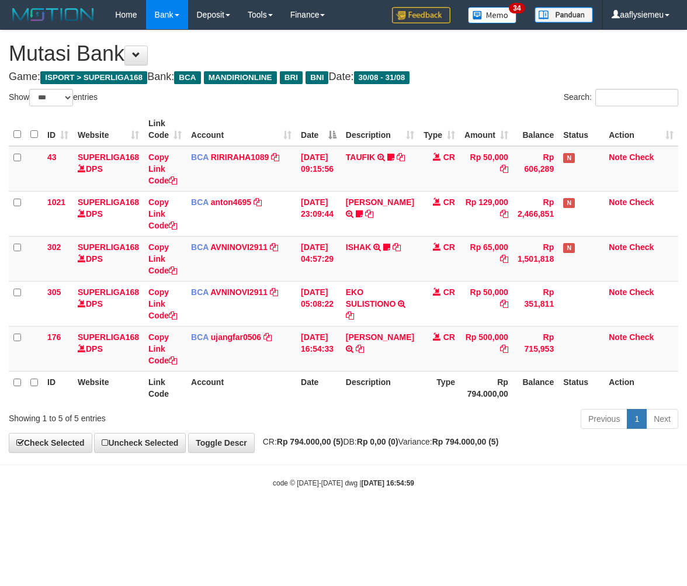
select select "***"
drag, startPoint x: 569, startPoint y: 441, endPoint x: 621, endPoint y: 434, distance: 51.9
click at [569, 441] on div "**********" at bounding box center [343, 241] width 687 height 422
click at [534, 449] on div "**********" at bounding box center [343, 241] width 687 height 422
click at [622, 445] on div "**********" at bounding box center [343, 241] width 687 height 422
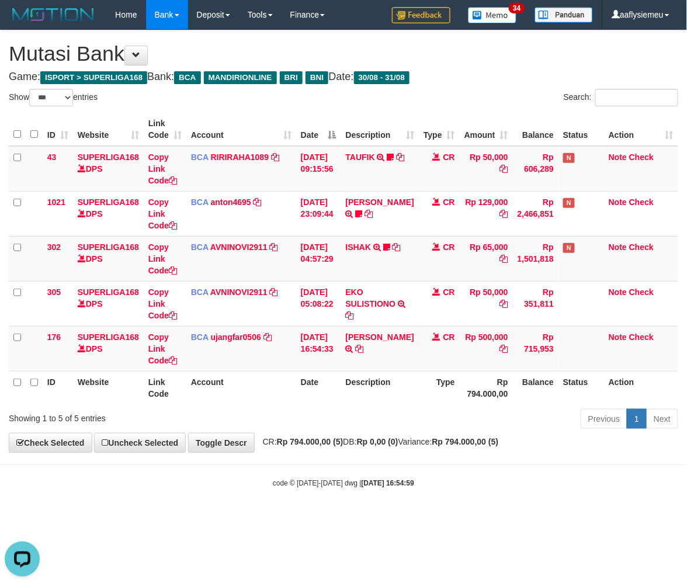
click at [622, 445] on div "**********" at bounding box center [343, 241] width 687 height 422
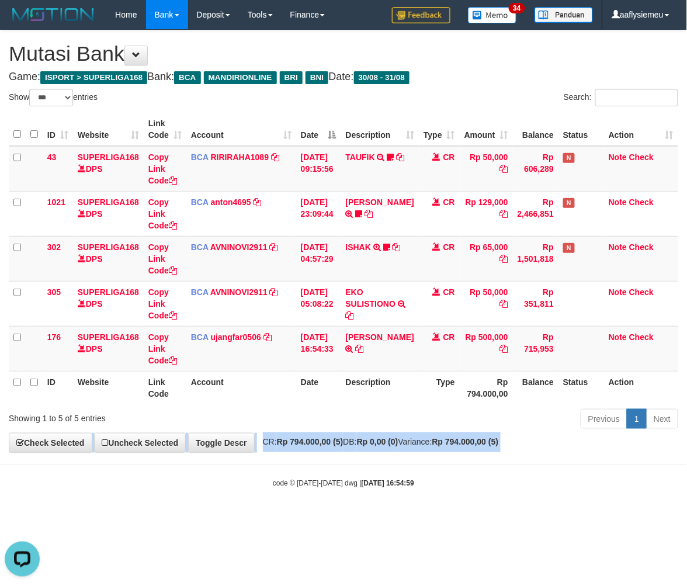
click at [622, 445] on div "**********" at bounding box center [343, 241] width 687 height 422
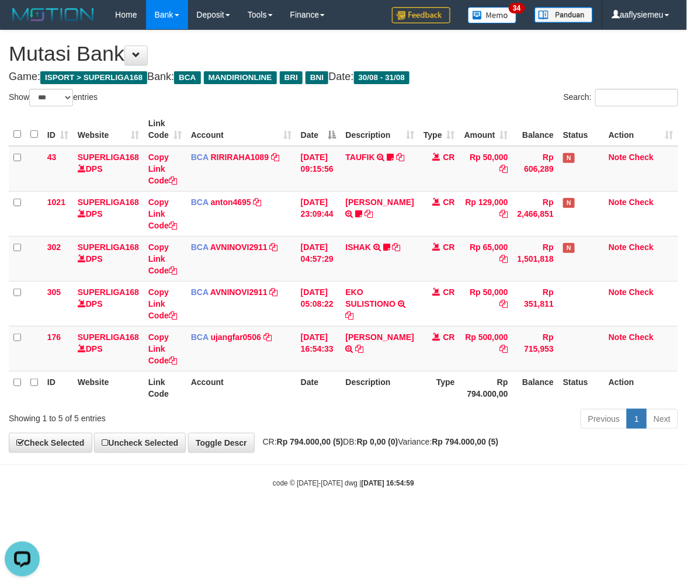
click at [483, 462] on body "Toggle navigation Home Bank Account List Load By Website Group [ISPORT] SUPERLI…" at bounding box center [343, 259] width 687 height 518
click at [251, 403] on th "Account" at bounding box center [241, 387] width 110 height 33
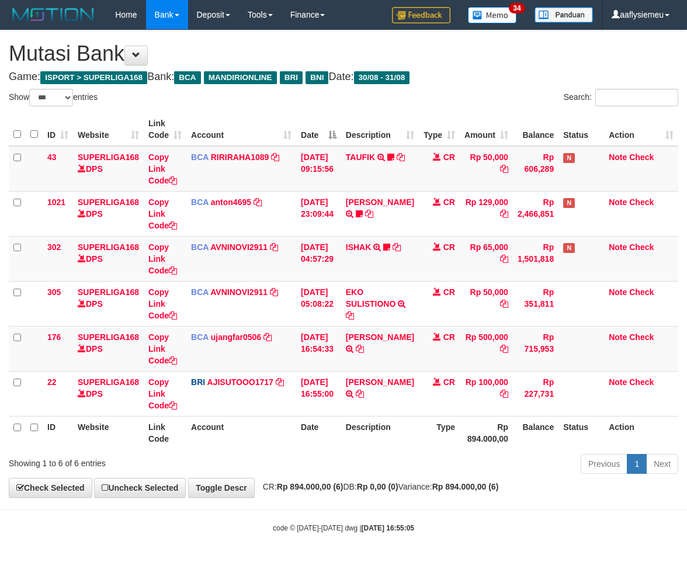
select select "***"
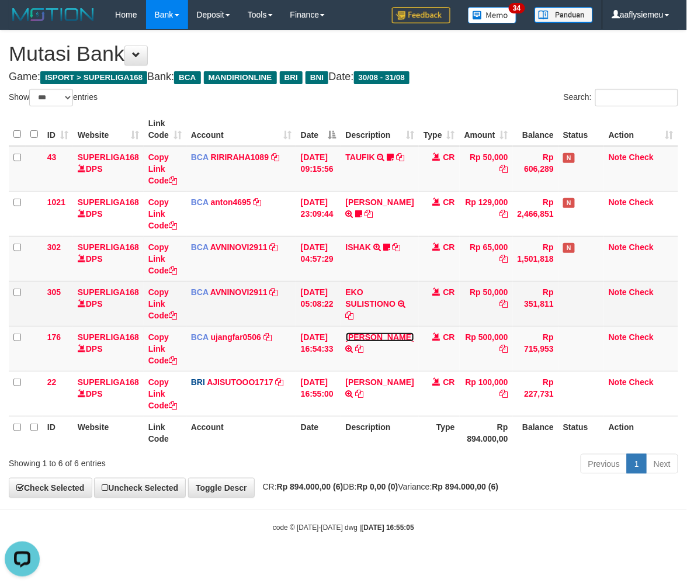
drag, startPoint x: 402, startPoint y: 331, endPoint x: 409, endPoint y: 323, distance: 10.3
click at [402, 332] on link "[PERSON_NAME]" at bounding box center [380, 336] width 68 height 9
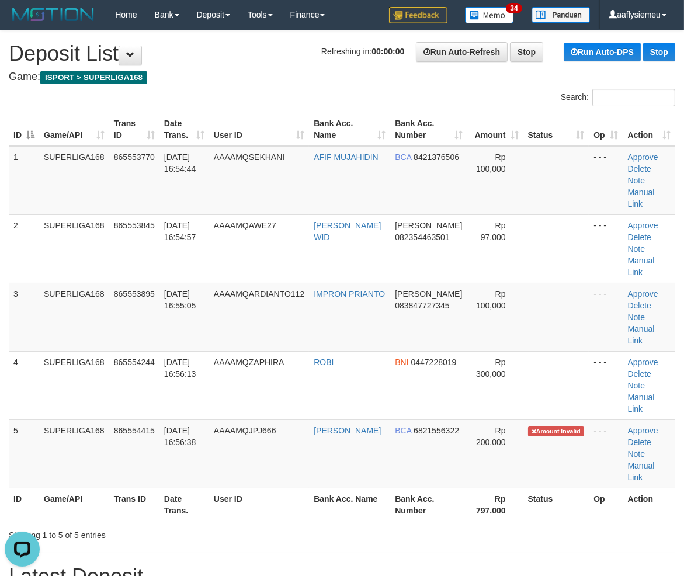
click at [0, 333] on div "ID Game/API Trans ID Date Trans. User ID Bank Acc. Name Bank Acc. Number Amount…" at bounding box center [342, 316] width 684 height 415
click at [365, 283] on td "IMPRON PRIANTO" at bounding box center [349, 317] width 81 height 68
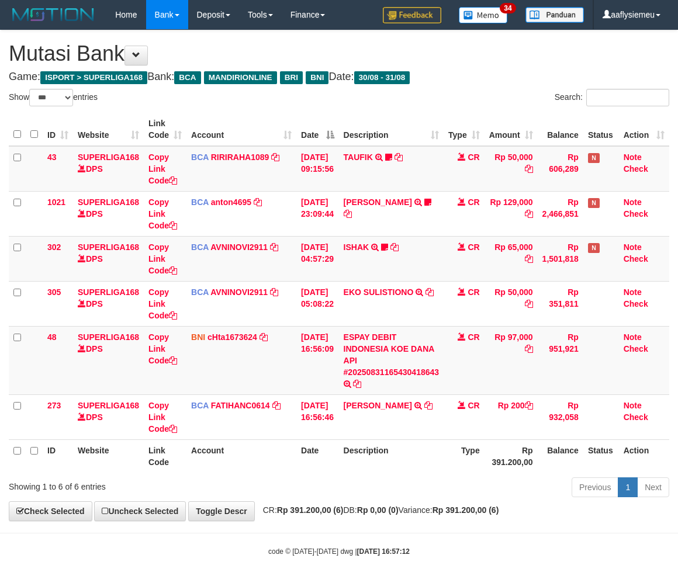
select select "***"
click at [464, 370] on td "CR" at bounding box center [464, 360] width 41 height 68
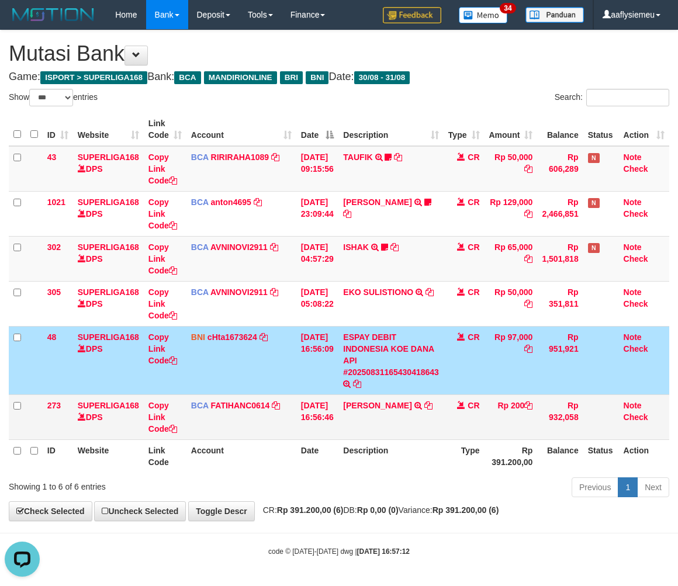
scroll to position [1, 0]
click at [433, 399] on td "DIAN SAEPUDIN TRSF E-BANKING CR 3108/FTSCY/WS95031 200.00RP 200.000 DIAN SAEPUD…" at bounding box center [390, 416] width 105 height 45
click at [432, 401] on icon at bounding box center [428, 405] width 8 height 8
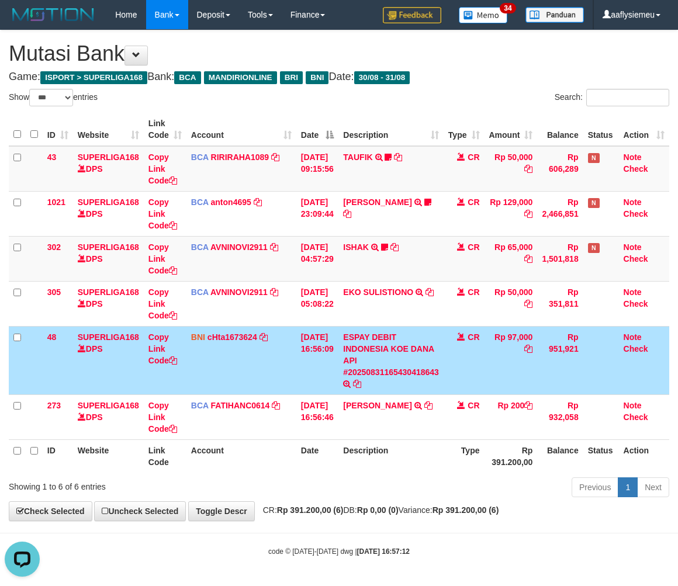
drag, startPoint x: 485, startPoint y: 491, endPoint x: 558, endPoint y: 466, distance: 77.2
click at [486, 489] on div "Previous 1 Next" at bounding box center [480, 488] width 378 height 25
click at [451, 454] on th "Type" at bounding box center [464, 455] width 41 height 33
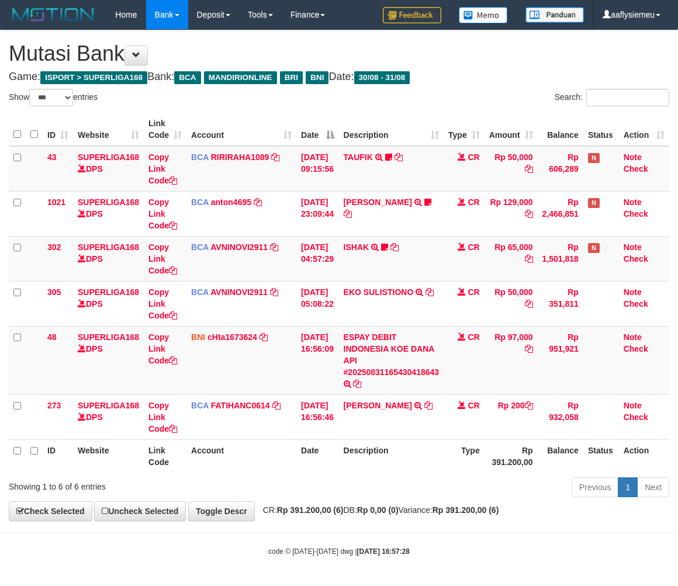
select select "***"
click at [275, 357] on td "BNI cHta1673624 DPS CHINTIA TANUWIJAYA mutasi_20250831_4807 | 48 mutasi_2025083…" at bounding box center [241, 360] width 110 height 68
click at [269, 331] on td "BNI cHta1673624 DPS CHINTIA TANUWIJAYA mutasi_20250831_4807 | 48 mutasi_2025083…" at bounding box center [241, 360] width 110 height 68
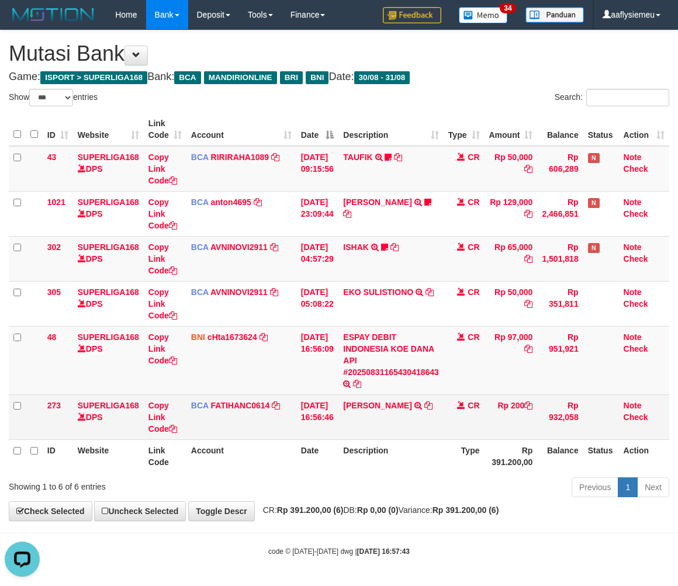
click at [457, 398] on td "CR" at bounding box center [464, 416] width 41 height 45
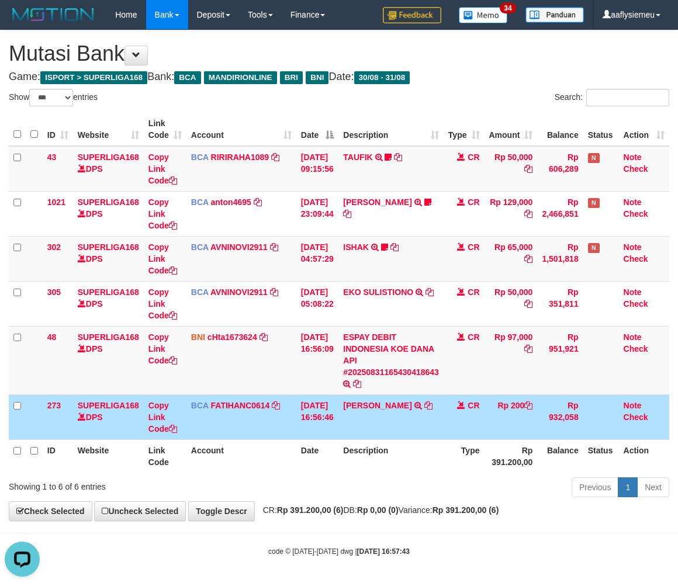
click at [409, 469] on div "Show ** ** ** *** entries Search: ID Website Link Code Account Date Description…" at bounding box center [339, 295] width 660 height 413
click at [568, 462] on th "Balance" at bounding box center [560, 455] width 46 height 33
click at [427, 465] on th "Description" at bounding box center [390, 455] width 105 height 33
click at [420, 432] on td "DIAN SAEPUDIN TRSF E-BANKING CR 3108/FTSCY/WS95031 200.00RP 200.000 DIAN SAEPUD…" at bounding box center [390, 416] width 105 height 45
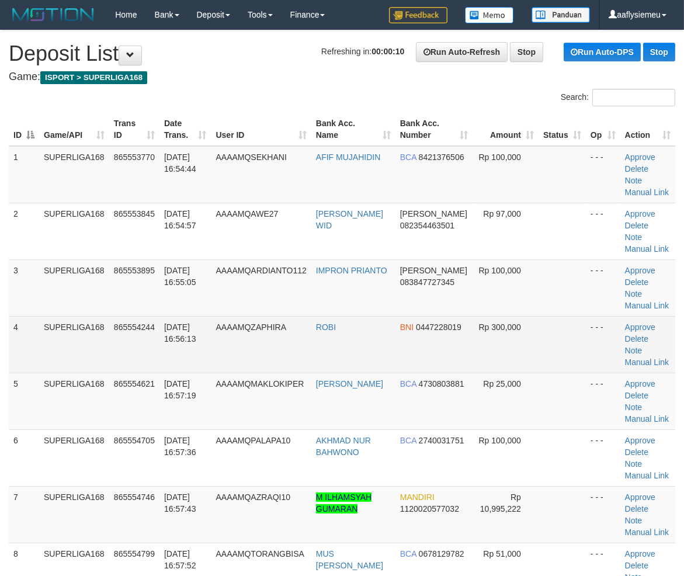
click at [43, 335] on tr "4 SUPERLIGA168 865554244 31/08/2025 16:56:13 AAAAMQZAPHIRA ROBI BNI 0447228019 …" at bounding box center [342, 344] width 667 height 57
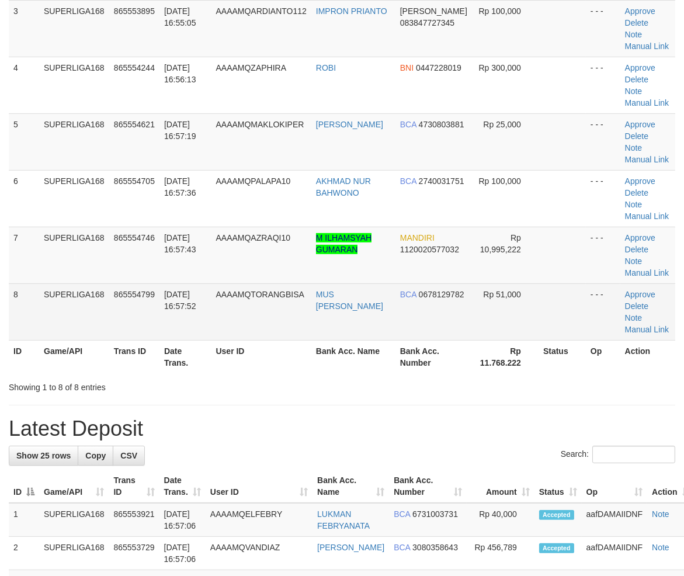
click at [106, 299] on td "SUPERLIGA168" at bounding box center [74, 311] width 70 height 57
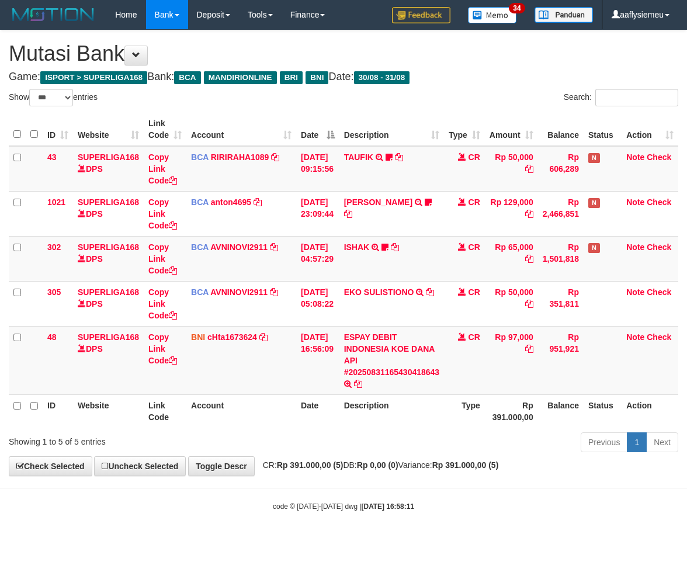
select select "***"
click at [444, 403] on th "Description" at bounding box center [391, 410] width 105 height 33
select select "***"
drag, startPoint x: 0, startPoint y: 0, endPoint x: 254, endPoint y: 458, distance: 523.6
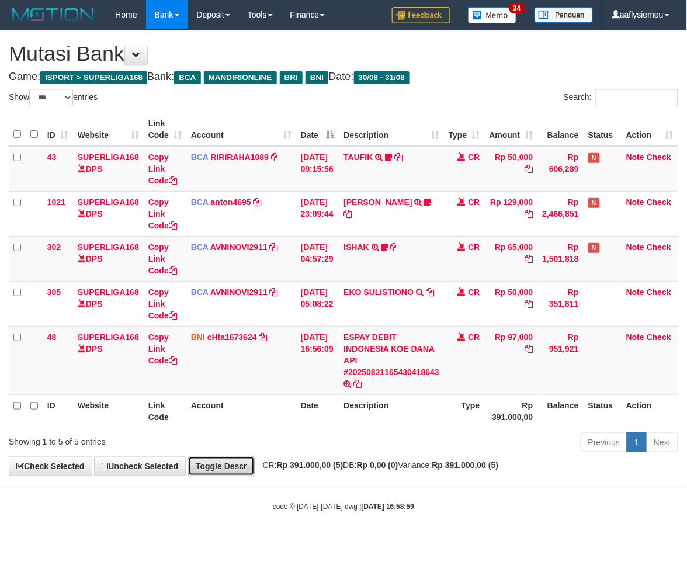
click at [254, 458] on link "Toggle Descr" at bounding box center [221, 466] width 67 height 20
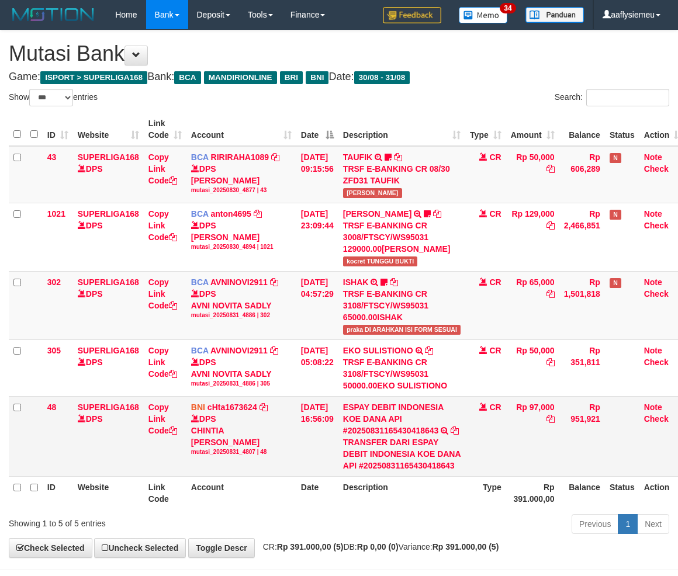
click at [255, 448] on div "mutasi_20250831_4807 | 48" at bounding box center [241, 452] width 101 height 8
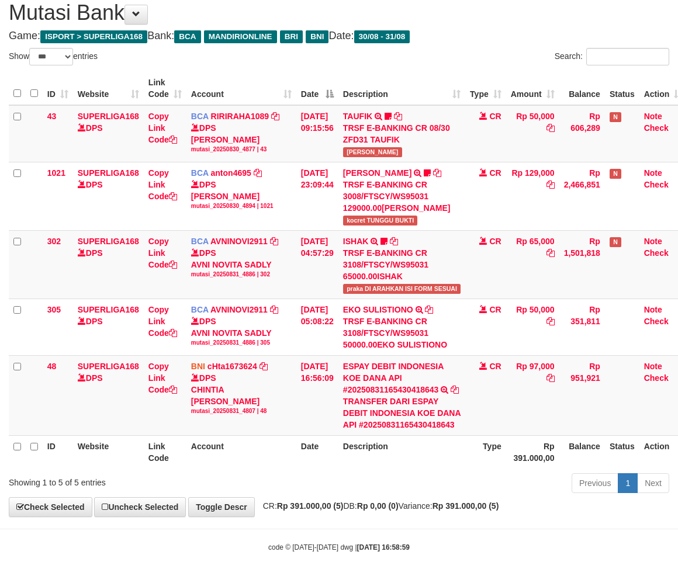
scroll to position [47, 0]
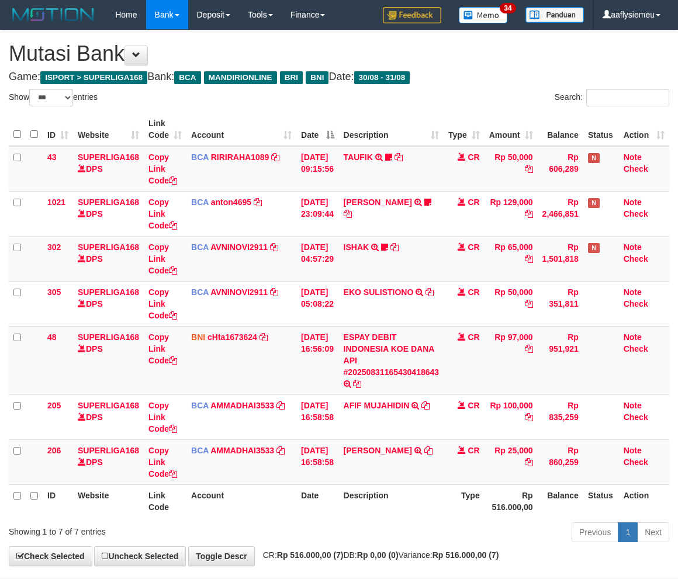
select select "***"
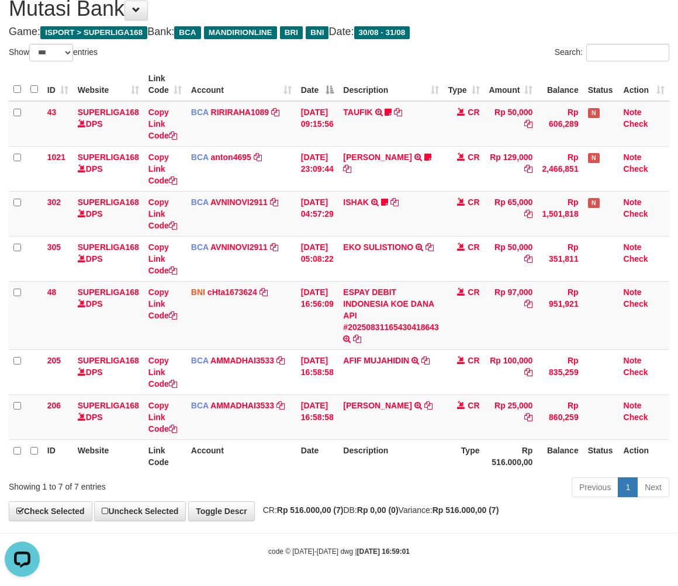
click at [339, 455] on th "Date" at bounding box center [317, 455] width 43 height 33
click at [409, 459] on th "Description" at bounding box center [390, 455] width 105 height 33
click at [389, 476] on div "Previous 1 Next" at bounding box center [480, 488] width 378 height 25
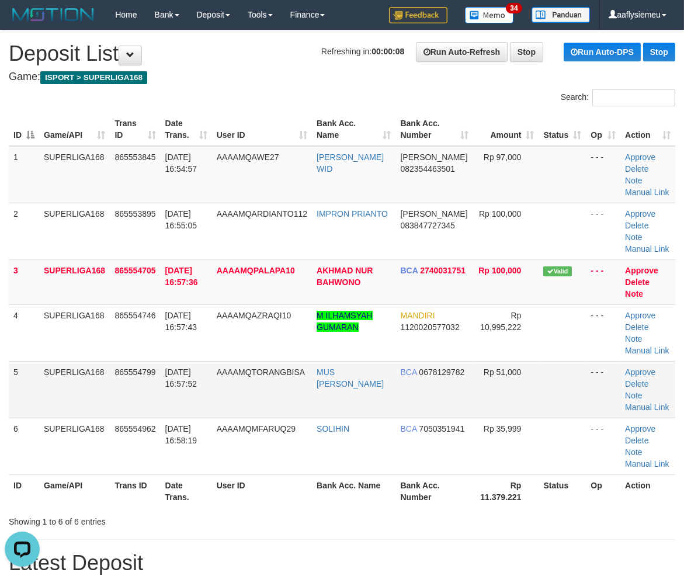
drag, startPoint x: 63, startPoint y: 400, endPoint x: 51, endPoint y: 404, distance: 12.4
click at [63, 400] on td "SUPERLIGA168" at bounding box center [74, 389] width 71 height 57
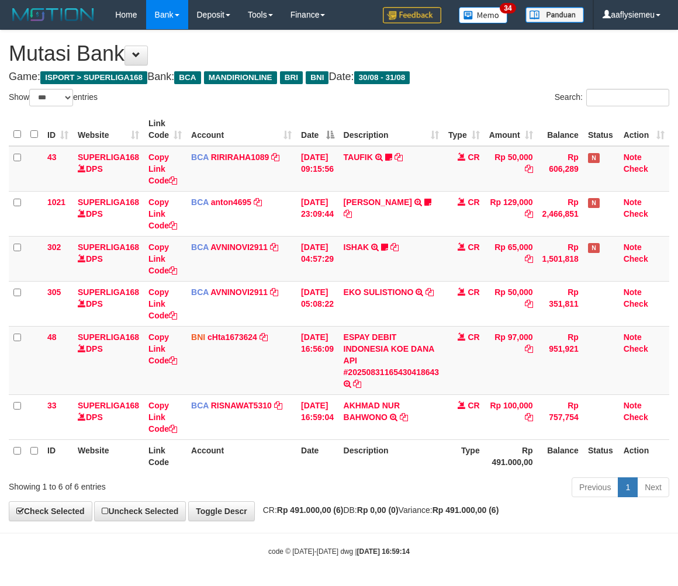
select select "***"
drag, startPoint x: 375, startPoint y: 454, endPoint x: 2, endPoint y: 346, distance: 388.7
click at [371, 456] on th "Description" at bounding box center [390, 455] width 105 height 33
click at [349, 351] on td "ESPAY DEBIT INDONESIA [PERSON_NAME] API #20250831165430418643 TRANSFER [PERSON_…" at bounding box center [390, 360] width 105 height 68
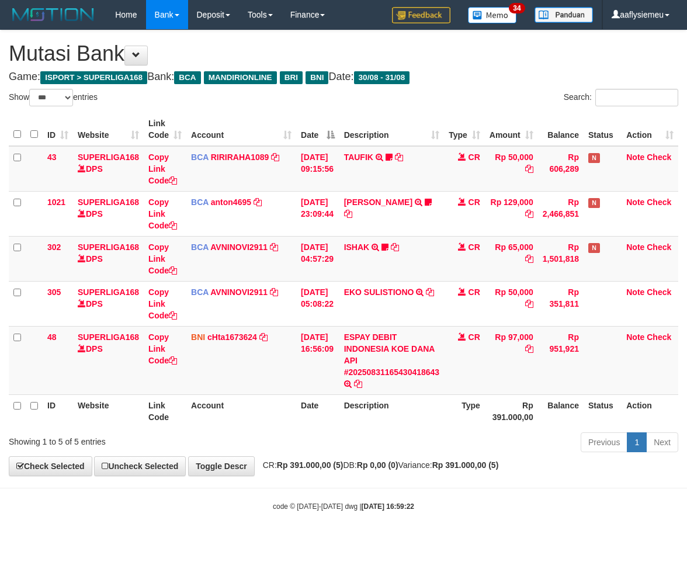
select select "***"
click at [295, 356] on td "BNI cHta1673624 DPS CHINTIA TANUWIJAYA mutasi_20250831_4807 | 48 mutasi_2025083…" at bounding box center [241, 360] width 110 height 68
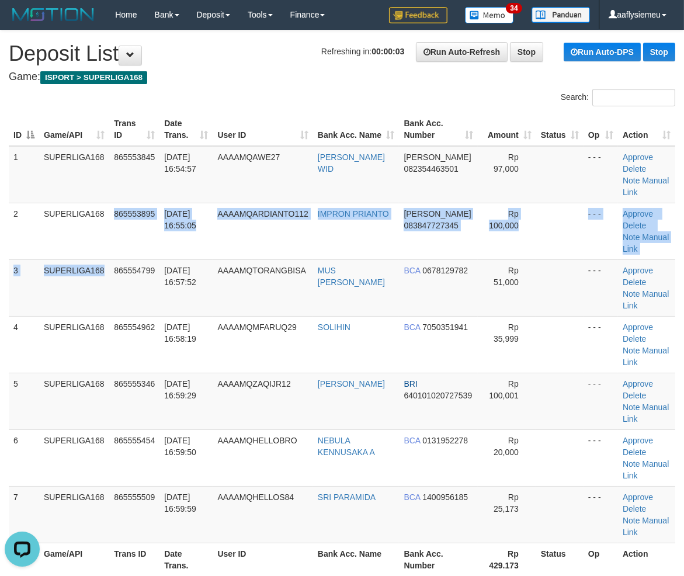
drag, startPoint x: 111, startPoint y: 259, endPoint x: 4, endPoint y: 295, distance: 112.7
click at [111, 260] on td "865554799" at bounding box center [134, 287] width 50 height 57
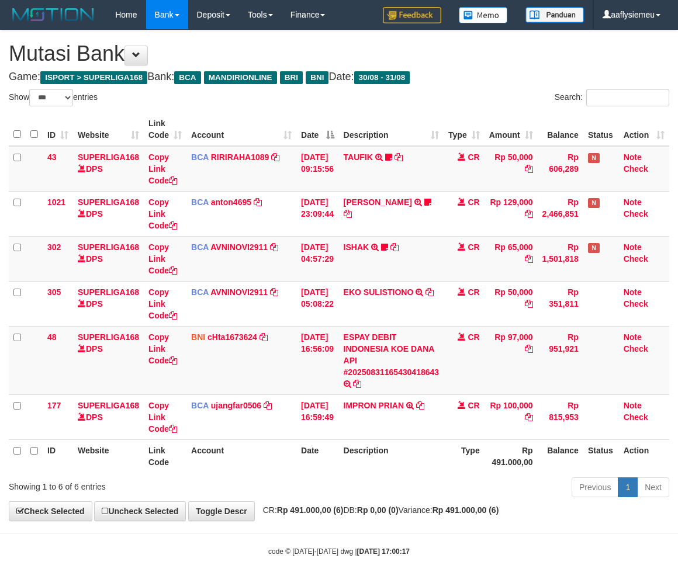
select select "***"
click at [382, 265] on td "ISHAK TRSF E-BANKING CR 3108/FTSCY/WS95031 65000.00ISHAK praka DI ARAHKAN ISI F…" at bounding box center [390, 258] width 105 height 45
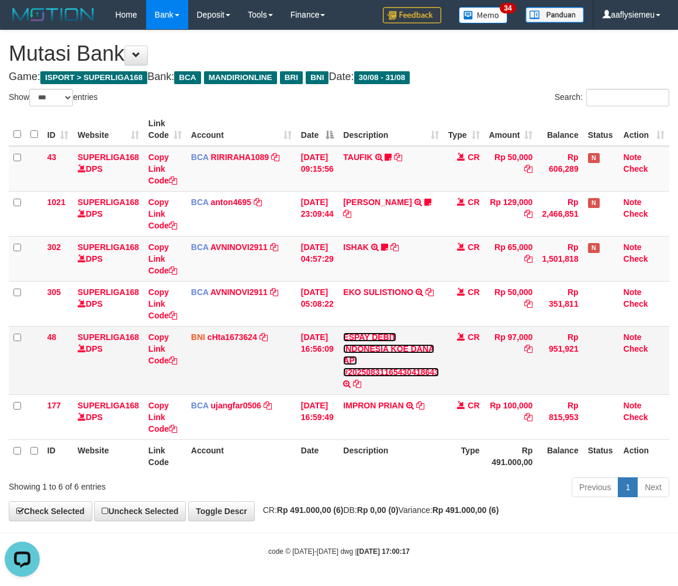
click at [366, 373] on link "ESPAY DEBIT INDONESIA KOE DANA API #20250831165430418643" at bounding box center [391, 354] width 96 height 44
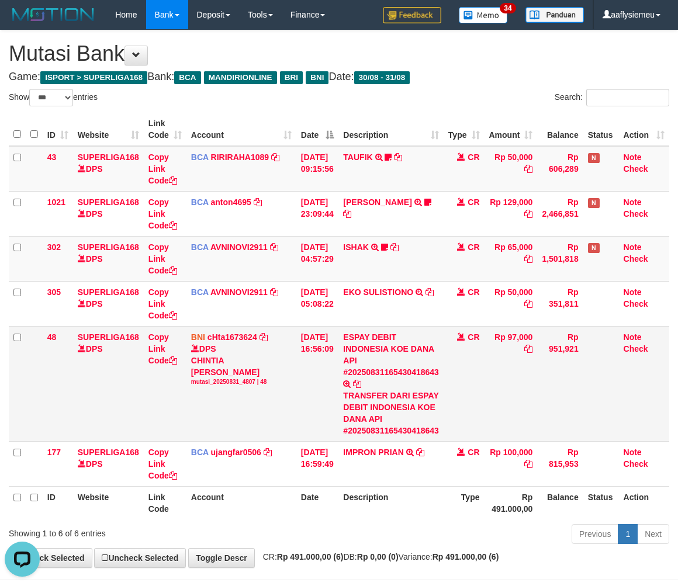
click at [251, 383] on td "BNI cHta1673624 DPS CHINTIA TANUWIJAYA mutasi_20250831_4807 | 48 mutasi_2025083…" at bounding box center [241, 383] width 110 height 115
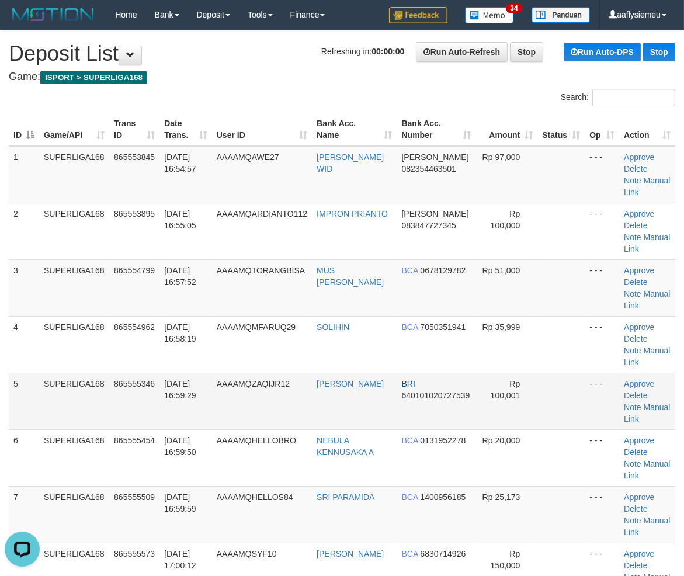
drag, startPoint x: 67, startPoint y: 365, endPoint x: 63, endPoint y: 372, distance: 8.9
click at [64, 372] on tbody "1 SUPERLIGA168 865553845 31/08/2025 16:54:57 AAAAMQAWE27 WAHYU ABDI WID DANA 08…" at bounding box center [342, 429] width 667 height 567
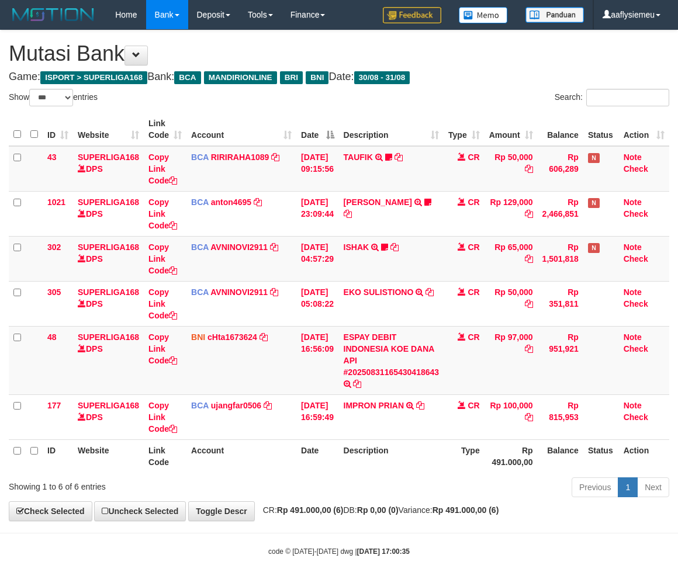
select select "***"
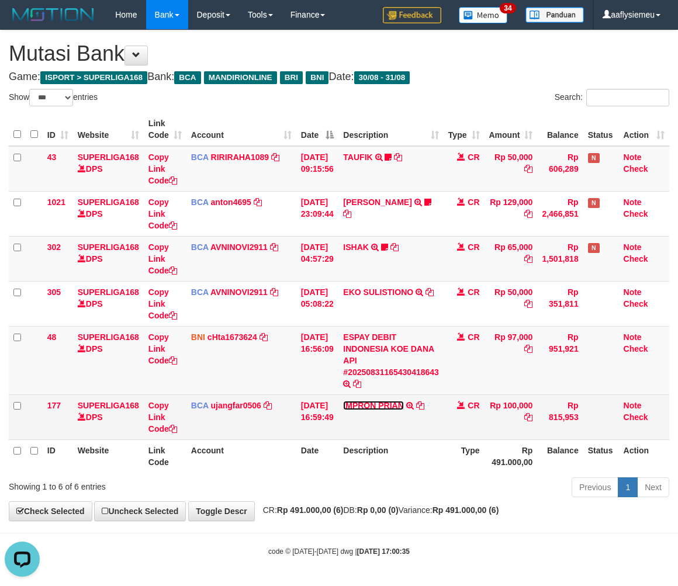
click at [401, 403] on link "IMPRON PRIAN" at bounding box center [373, 405] width 60 height 9
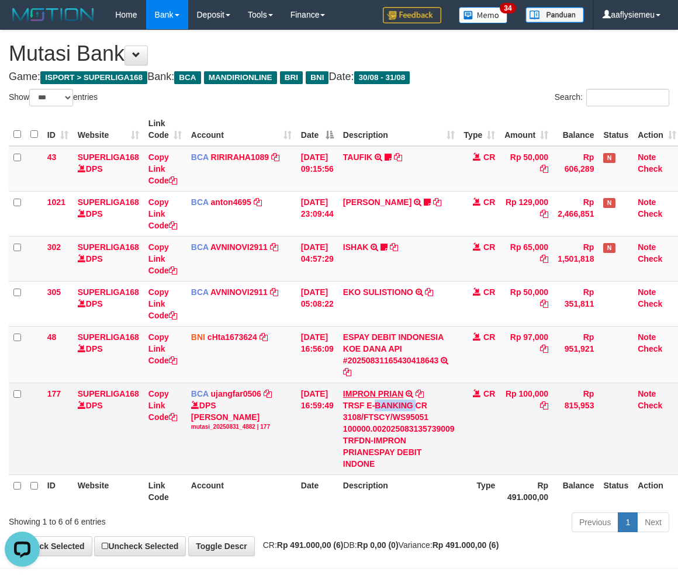
click at [401, 403] on div "TRSF E-BANKING CR 3108/FTSCY/WS95051 100000.002025083135739009 TRFDN-IMPRON PRI…" at bounding box center [399, 435] width 112 height 70
click at [497, 420] on td "CR" at bounding box center [479, 429] width 41 height 92
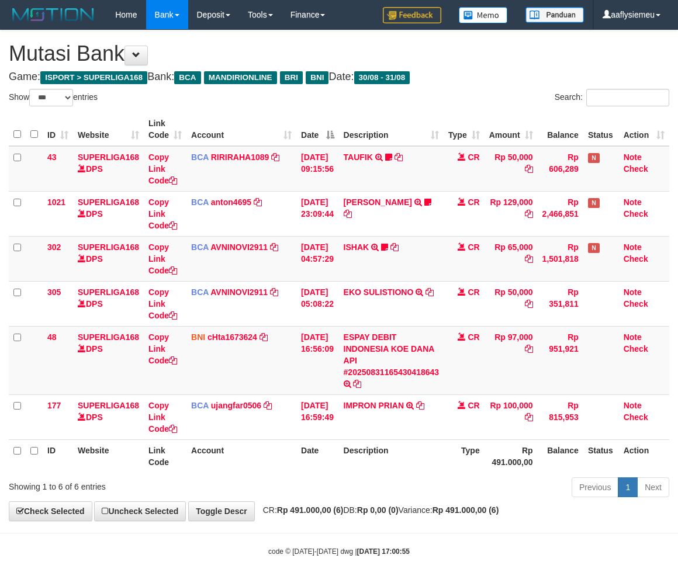
select select "***"
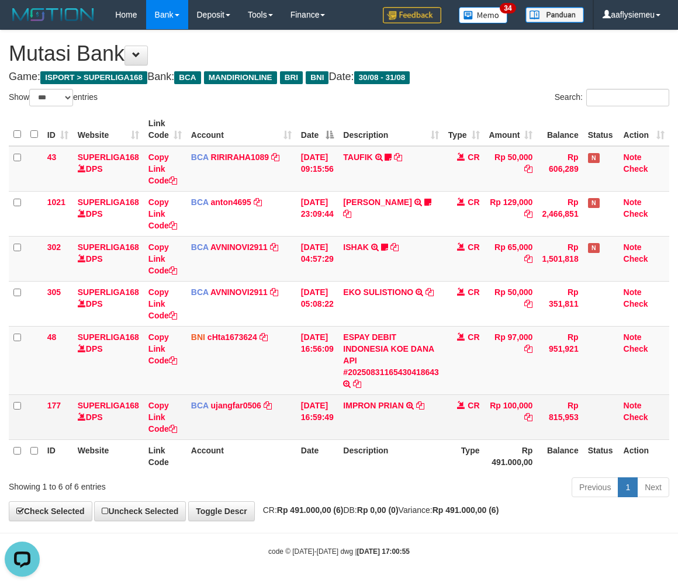
click at [412, 418] on td "IMPRON PRIAN TRSF E-BANKING CR 3108/FTSCY/WS95051 100000.002025083135739009 TRF…" at bounding box center [390, 416] width 105 height 45
click at [411, 417] on td "IMPRON PRIAN TRSF E-BANKING CR 3108/FTSCY/WS95051 100000.002025083135739009 TRF…" at bounding box center [390, 416] width 105 height 45
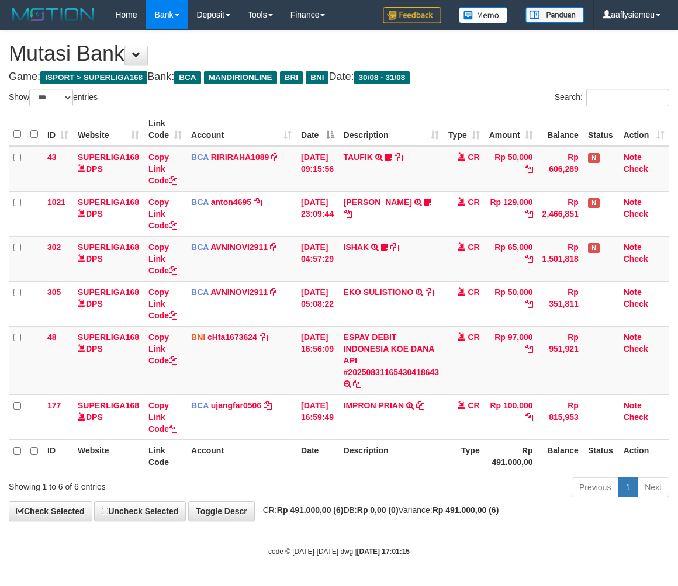
select select "***"
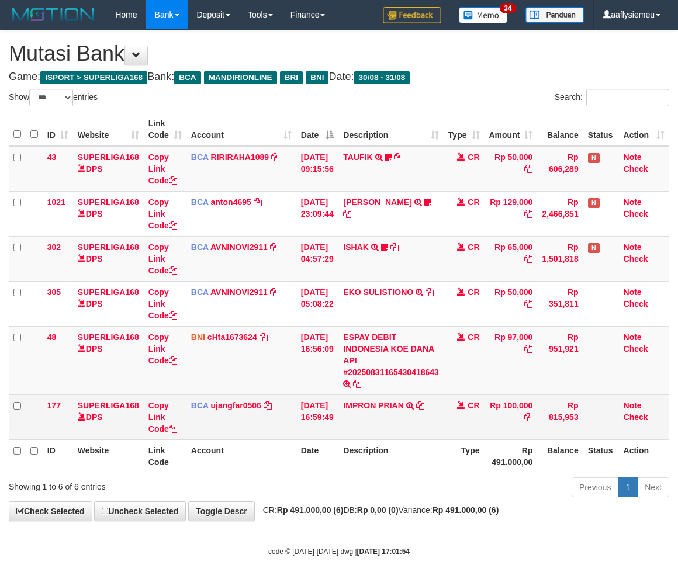
click at [382, 428] on td "IMPRON PRIAN TRSF E-BANKING CR 3108/FTSCY/WS95051 100000.002025083135739009 TRF…" at bounding box center [390, 416] width 105 height 45
click at [366, 424] on td "IMPRON PRIAN TRSF E-BANKING CR 3108/FTSCY/WS95051 100000.002025083135739009 TRF…" at bounding box center [390, 416] width 105 height 45
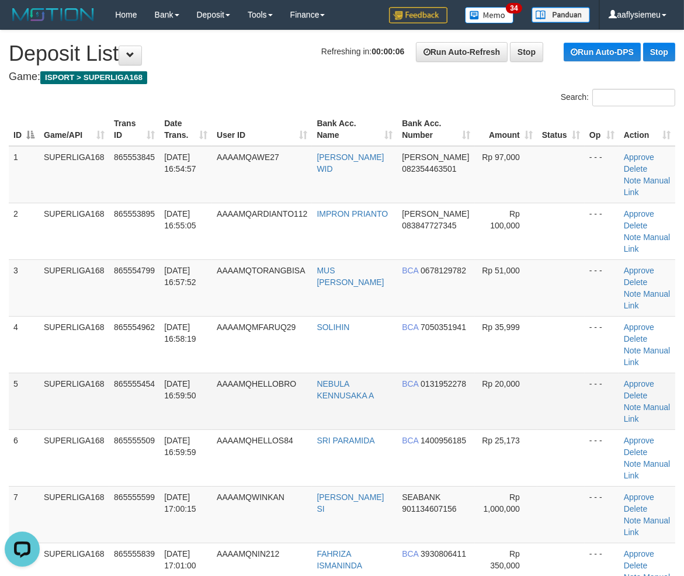
click at [77, 373] on td "SUPERLIGA168" at bounding box center [74, 401] width 70 height 57
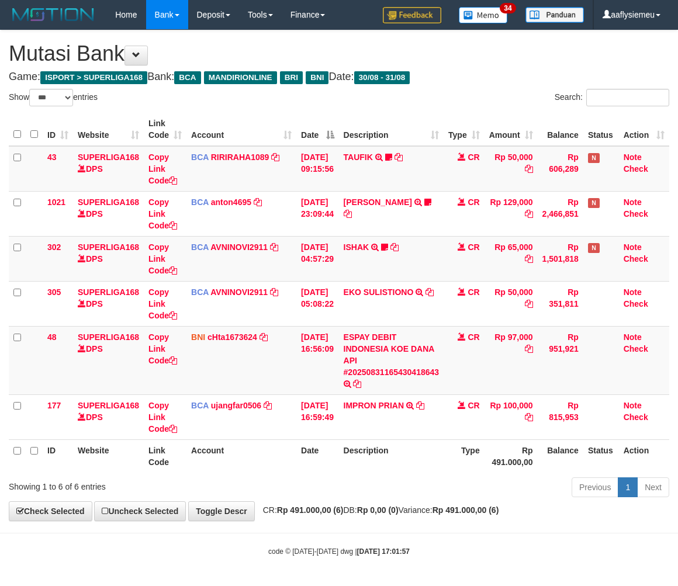
select select "***"
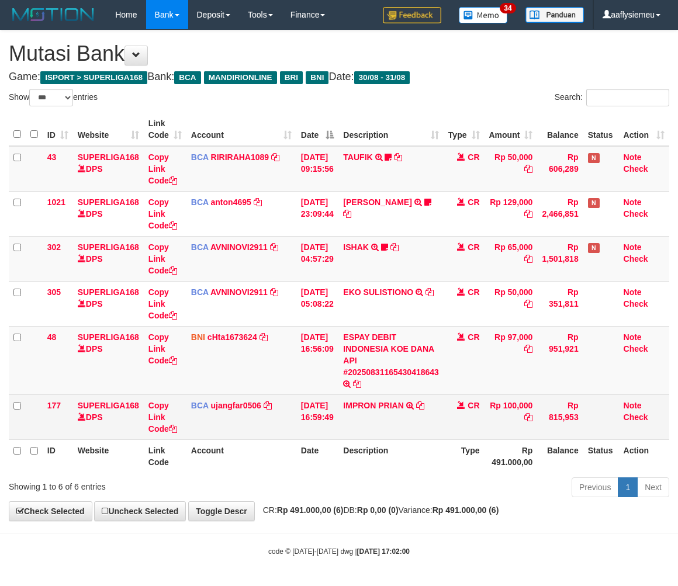
click at [469, 415] on td "CR" at bounding box center [464, 416] width 41 height 45
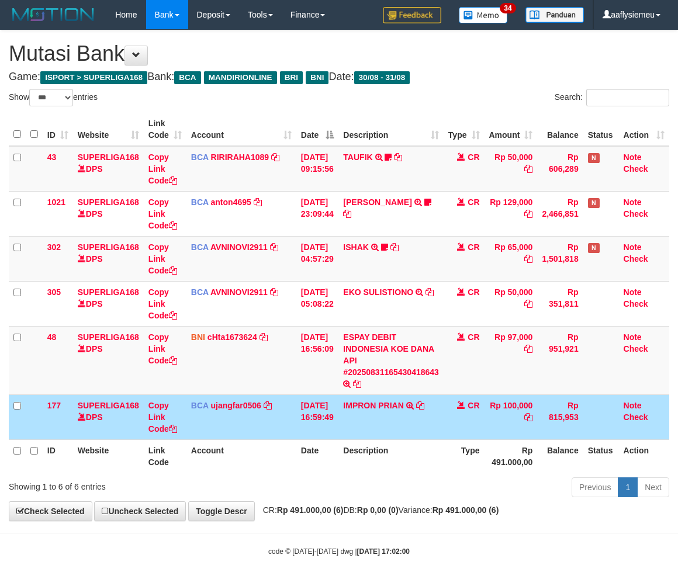
click at [439, 402] on td "IMPRON PRIAN TRSF E-BANKING CR 3108/FTSCY/WS95051 100000.002025083135739009 TRF…" at bounding box center [390, 416] width 105 height 45
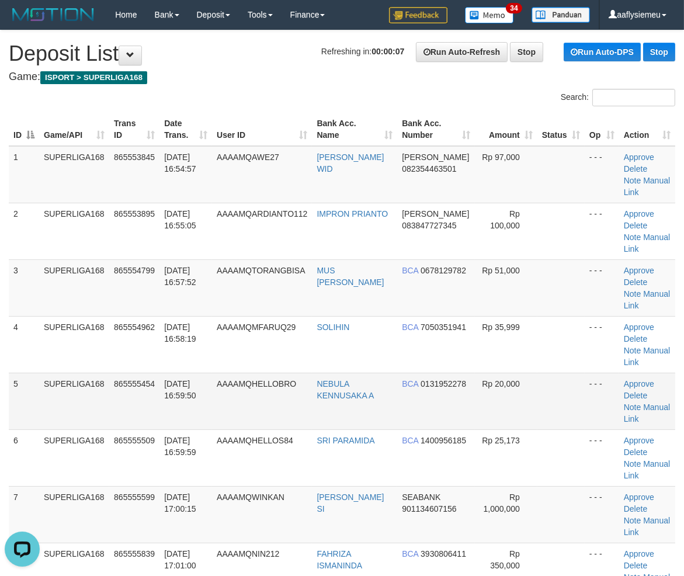
click at [242, 373] on td "AAAAMQHELLOBRO" at bounding box center [262, 401] width 100 height 57
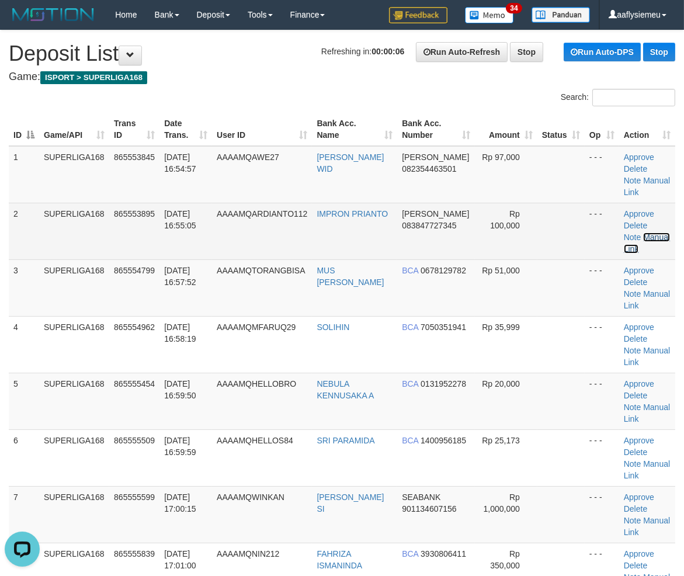
click at [647, 233] on link "Manual Link" at bounding box center [647, 243] width 46 height 21
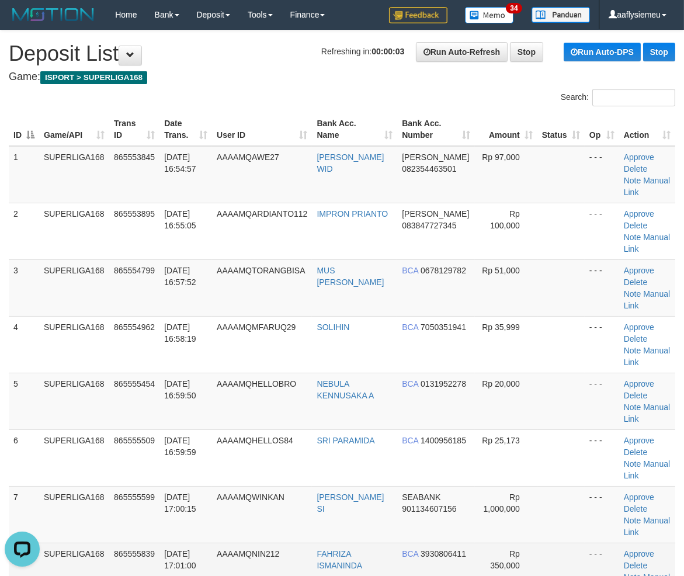
drag, startPoint x: 131, startPoint y: 489, endPoint x: 13, endPoint y: 497, distance: 118.9
click at [127, 543] on td "865555839" at bounding box center [134, 571] width 50 height 57
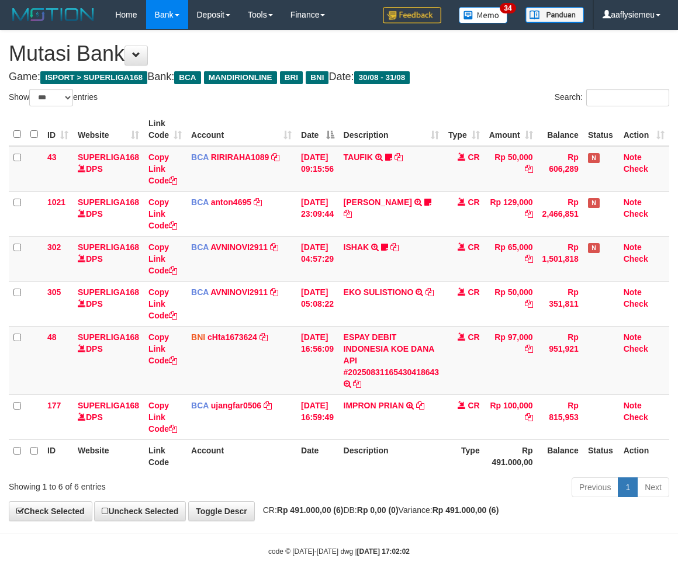
select select "***"
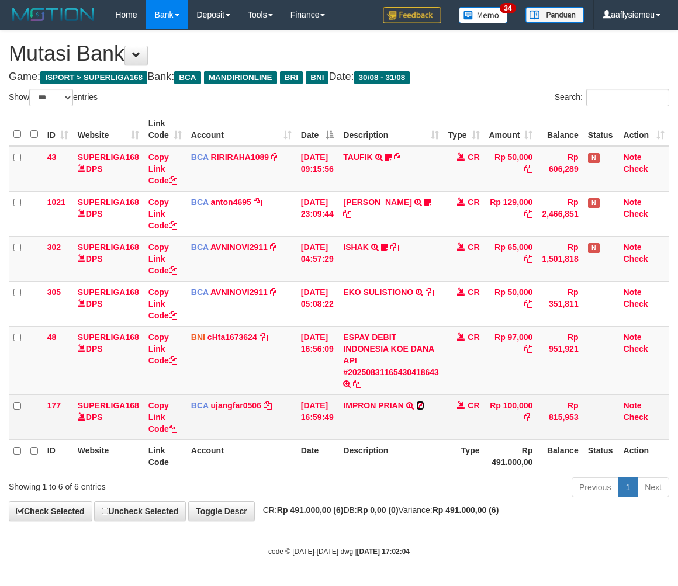
click at [424, 405] on icon at bounding box center [420, 405] width 8 height 8
drag, startPoint x: 162, startPoint y: 429, endPoint x: 284, endPoint y: 408, distance: 123.4
click at [164, 429] on link "Copy Link Code" at bounding box center [162, 417] width 29 height 33
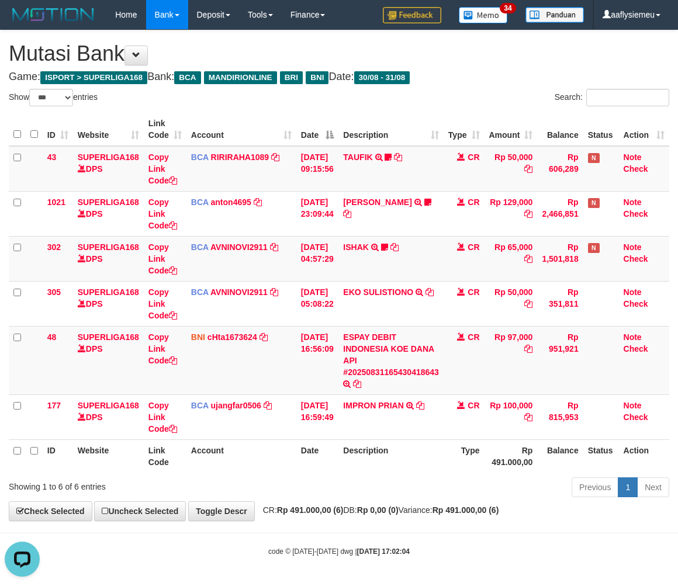
scroll to position [174, 0]
drag, startPoint x: 488, startPoint y: 493, endPoint x: 591, endPoint y: 448, distance: 112.6
click at [491, 491] on div "Previous 1 Next" at bounding box center [480, 488] width 378 height 25
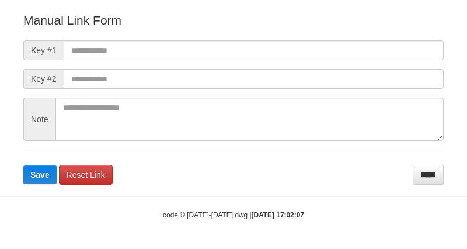
scroll to position [141, 0]
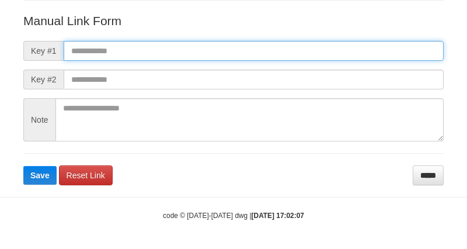
click at [113, 54] on input "text" at bounding box center [254, 51] width 380 height 20
paste input "**********"
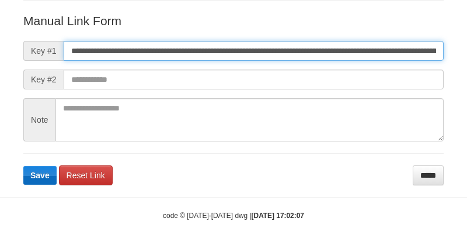
scroll to position [0, 816]
type input "**********"
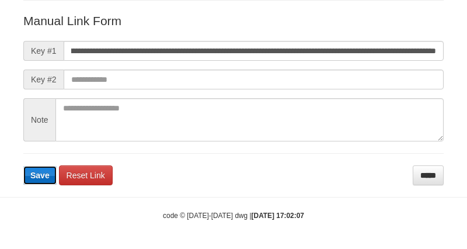
click at [24, 175] on button "Save" at bounding box center [39, 175] width 33 height 19
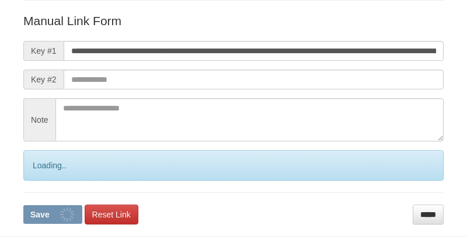
click at [24, 175] on div "Loading.." at bounding box center [233, 165] width 421 height 30
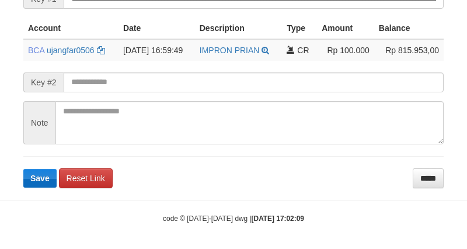
scroll to position [292, 0]
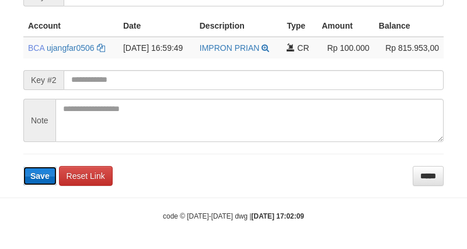
click at [39, 179] on button "Save" at bounding box center [39, 176] width 33 height 19
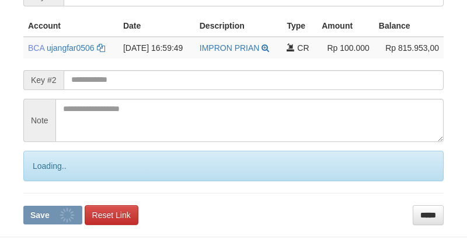
click at [38, 179] on form "**********" at bounding box center [233, 90] width 421 height 267
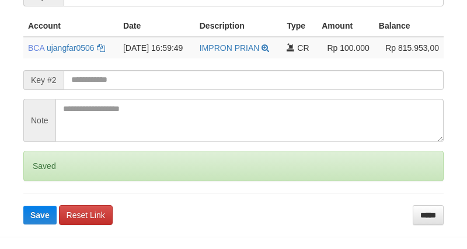
click at [38, 179] on form "**********" at bounding box center [233, 90] width 421 height 267
click at [39, 180] on form "**********" at bounding box center [233, 90] width 421 height 267
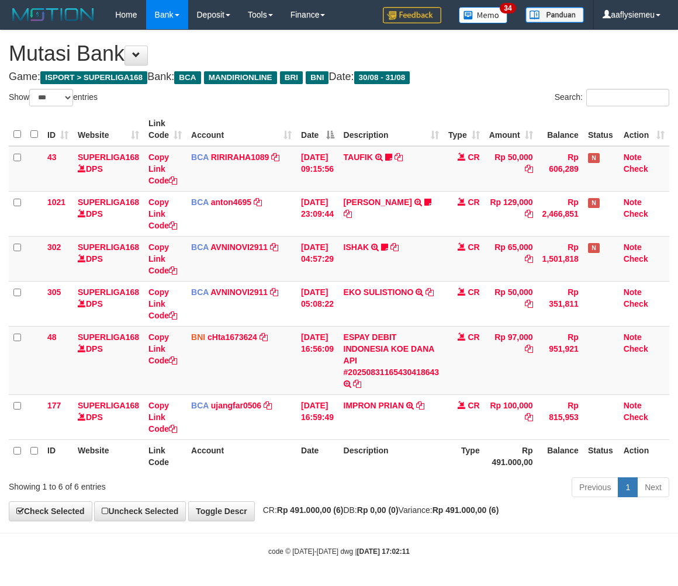
select select "***"
drag, startPoint x: 605, startPoint y: 428, endPoint x: 687, endPoint y: 394, distance: 88.6
click at [605, 427] on td at bounding box center [601, 416] width 36 height 45
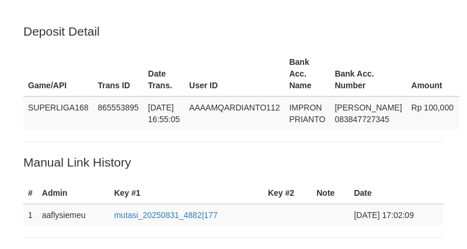
scroll to position [292, 0]
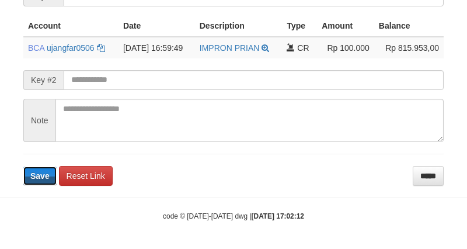
click at [40, 176] on span "Save" at bounding box center [39, 175] width 19 height 9
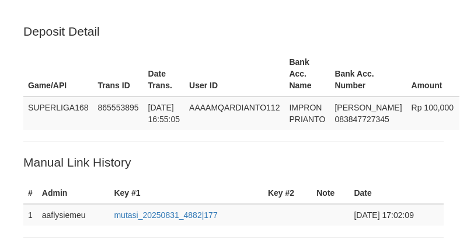
scroll to position [292, 0]
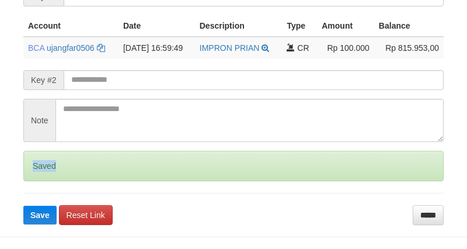
click at [39, 175] on div "Saved" at bounding box center [233, 166] width 421 height 30
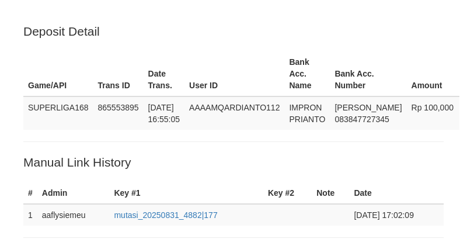
scroll to position [292, 0]
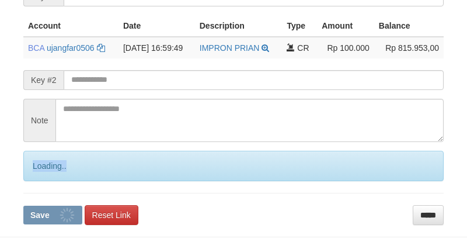
click at [40, 175] on div "Loading.." at bounding box center [233, 166] width 421 height 30
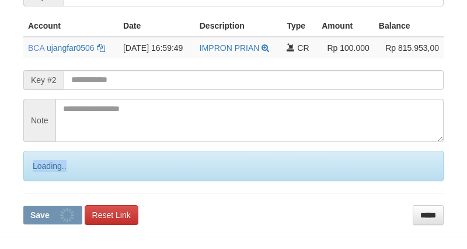
click at [40, 175] on div "Loading.." at bounding box center [233, 166] width 421 height 30
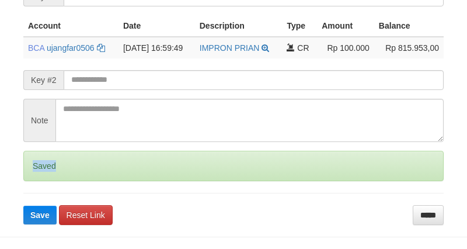
click at [40, 175] on div "Saved" at bounding box center [233, 166] width 421 height 30
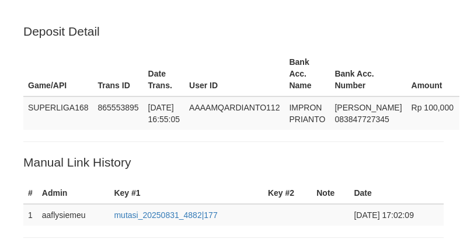
scroll to position [292, 0]
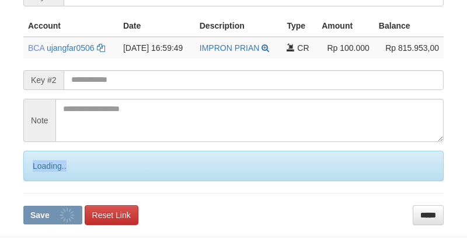
click at [40, 175] on div "Loading.." at bounding box center [233, 166] width 421 height 30
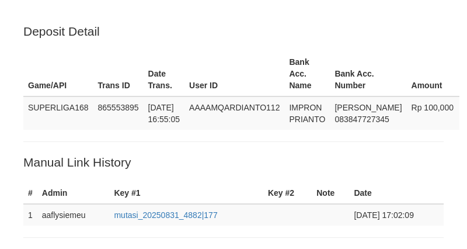
scroll to position [292, 0]
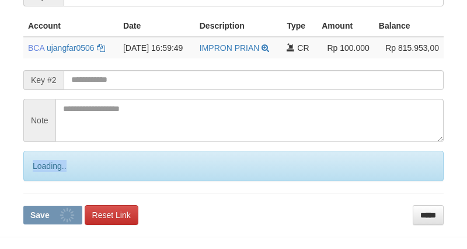
click at [40, 176] on div "Loading.." at bounding box center [233, 166] width 421 height 30
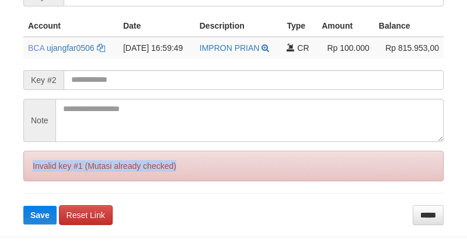
click at [40, 176] on div "Invalid key #1 (Mutasi already checked)" at bounding box center [233, 166] width 421 height 30
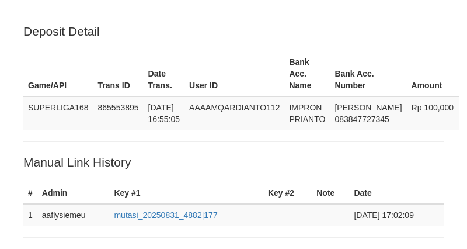
scroll to position [292, 0]
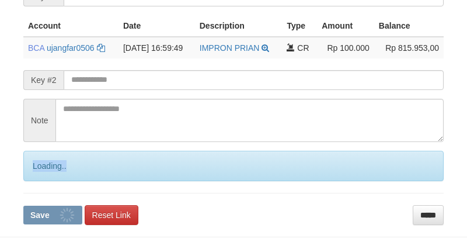
click at [40, 176] on div "Loading.." at bounding box center [233, 166] width 421 height 30
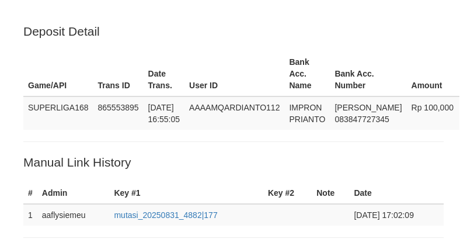
scroll to position [292, 0]
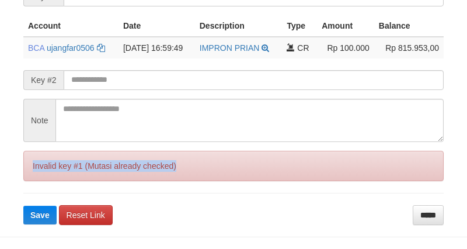
click at [40, 176] on div "Invalid key #1 (Mutasi already checked)" at bounding box center [233, 166] width 421 height 30
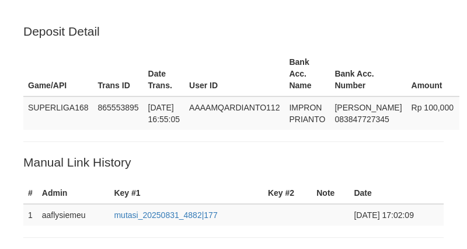
scroll to position [292, 0]
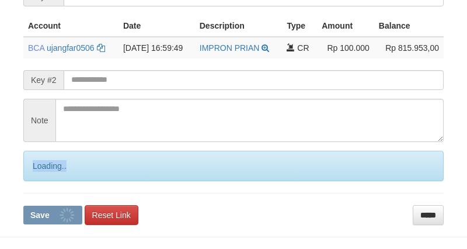
click at [40, 176] on div "Loading.." at bounding box center [233, 166] width 421 height 30
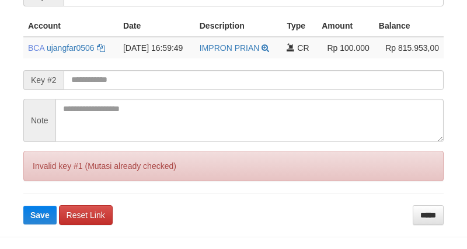
click at [40, 176] on div "Invalid key #1 (Mutasi already checked)" at bounding box center [233, 166] width 421 height 30
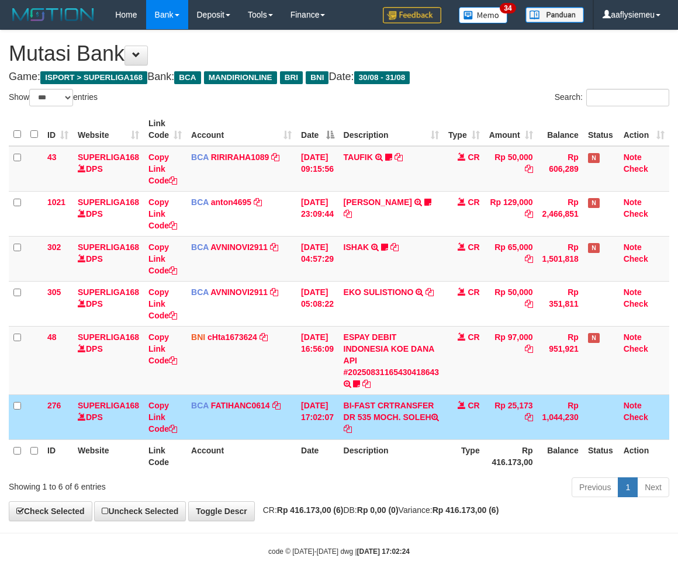
select select "***"
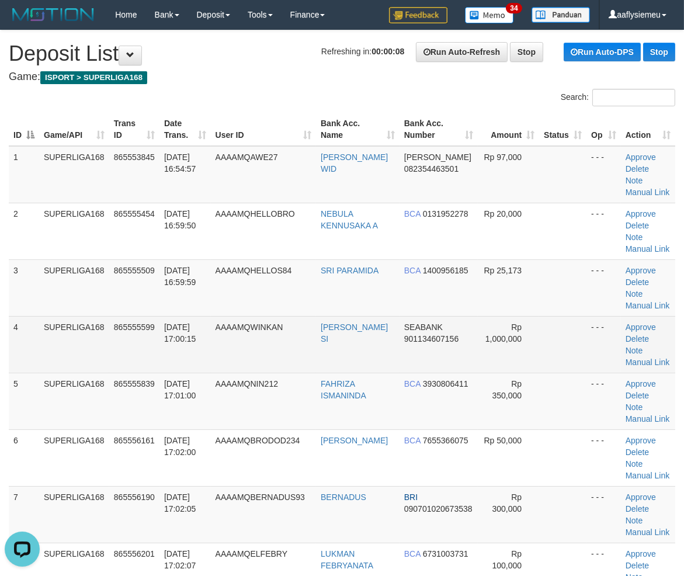
click at [76, 325] on td "SUPERLIGA168" at bounding box center [74, 344] width 70 height 57
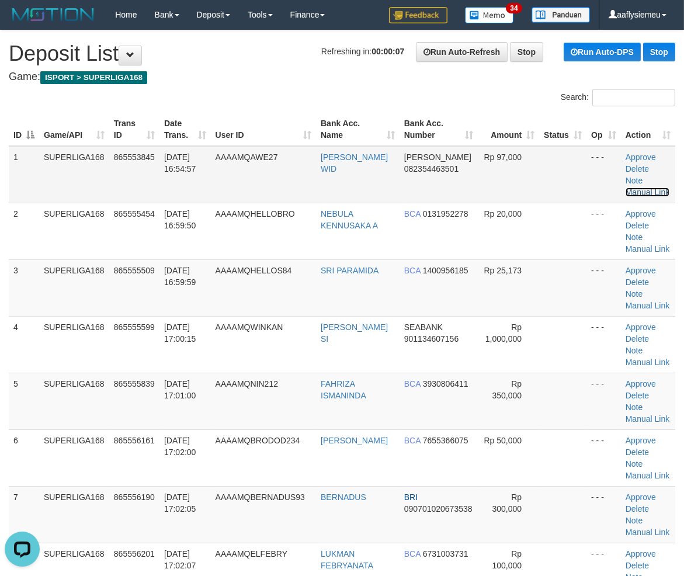
click at [661, 188] on link "Manual Link" at bounding box center [648, 192] width 44 height 9
click at [196, 521] on td "31/08/2025 17:02:05" at bounding box center [185, 514] width 51 height 57
click at [185, 406] on td "31/08/2025 17:01:00" at bounding box center [185, 401] width 51 height 57
drag, startPoint x: 185, startPoint y: 406, endPoint x: 172, endPoint y: 413, distance: 14.1
click at [182, 401] on td "[DATE] 17:01:00" at bounding box center [185, 401] width 51 height 57
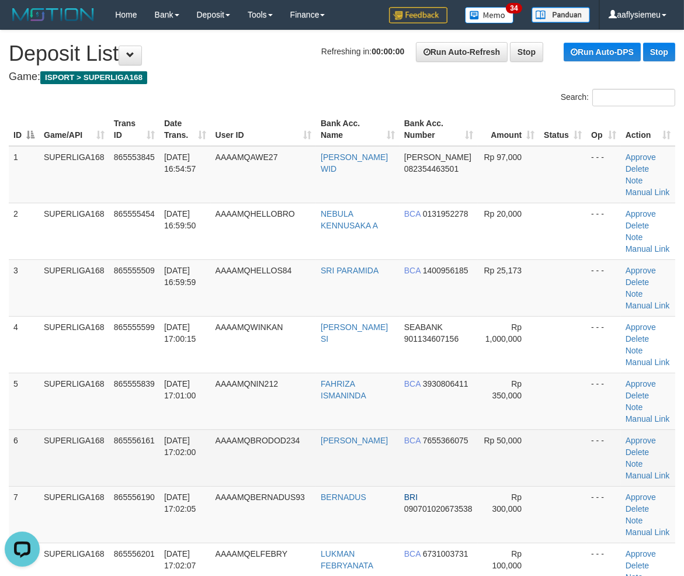
drag, startPoint x: 140, startPoint y: 459, endPoint x: 2, endPoint y: 472, distance: 138.5
click at [138, 459] on td "865556161" at bounding box center [134, 458] width 50 height 57
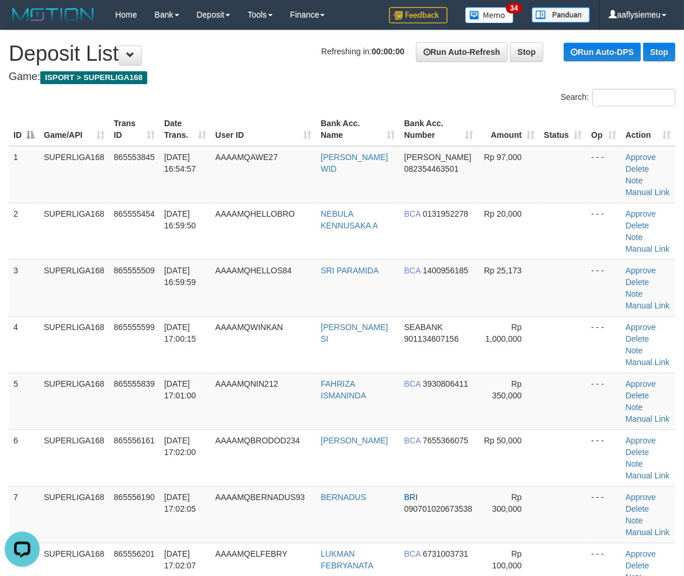
drag, startPoint x: 209, startPoint y: 459, endPoint x: 0, endPoint y: 476, distance: 209.9
click at [199, 460] on td "31/08/2025 17:02:00" at bounding box center [185, 458] width 51 height 57
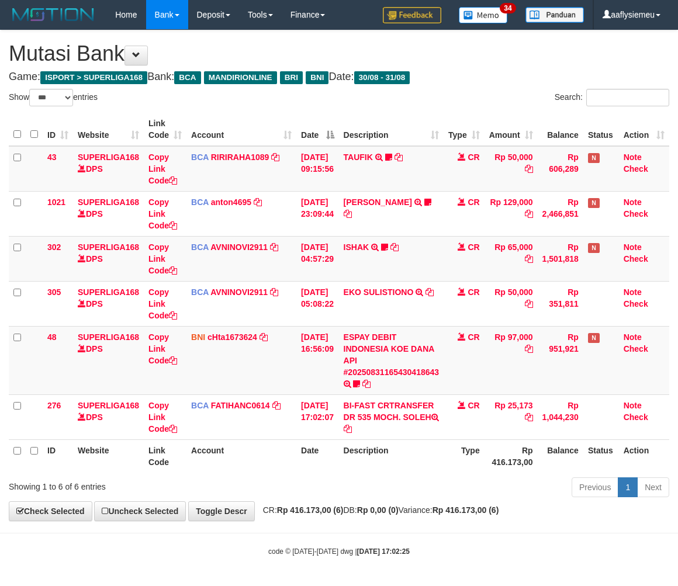
select select "***"
click at [360, 382] on icon at bounding box center [356, 384] width 7 height 8
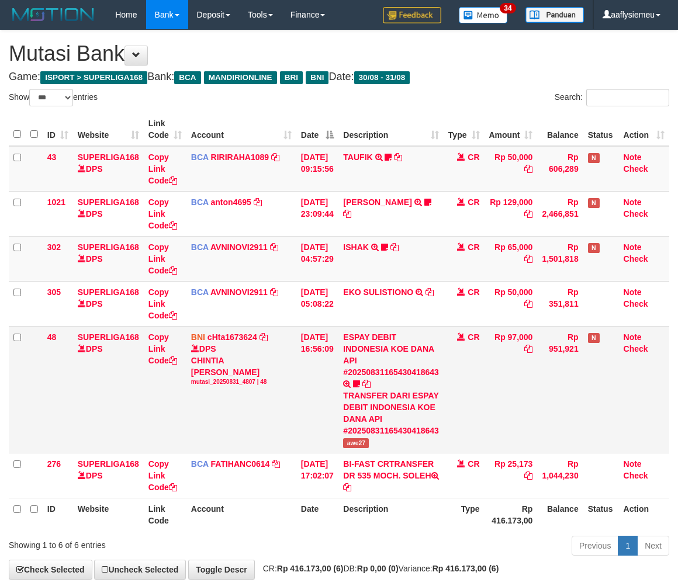
scroll to position [1, 0]
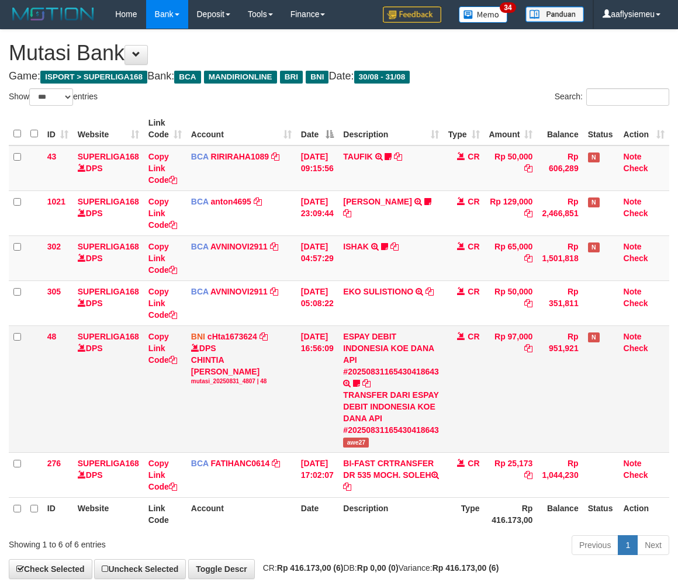
click at [364, 452] on td "ESPAY DEBIT INDONESIA KOE DANA API #20250831165430418643 TRANSFER DARI ESPAY DE…" at bounding box center [390, 388] width 105 height 127
click at [363, 448] on span "awe27" at bounding box center [356, 443] width 26 height 10
copy span "awe27"
drag, startPoint x: 166, startPoint y: 361, endPoint x: 433, endPoint y: 348, distance: 267.3
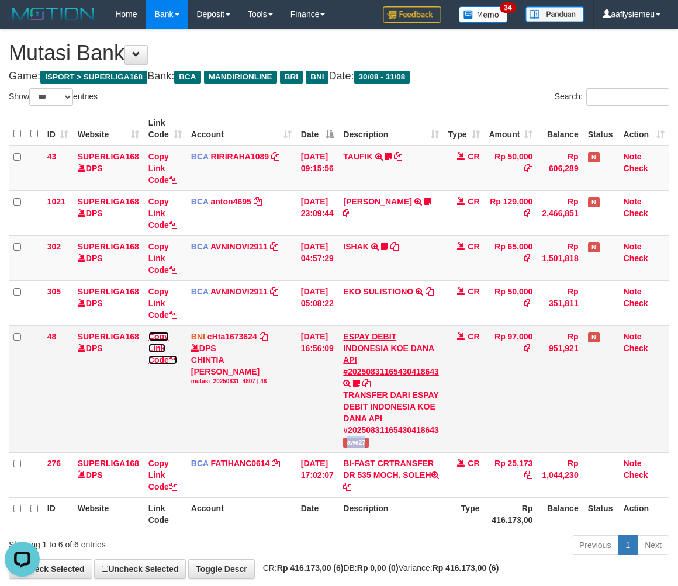
click at [166, 361] on link "Copy Link Code" at bounding box center [162, 348] width 29 height 33
copy span "awe27"
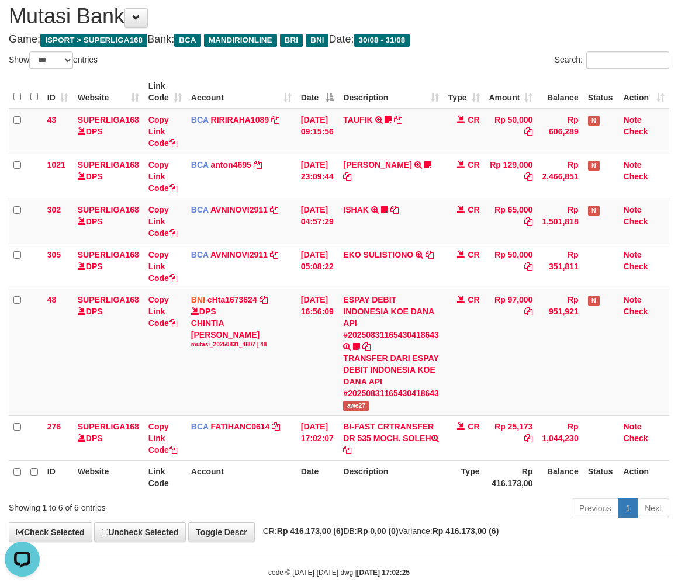
scroll to position [71, 0]
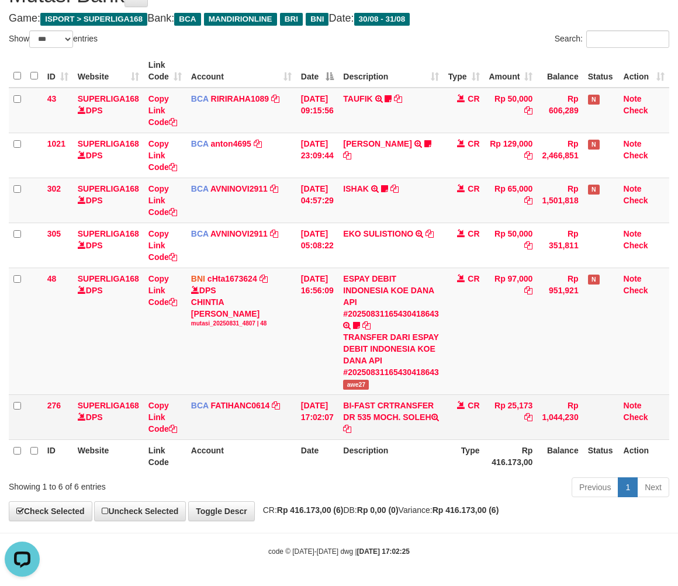
copy td "SOLEH"
drag, startPoint x: 437, startPoint y: 415, endPoint x: 411, endPoint y: 415, distance: 25.7
click at [411, 415] on td "BI-FAST CRTRANSFER DR 535 MOCH. SOLEH" at bounding box center [390, 416] width 105 height 45
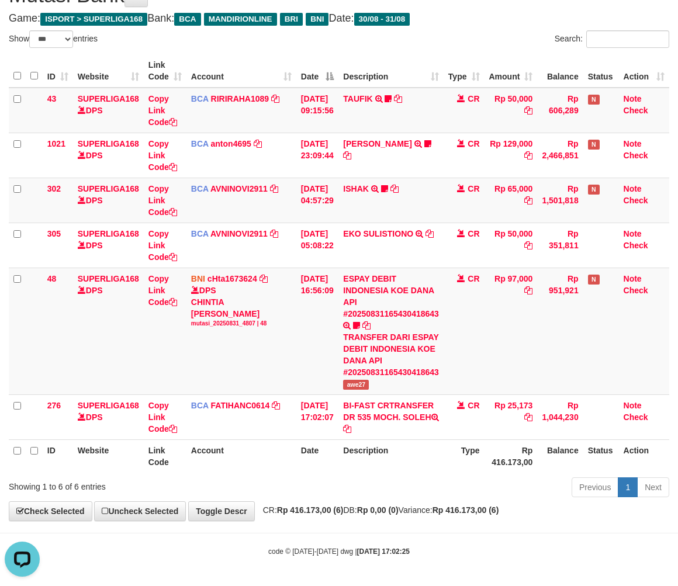
click at [466, 458] on th "Type" at bounding box center [464, 455] width 41 height 33
click at [443, 497] on div "Previous 1 Next" at bounding box center [480, 488] width 378 height 25
click at [465, 507] on span "CR: Rp 416.173,00 (6) DB: Rp 0,00 (0) Variance: Rp 416.173,00 (6)" at bounding box center [378, 509] width 242 height 9
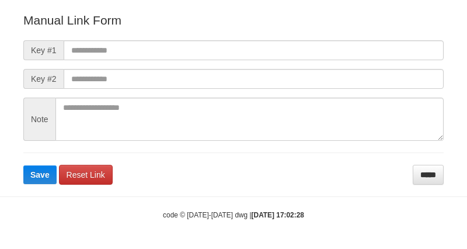
scroll to position [130, 0]
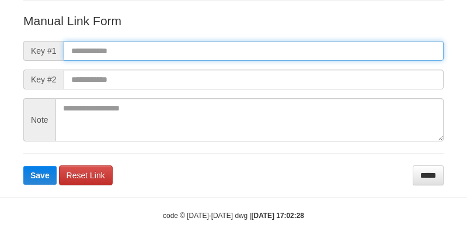
click at [103, 55] on input "text" at bounding box center [254, 51] width 380 height 20
paste input "**********"
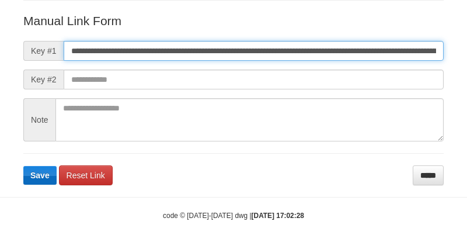
scroll to position [0, 662]
type input "**********"
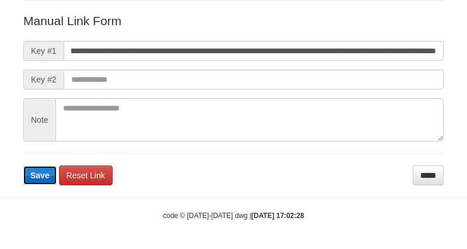
click at [39, 173] on span "Save" at bounding box center [39, 175] width 19 height 9
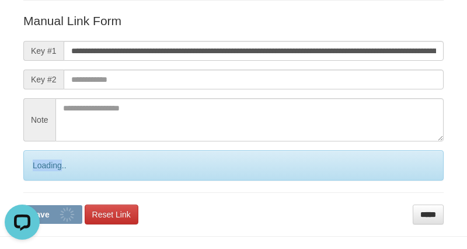
scroll to position [0, 0]
click at [39, 173] on div "Loading.." at bounding box center [233, 165] width 421 height 30
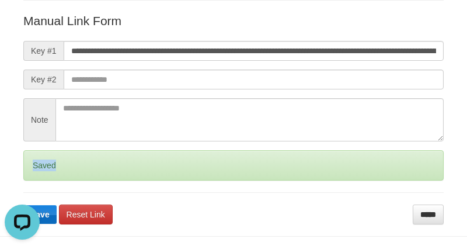
click at [39, 173] on div "Saved" at bounding box center [233, 165] width 421 height 30
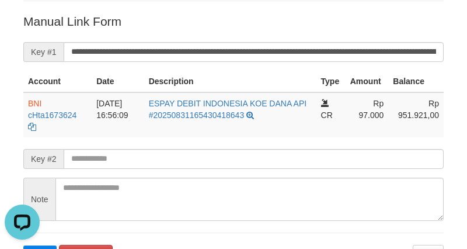
click at [71, 5] on div "Deposit Detail Game/API Trans ID Date Trans. User ID Bank Acc. Name Bank Acc. N…" at bounding box center [234, 31] width 438 height 467
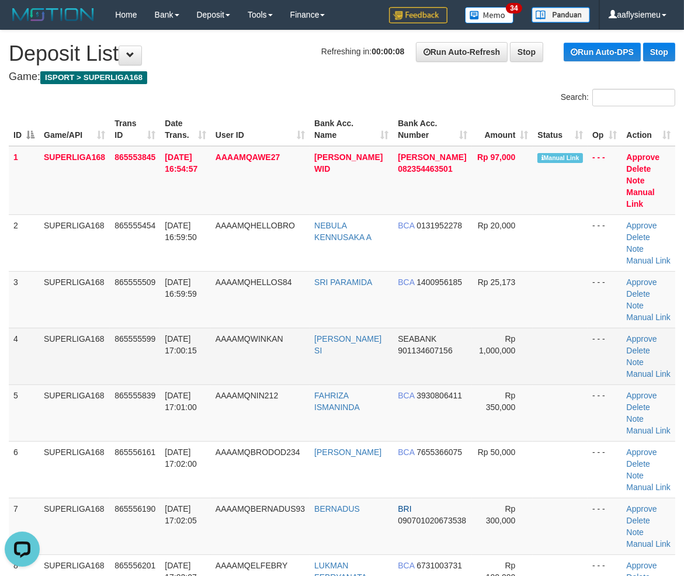
click at [191, 358] on td "31/08/2025 17:00:15" at bounding box center [185, 356] width 51 height 57
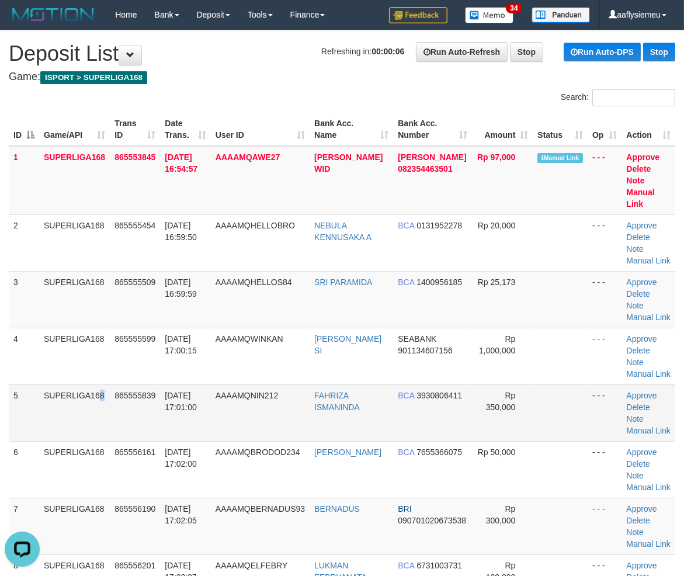
drag, startPoint x: 77, startPoint y: 396, endPoint x: 1, endPoint y: 418, distance: 78.6
click at [74, 396] on td "SUPERLIGA168" at bounding box center [74, 413] width 71 height 57
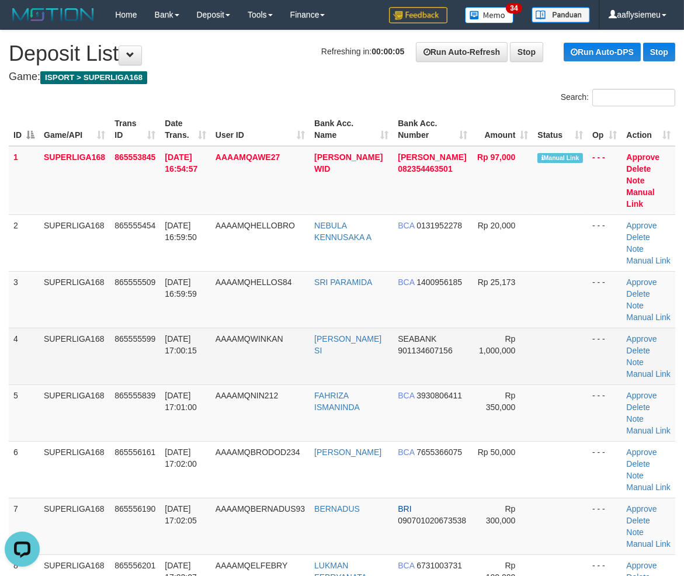
click at [126, 371] on td "865555599" at bounding box center [135, 356] width 50 height 57
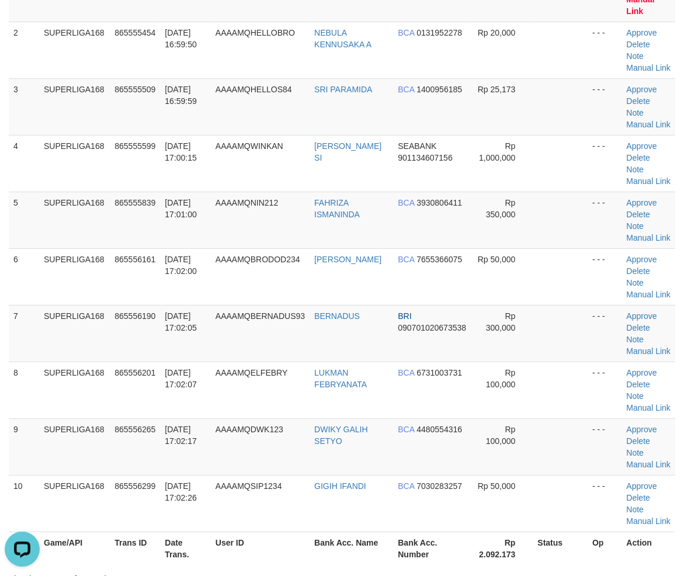
scroll to position [195, 0]
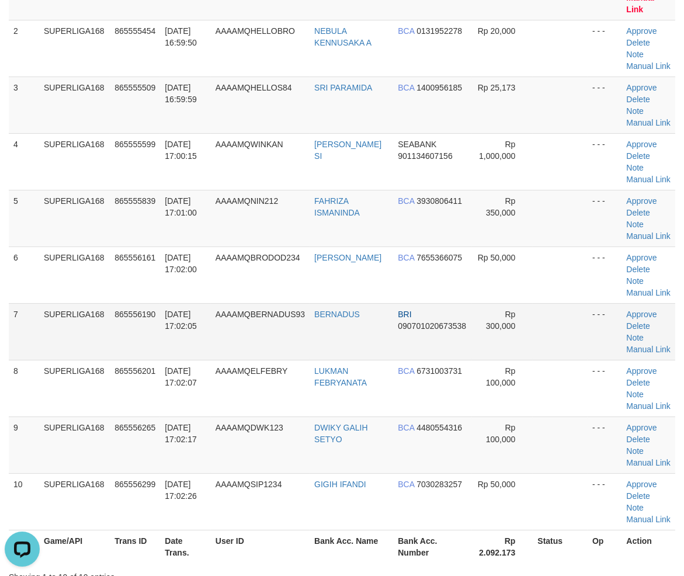
click at [161, 319] on td "31/08/2025 17:02:05" at bounding box center [185, 331] width 51 height 57
click at [162, 319] on td "31/08/2025 17:02:05" at bounding box center [185, 331] width 51 height 57
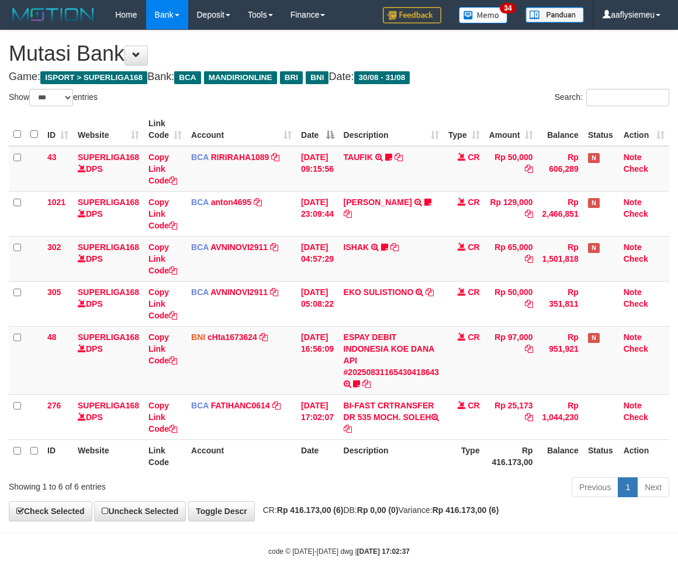
select select "***"
drag, startPoint x: 366, startPoint y: 501, endPoint x: 684, endPoint y: 452, distance: 322.3
click at [384, 504] on div "**********" at bounding box center [339, 275] width 678 height 490
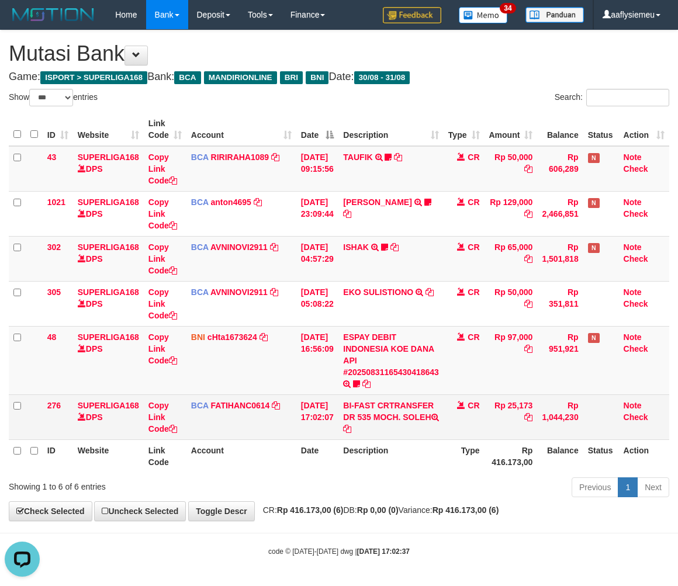
drag, startPoint x: 503, startPoint y: 465, endPoint x: 665, endPoint y: 425, distance: 167.1
click at [501, 464] on th "Rp 416.173,00" at bounding box center [510, 455] width 53 height 33
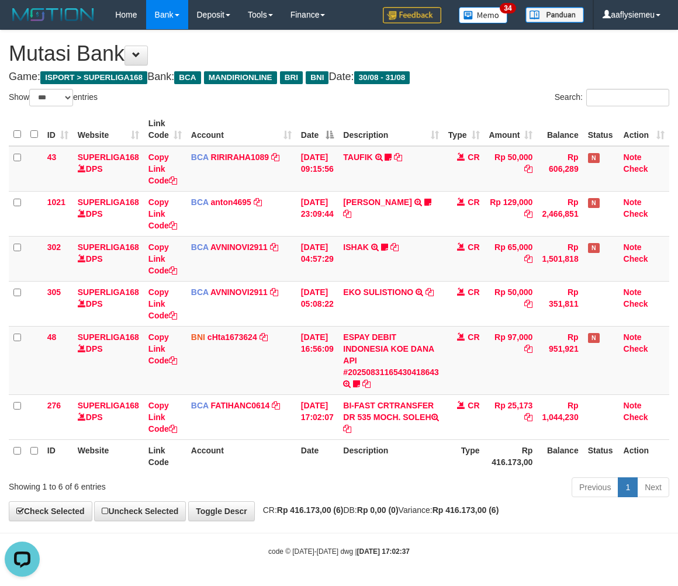
click at [396, 501] on div "**********" at bounding box center [339, 275] width 678 height 490
click at [458, 445] on th "Type" at bounding box center [464, 455] width 41 height 33
drag, startPoint x: 480, startPoint y: 486, endPoint x: 490, endPoint y: 482, distance: 10.7
click at [481, 485] on div "Previous 1 Next" at bounding box center [480, 488] width 378 height 25
click at [491, 474] on div "ID Website Link Code Account Date Description Type Amount Balance Status Action…" at bounding box center [339, 292] width 678 height 367
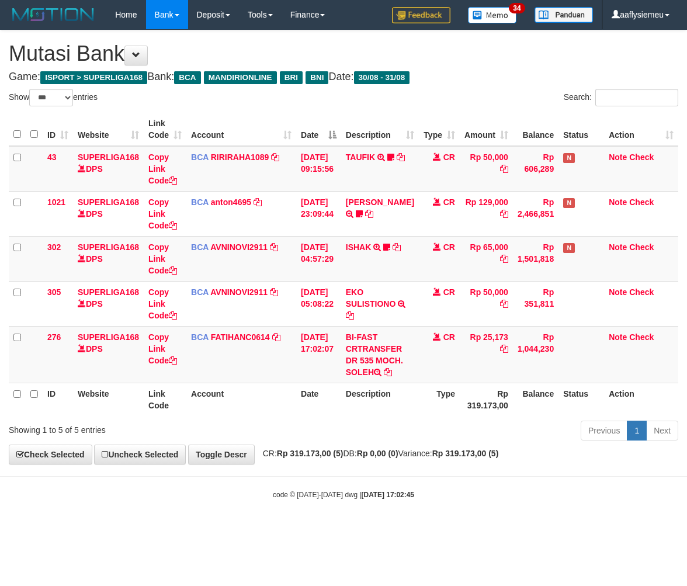
select select "***"
click at [418, 507] on body "Toggle navigation Home Bank Account List Load By Website Group [ISPORT] SUPERLI…" at bounding box center [343, 264] width 687 height 529
drag, startPoint x: 435, startPoint y: 459, endPoint x: 506, endPoint y: 437, distance: 74.1
click at [434, 463] on div "**********" at bounding box center [343, 247] width 687 height 434
drag, startPoint x: 506, startPoint y: 432, endPoint x: 686, endPoint y: 380, distance: 187.5
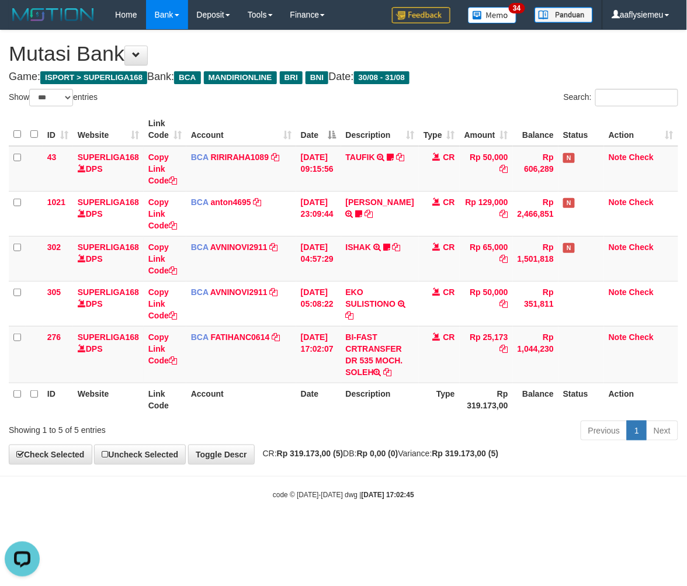
click at [506, 430] on div "Previous 1 Next" at bounding box center [486, 432] width 383 height 25
click at [452, 428] on div "Previous 1 Next" at bounding box center [486, 432] width 383 height 25
click at [383, 441] on div "Previous 1 Next" at bounding box center [486, 432] width 383 height 25
click at [491, 402] on th "Rp 319.173,00" at bounding box center [486, 399] width 53 height 33
click at [419, 413] on th "Type" at bounding box center [439, 399] width 41 height 33
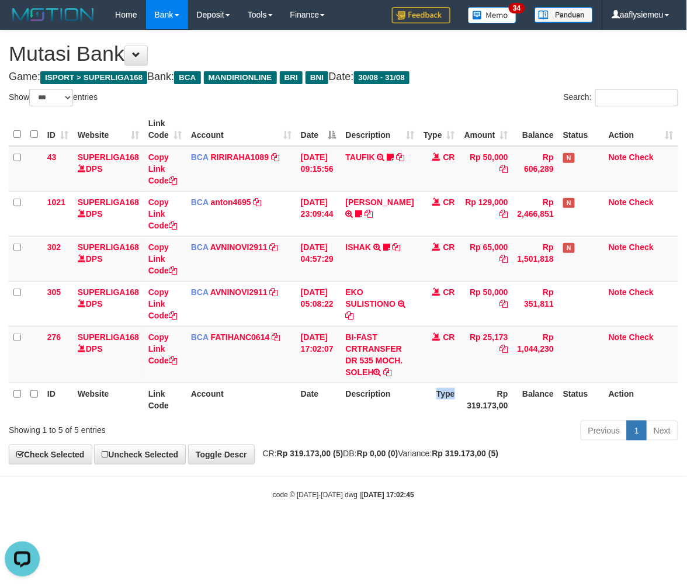
click at [419, 413] on th "Type" at bounding box center [439, 399] width 41 height 33
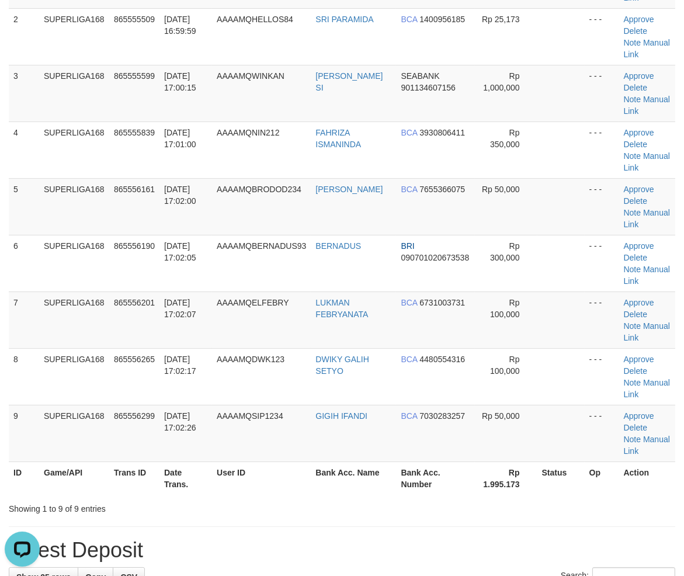
drag, startPoint x: 154, startPoint y: 289, endPoint x: 4, endPoint y: 348, distance: 161.4
click at [153, 290] on tbody "1 SUPERLIGA168 865555454 31/08/2025 16:59:50 AAAAMQHELLOBRO NEBULA KENNUSAKA A …" at bounding box center [342, 206] width 667 height 511
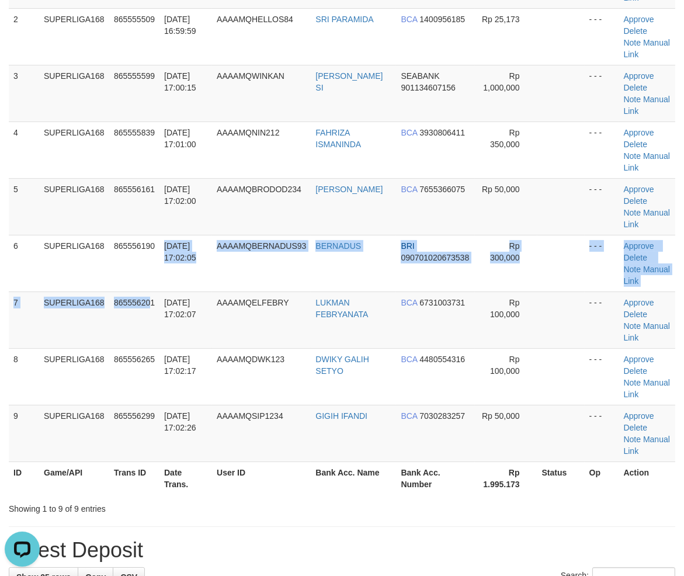
drag, startPoint x: 20, startPoint y: 289, endPoint x: 2, endPoint y: 307, distance: 26.0
click at [13, 298] on tbody "1 SUPERLIGA168 865555454 31/08/2025 16:59:50 AAAAMQHELLOBRO NEBULA KENNUSAKA A …" at bounding box center [342, 206] width 667 height 511
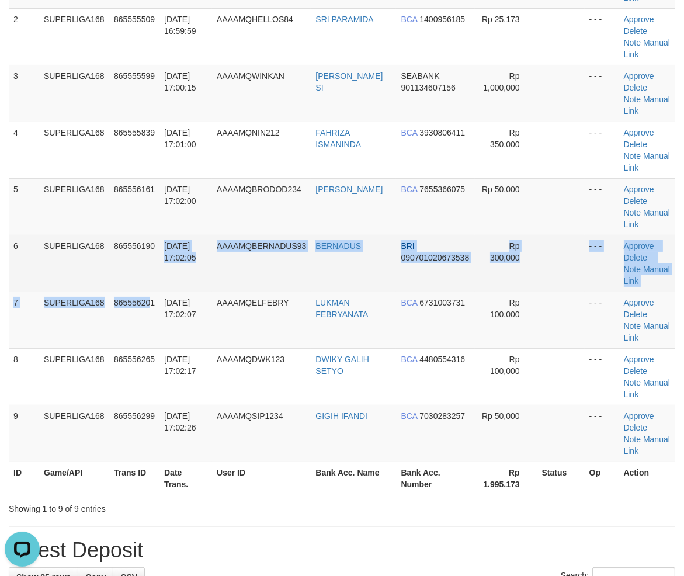
click at [18, 281] on td "6" at bounding box center [24, 263] width 30 height 57
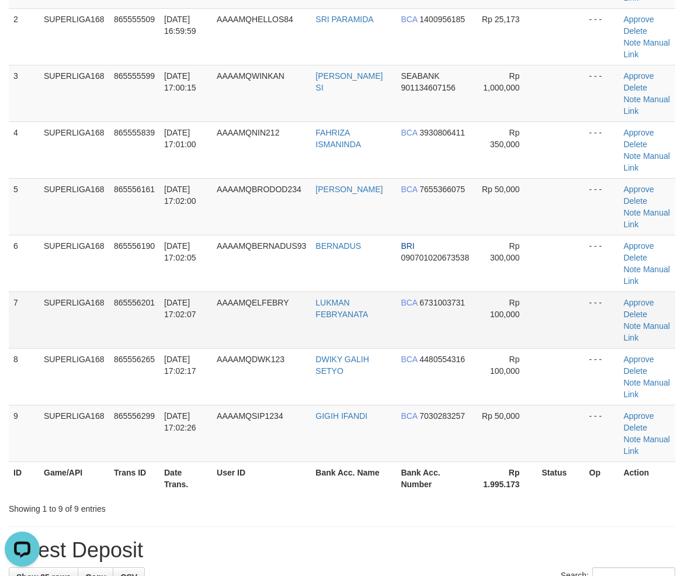
click at [22, 309] on td "7" at bounding box center [24, 320] width 30 height 57
click at [174, 316] on span "[DATE] 17:02:07" at bounding box center [180, 308] width 32 height 21
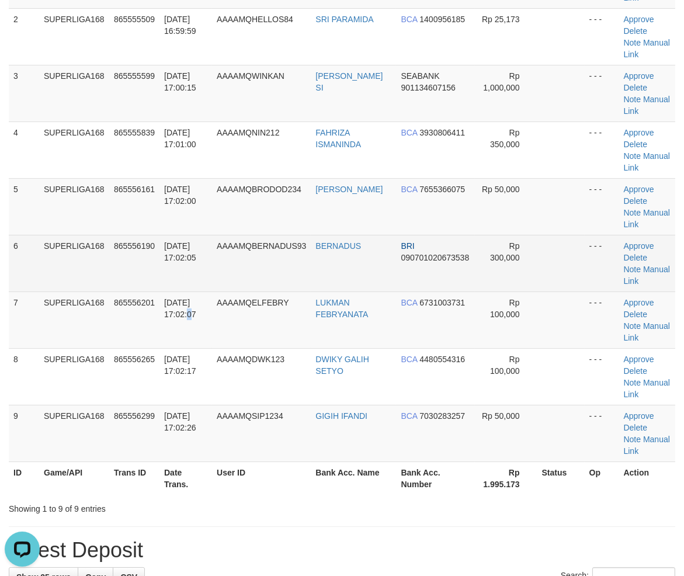
click at [410, 268] on td "BRI 090701020673538" at bounding box center [435, 263] width 78 height 57
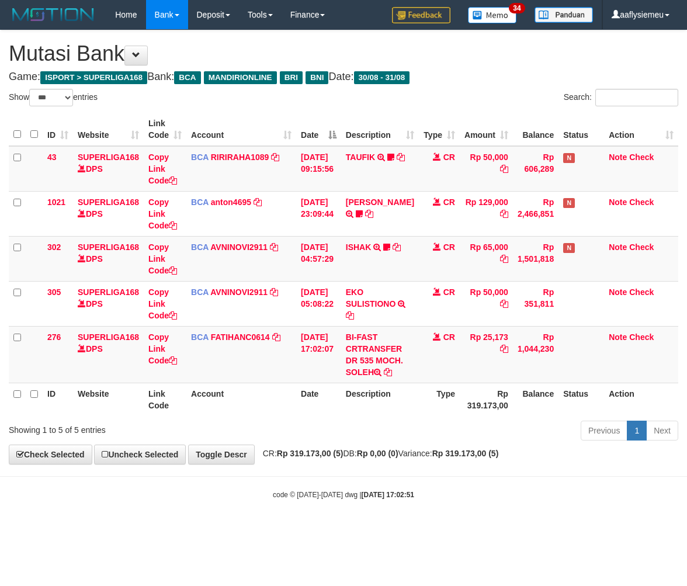
select select "***"
click at [325, 447] on div "**********" at bounding box center [343, 247] width 687 height 434
click at [581, 462] on div "**********" at bounding box center [343, 247] width 687 height 434
select select "***"
click at [425, 459] on div "**********" at bounding box center [343, 247] width 687 height 434
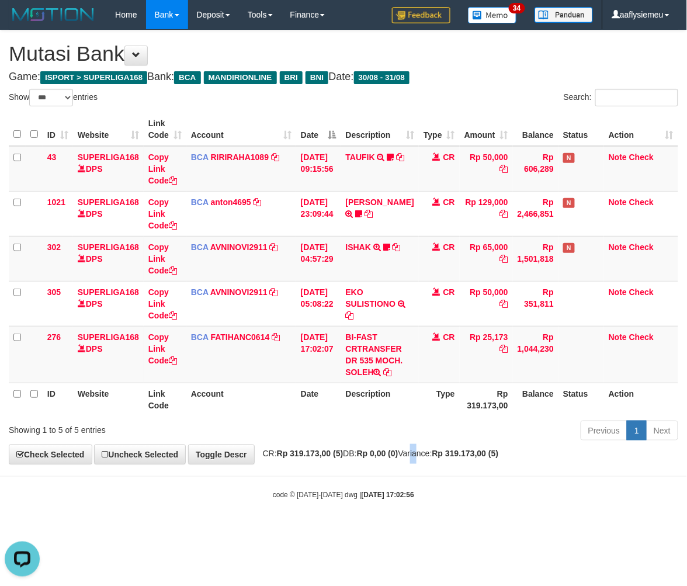
click at [425, 459] on div "**********" at bounding box center [343, 247] width 687 height 434
click at [329, 491] on small "code © 2012-2018 dwg | 2025/08/31 17:02:56" at bounding box center [343, 495] width 141 height 8
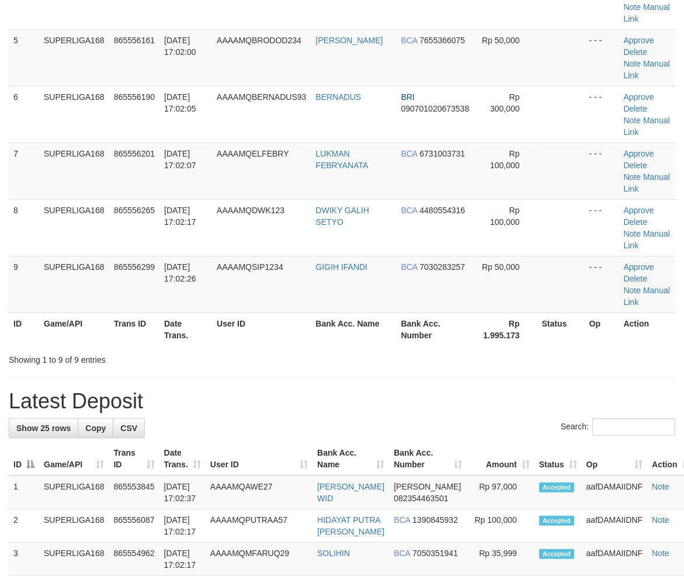
drag, startPoint x: 90, startPoint y: 291, endPoint x: 2, endPoint y: 318, distance: 91.7
click at [88, 293] on td "SUPERLIGA168" at bounding box center [74, 284] width 70 height 57
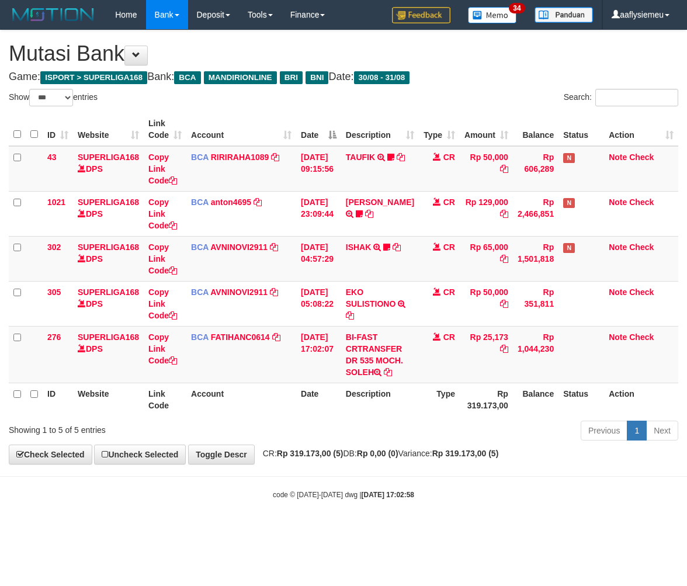
select select "***"
click at [491, 445] on div "Previous 1 Next" at bounding box center [486, 432] width 383 height 25
click at [400, 449] on div "**********" at bounding box center [343, 247] width 687 height 434
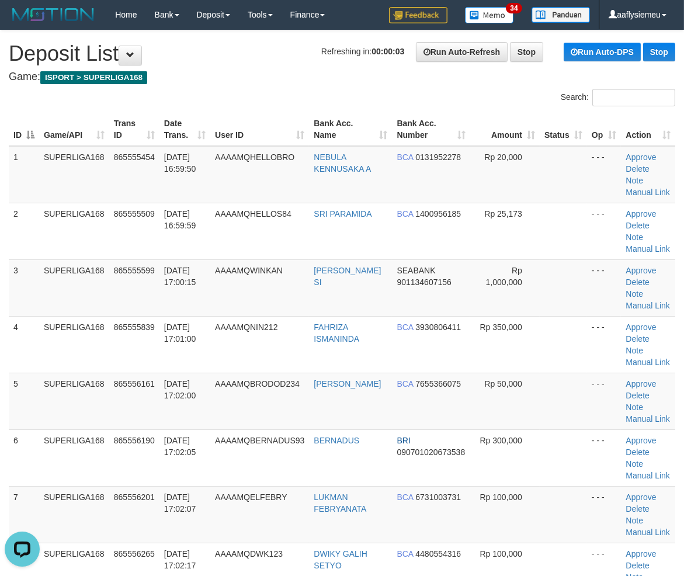
drag, startPoint x: 113, startPoint y: 376, endPoint x: 1, endPoint y: 400, distance: 114.6
click at [113, 377] on td "865556161" at bounding box center [134, 401] width 50 height 57
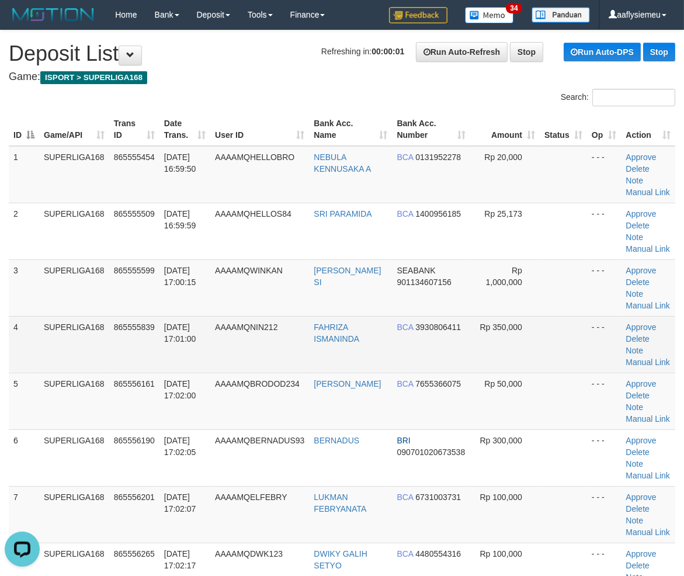
drag, startPoint x: 16, startPoint y: 329, endPoint x: 0, endPoint y: 335, distance: 16.8
click at [15, 329] on td "4" at bounding box center [24, 344] width 30 height 57
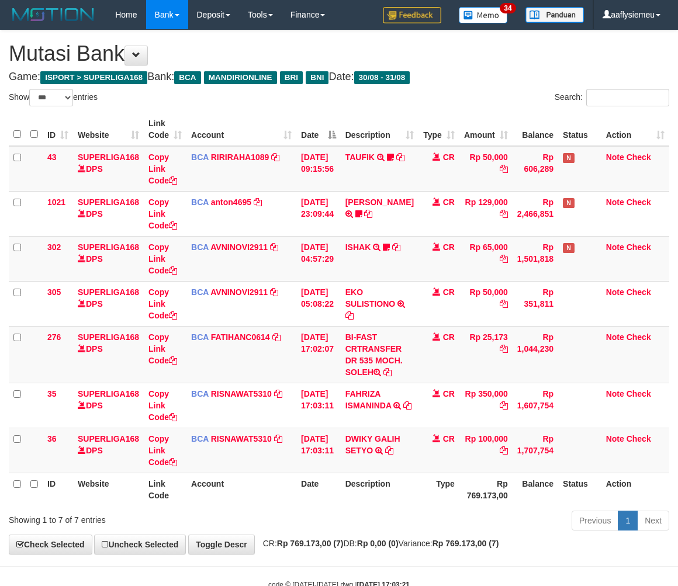
select select "***"
click at [432, 435] on span at bounding box center [436, 438] width 8 height 8
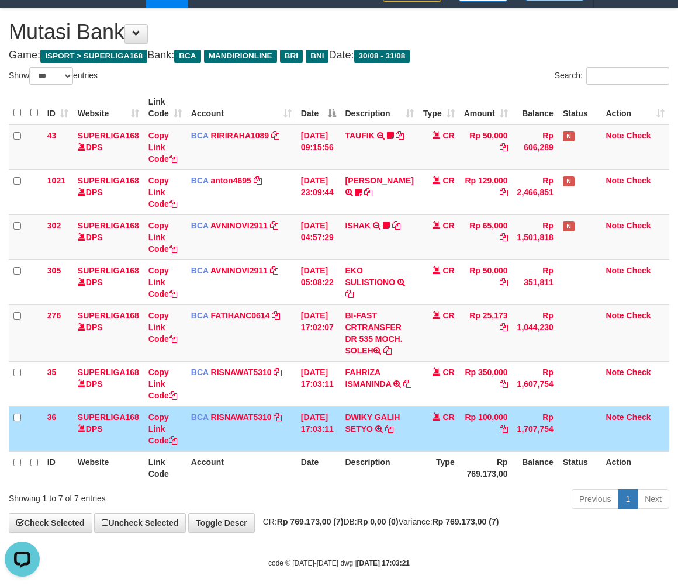
scroll to position [33, 0]
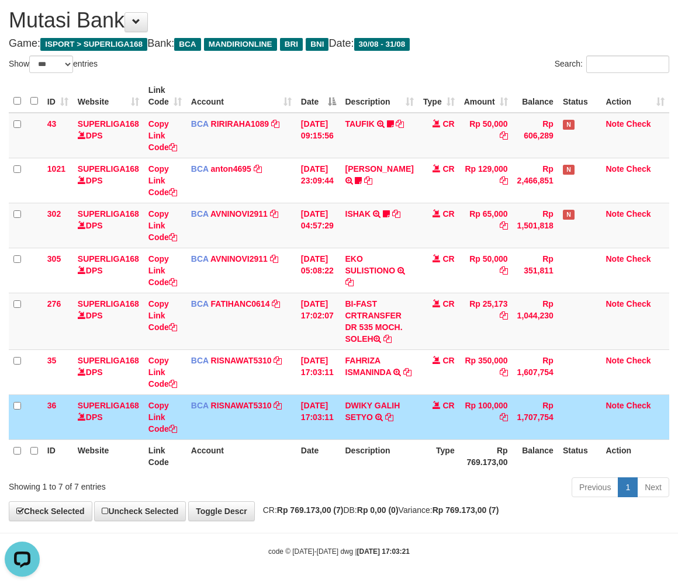
click at [375, 460] on th "Description" at bounding box center [380, 455] width 78 height 33
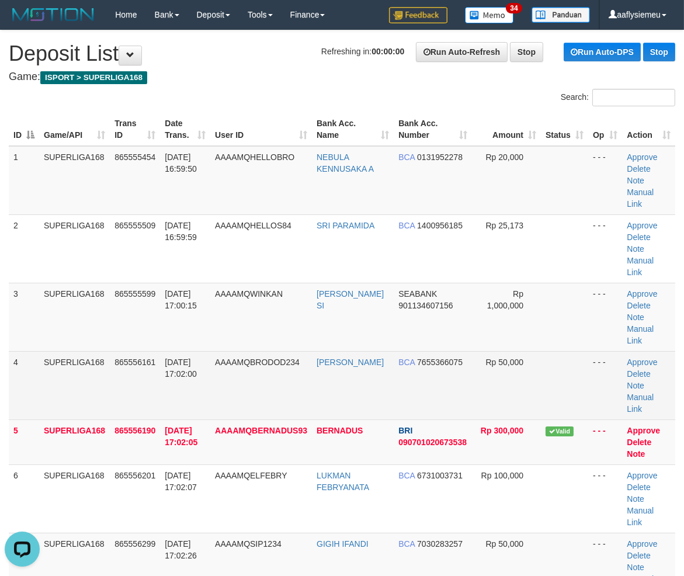
click at [271, 358] on span "AAAAMQBRODOD234" at bounding box center [257, 362] width 85 height 9
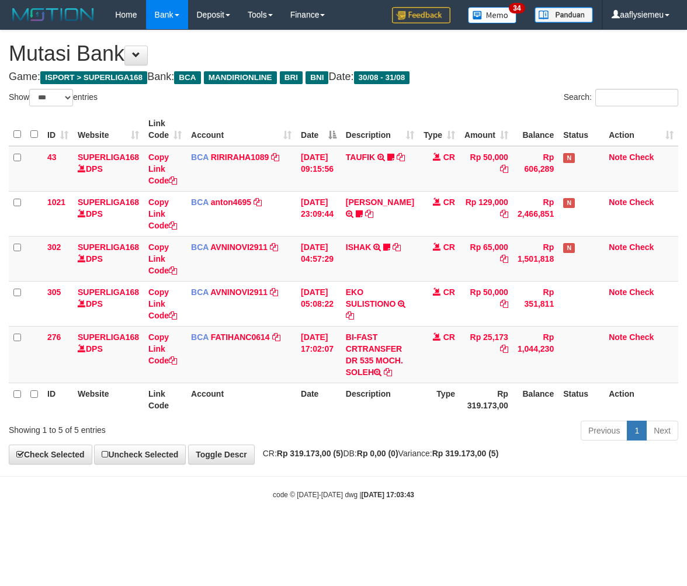
select select "***"
click at [435, 437] on div "Previous 1 Next" at bounding box center [486, 432] width 383 height 25
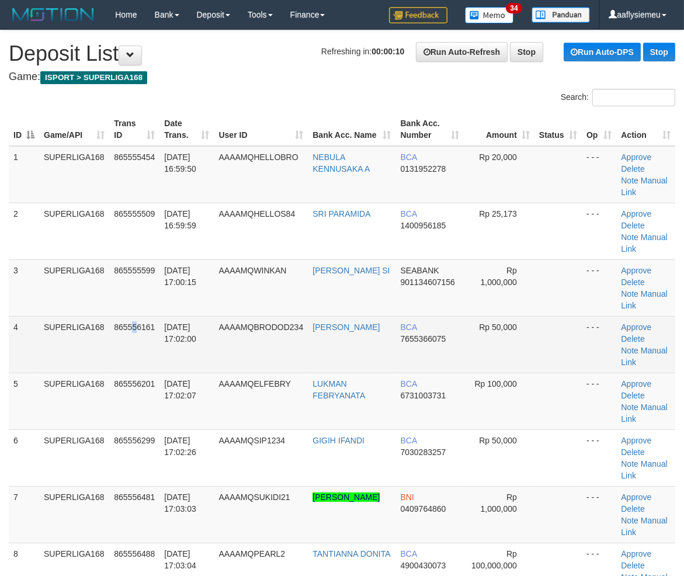
click at [129, 340] on td "865556161" at bounding box center [134, 344] width 50 height 57
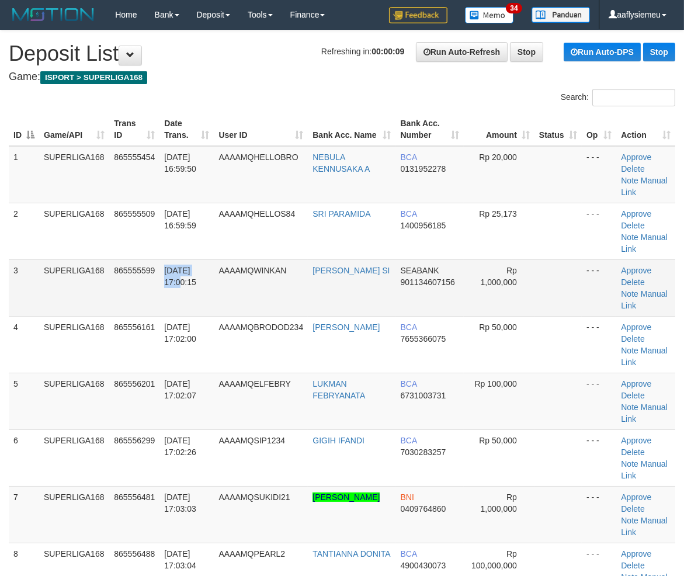
click at [166, 308] on tr "3 SUPERLIGA168 865555599 31/08/2025 17:00:15 AAAAMQWINKAN DINDA IRFAN SI SEABAN…" at bounding box center [342, 287] width 667 height 57
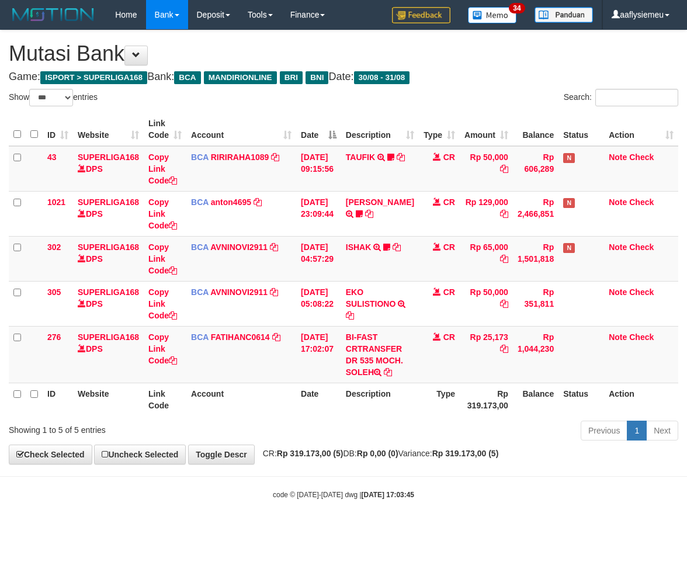
select select "***"
click at [395, 422] on div "Previous 1 Next" at bounding box center [486, 432] width 383 height 25
select select "***"
click at [333, 388] on th "Date" at bounding box center [318, 399] width 45 height 33
